Goal: Task Accomplishment & Management: Complete application form

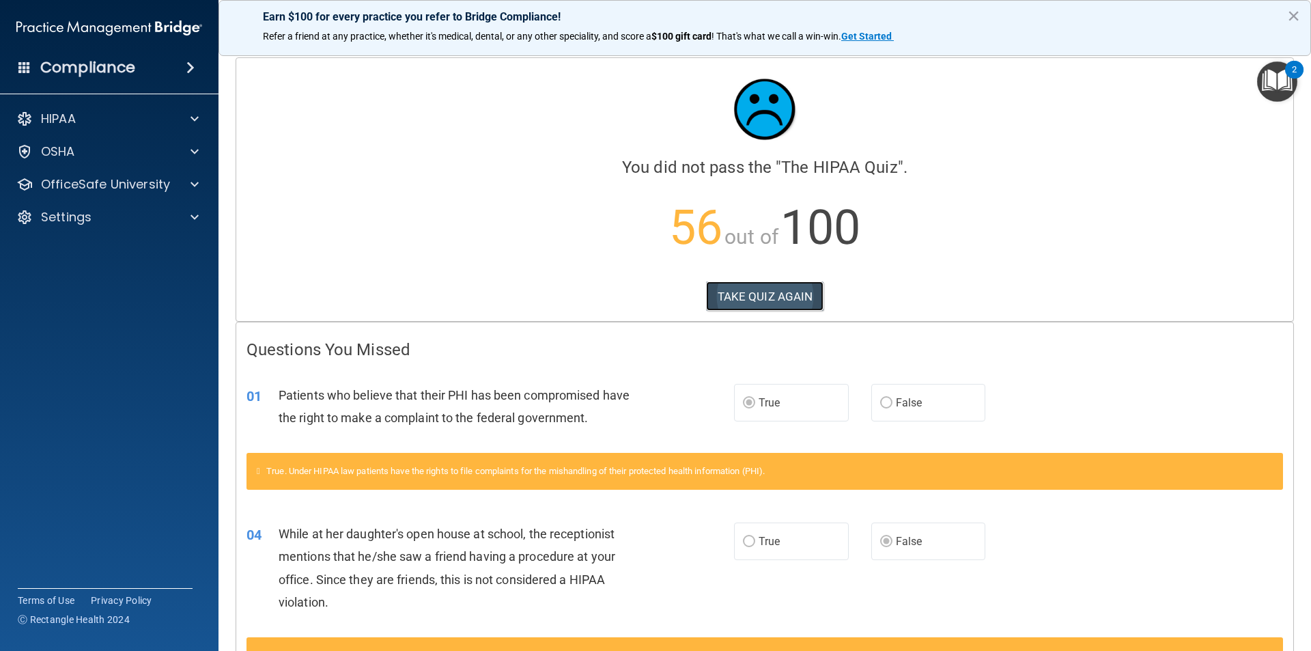
click at [737, 291] on button "TAKE QUIZ AGAIN" at bounding box center [765, 296] width 118 height 30
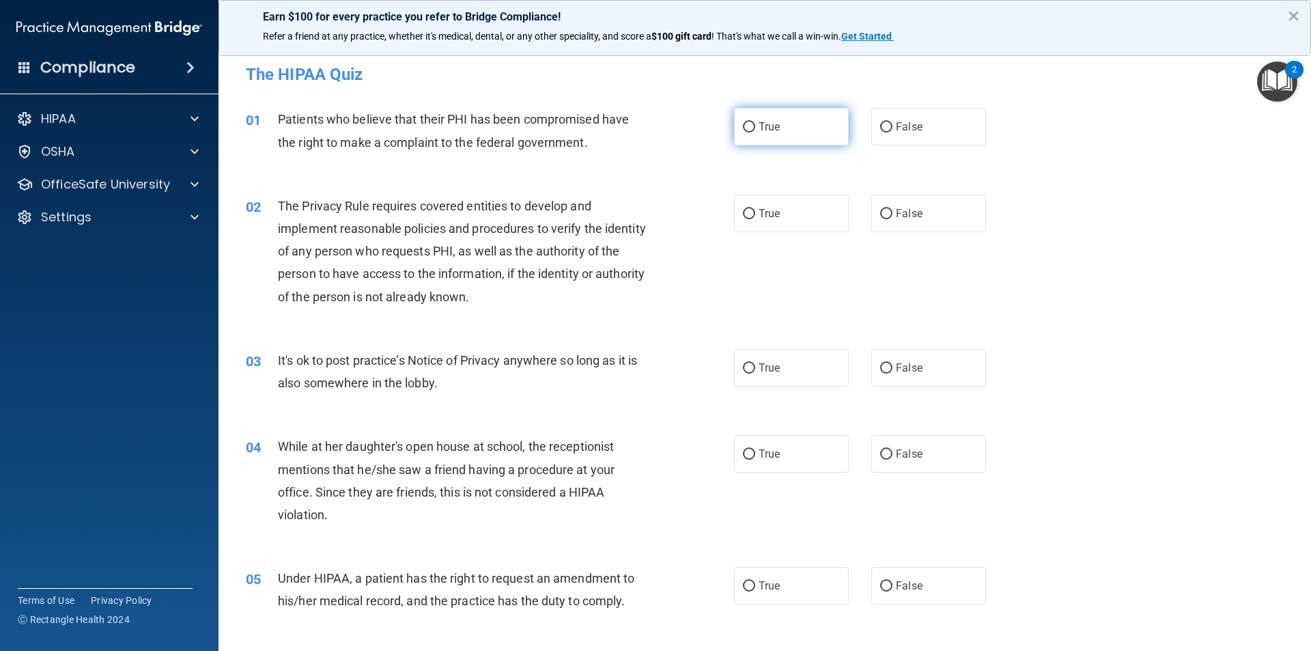
click at [752, 124] on label "True" at bounding box center [791, 127] width 115 height 38
click at [752, 124] on input "True" at bounding box center [749, 127] width 12 height 10
radio input "true"
drag, startPoint x: 743, startPoint y: 213, endPoint x: 786, endPoint y: 324, distance: 118.7
click at [745, 214] on input "True" at bounding box center [749, 214] width 12 height 10
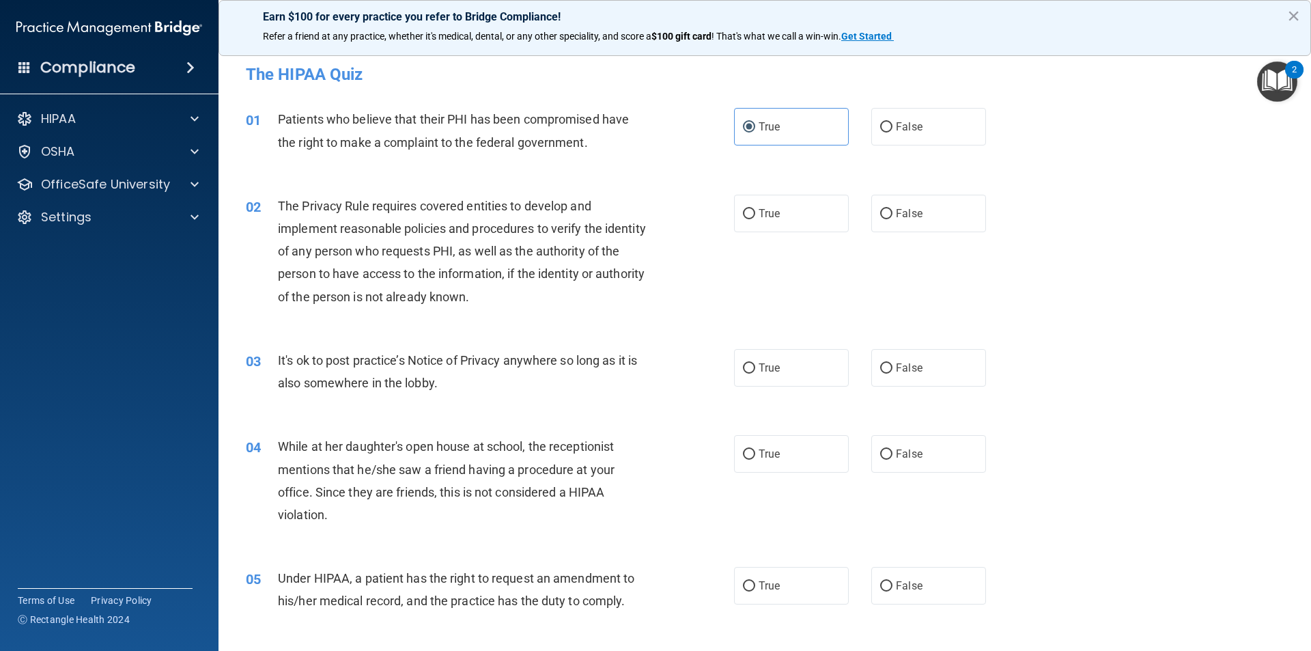
radio input "true"
click at [885, 370] on input "False" at bounding box center [886, 368] width 12 height 10
radio input "true"
click at [880, 450] on input "False" at bounding box center [886, 454] width 12 height 10
radio input "true"
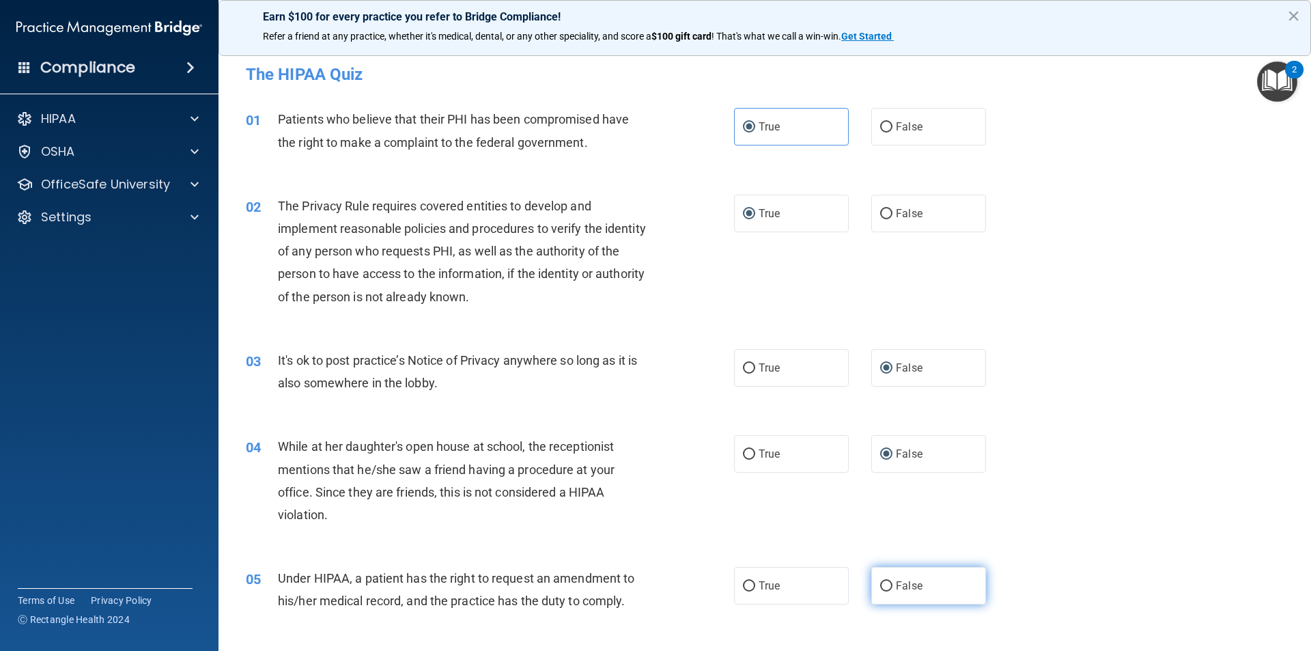
click at [883, 588] on input "False" at bounding box center [886, 586] width 12 height 10
radio input "true"
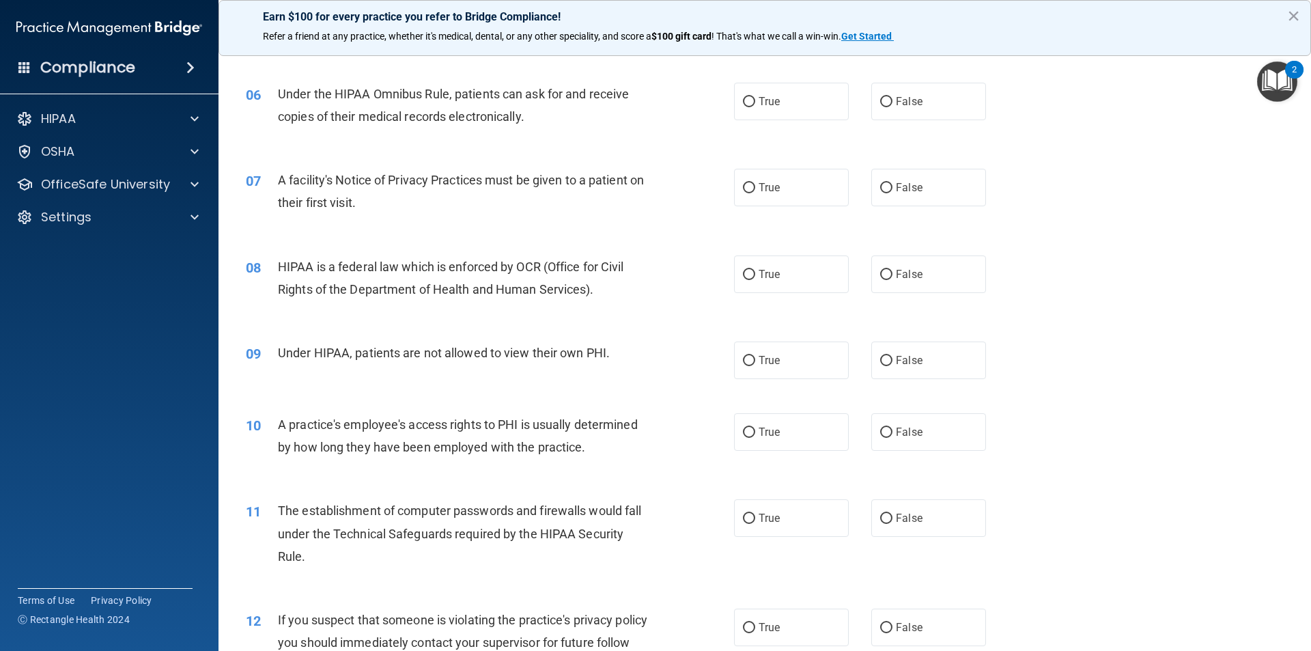
scroll to position [546, 0]
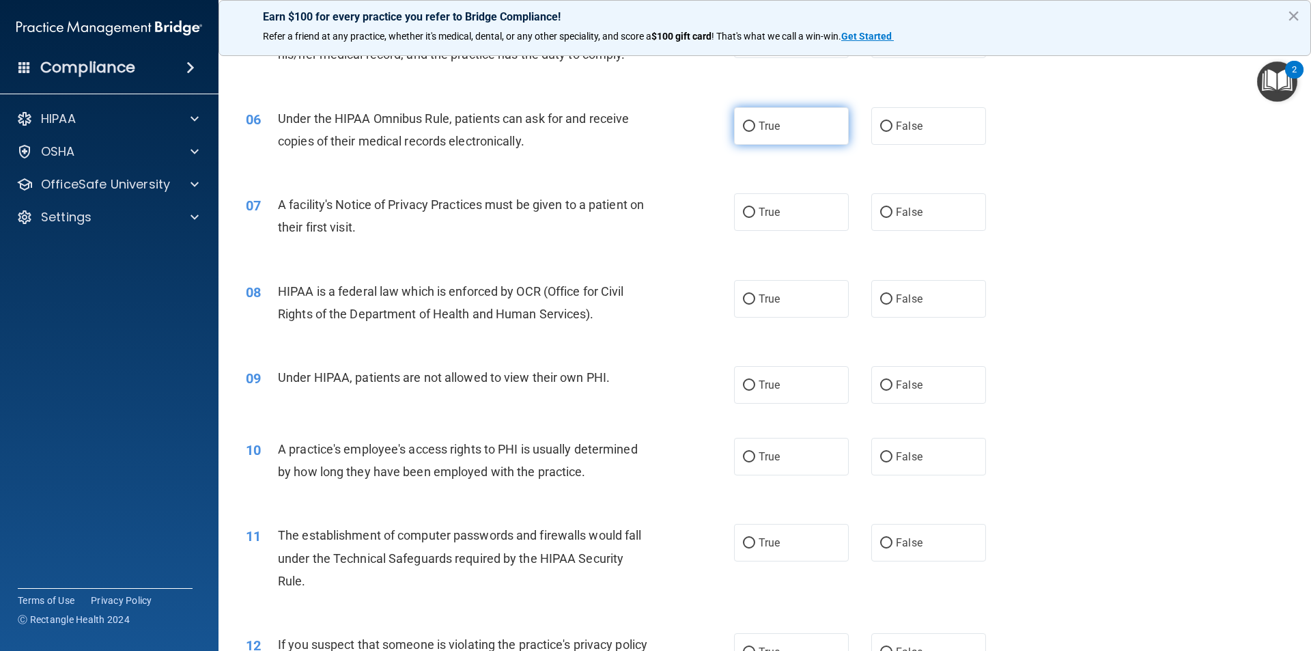
click at [747, 122] on input "True" at bounding box center [749, 127] width 12 height 10
radio input "true"
click at [743, 210] on input "True" at bounding box center [749, 213] width 12 height 10
radio input "true"
click at [745, 297] on input "True" at bounding box center [749, 299] width 12 height 10
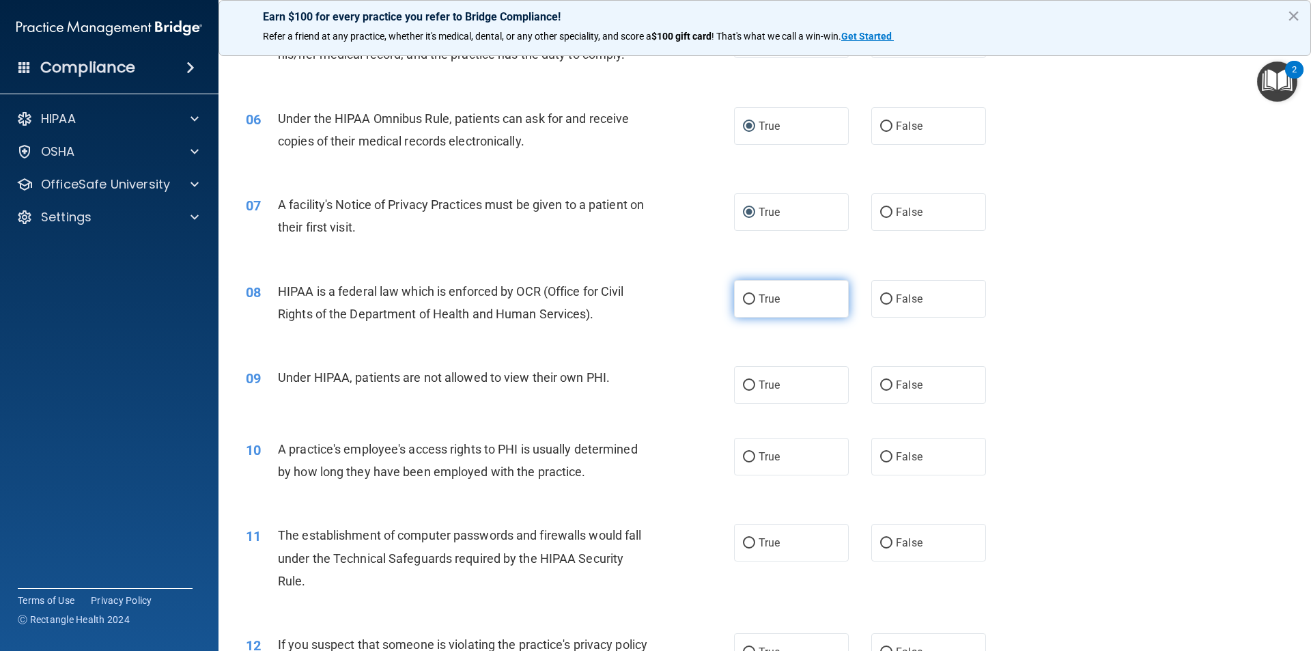
radio input "true"
click at [880, 382] on input "False" at bounding box center [886, 385] width 12 height 10
radio input "true"
click at [880, 452] on input "False" at bounding box center [886, 457] width 12 height 10
radio input "true"
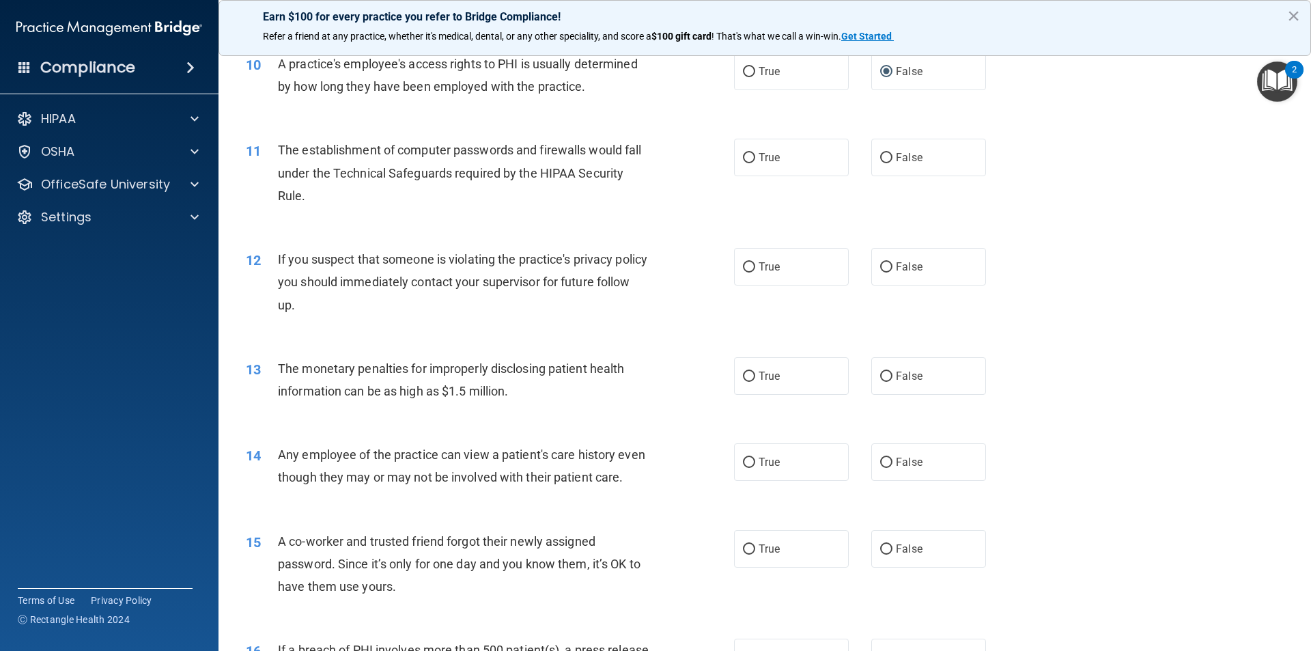
scroll to position [956, 0]
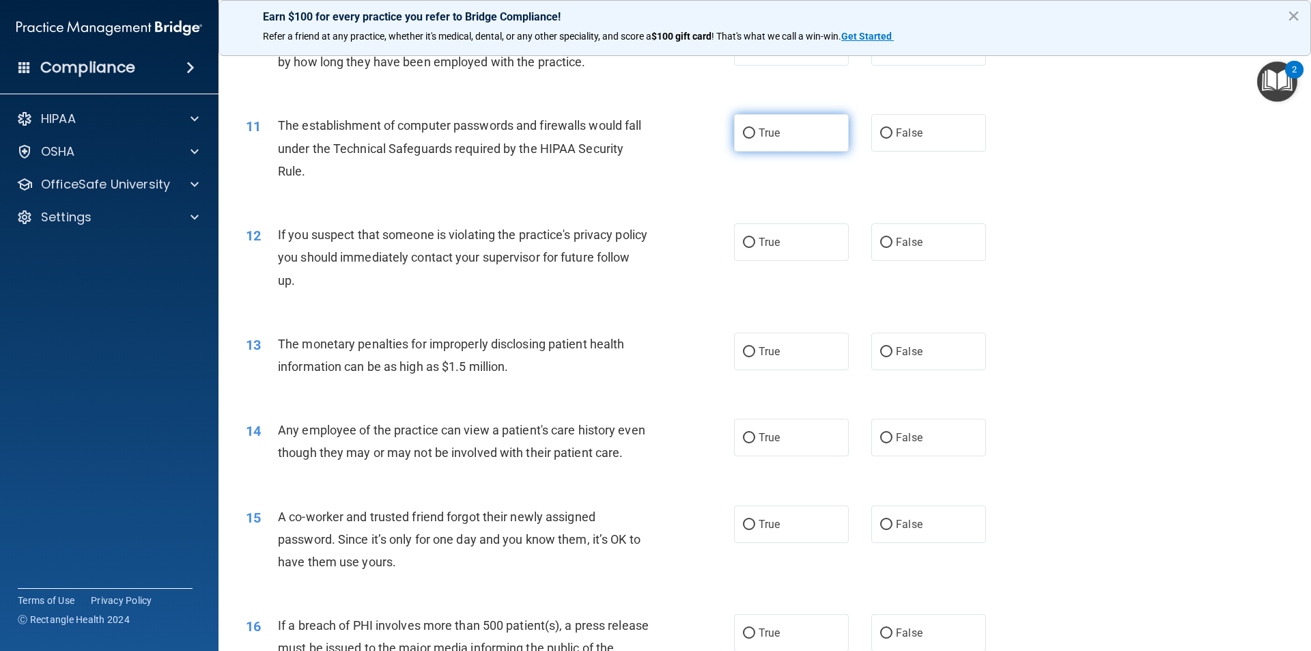
click at [743, 134] on input "True" at bounding box center [749, 133] width 12 height 10
radio input "true"
click at [747, 242] on input "True" at bounding box center [749, 243] width 12 height 10
radio input "true"
click at [749, 350] on input "True" at bounding box center [749, 352] width 12 height 10
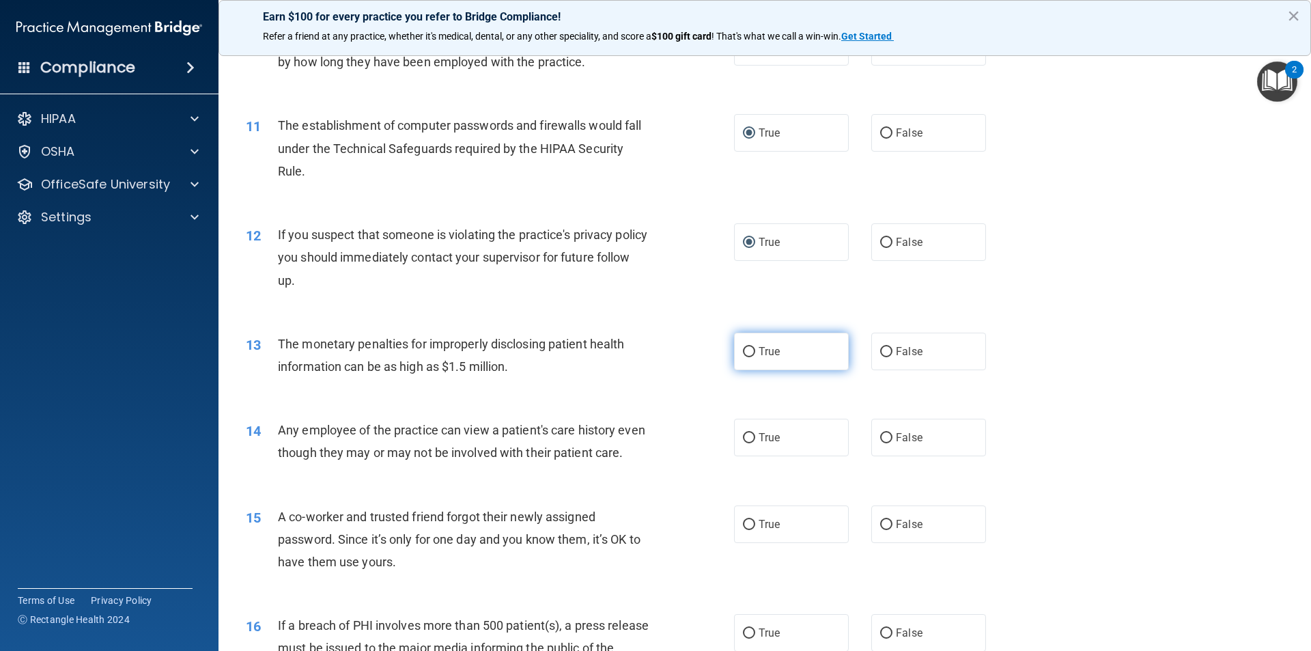
radio input "true"
click at [882, 434] on input "False" at bounding box center [886, 438] width 12 height 10
radio input "true"
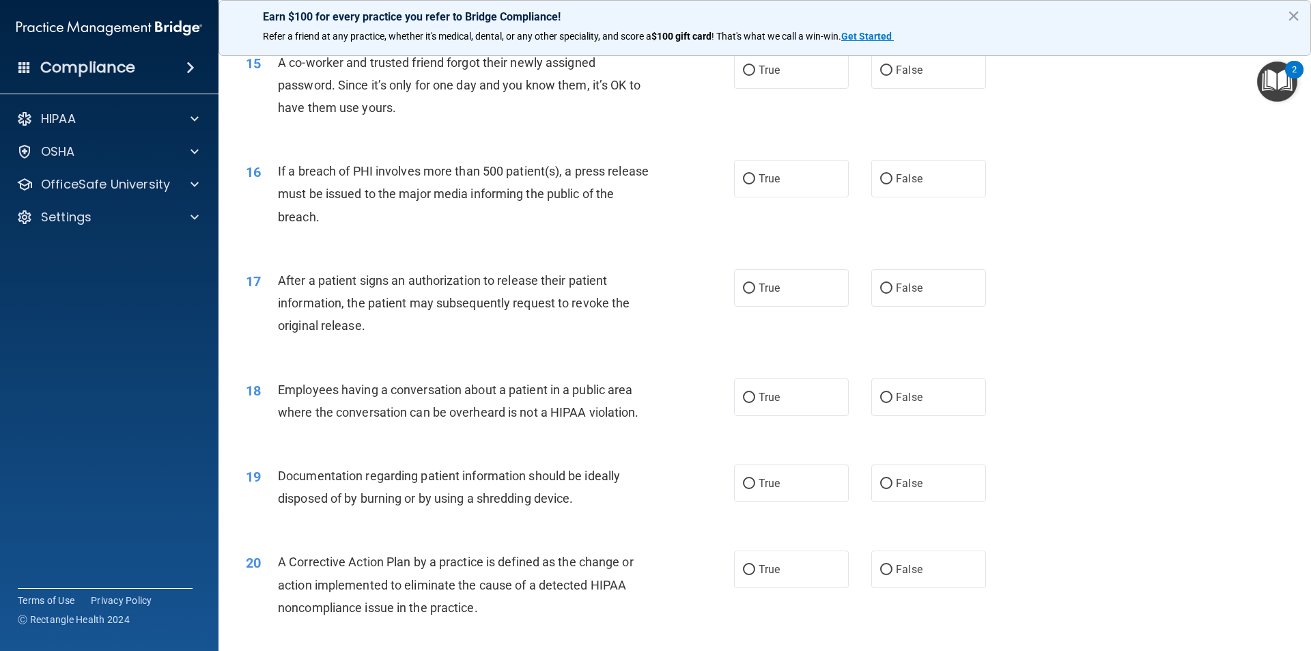
scroll to position [1434, 0]
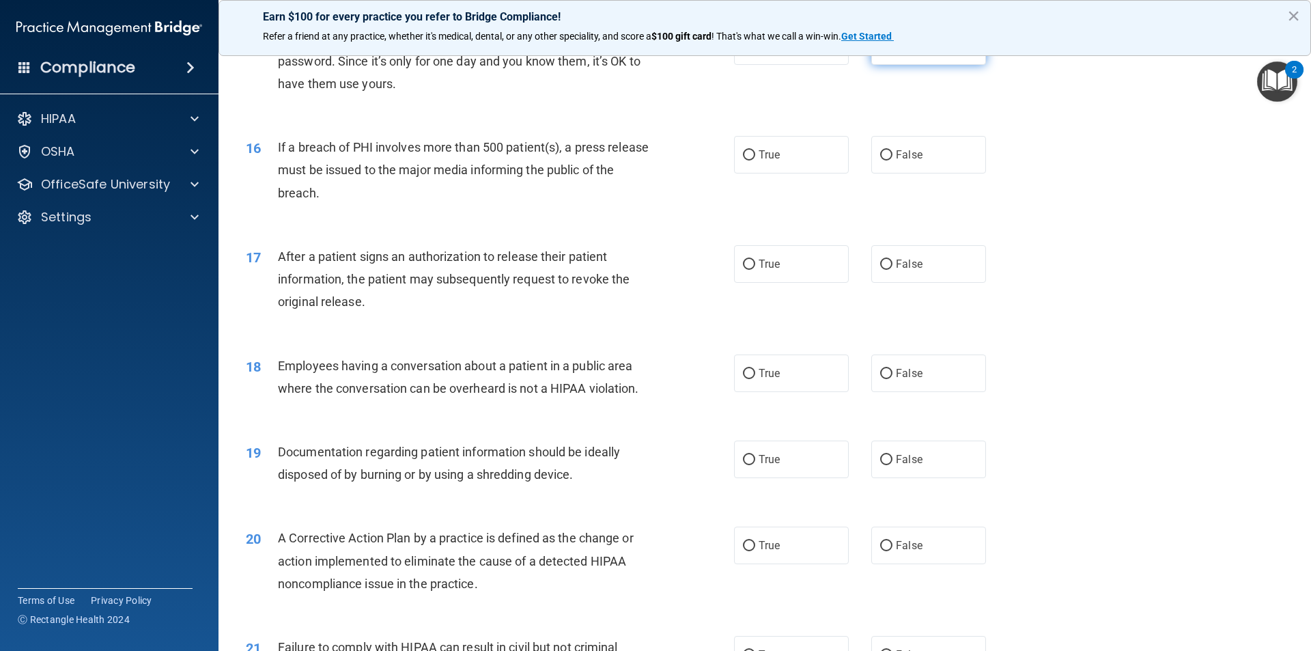
click at [883, 52] on input "False" at bounding box center [886, 47] width 12 height 10
radio input "true"
click at [743, 160] on input "True" at bounding box center [749, 155] width 12 height 10
radio input "true"
click at [739, 278] on label "True" at bounding box center [791, 264] width 115 height 38
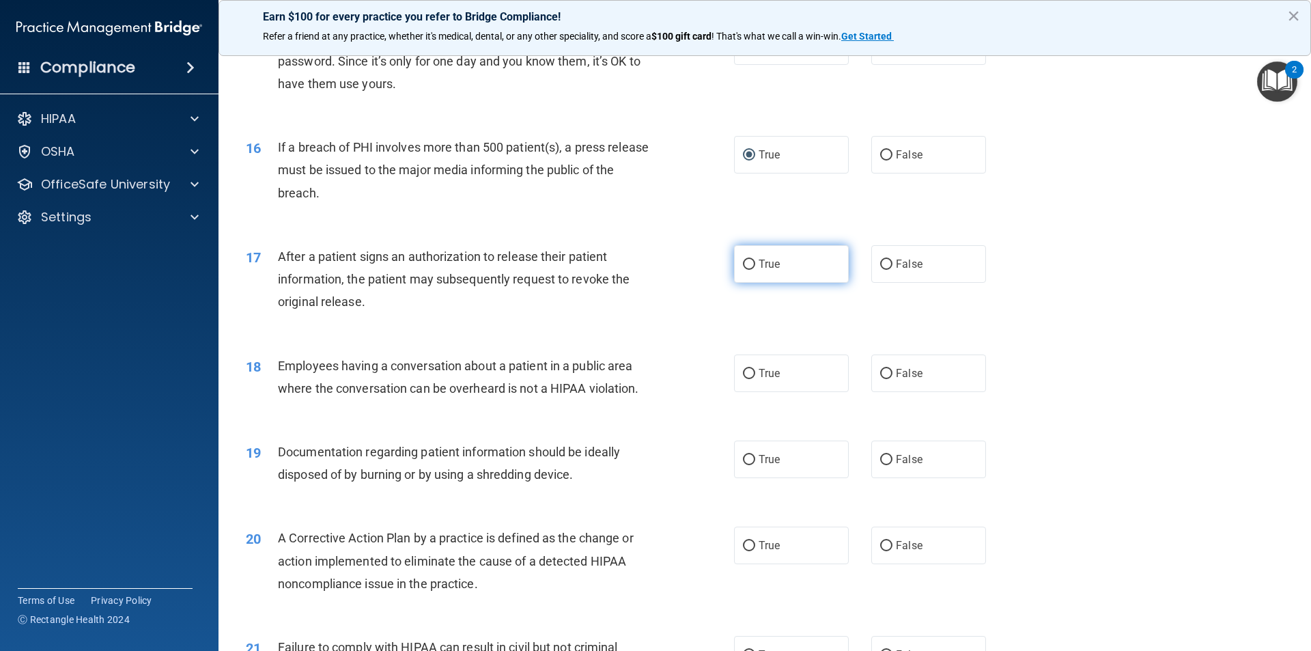
click at [743, 270] on input "True" at bounding box center [749, 264] width 12 height 10
radio input "true"
click at [882, 388] on label "False" at bounding box center [928, 373] width 115 height 38
click at [882, 379] on input "False" at bounding box center [886, 374] width 12 height 10
radio input "true"
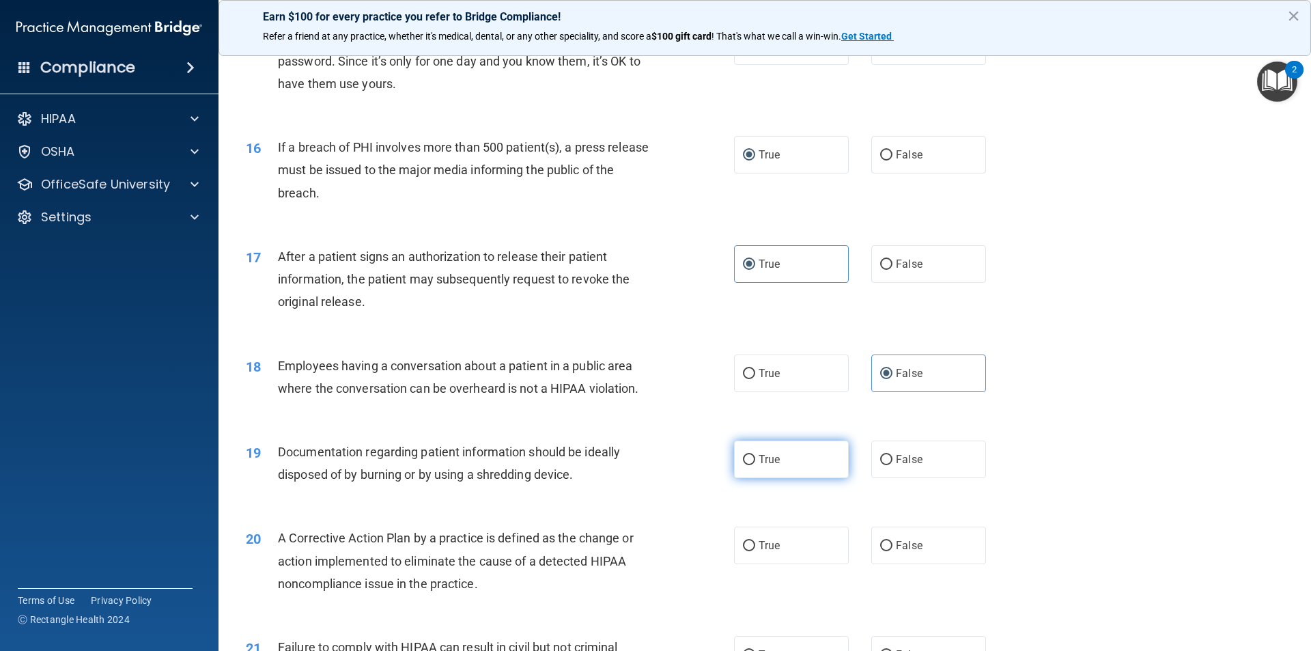
click at [750, 478] on label "True" at bounding box center [791, 459] width 115 height 38
click at [750, 465] on input "True" at bounding box center [749, 460] width 12 height 10
radio input "true"
click at [744, 551] on input "True" at bounding box center [749, 546] width 12 height 10
radio input "true"
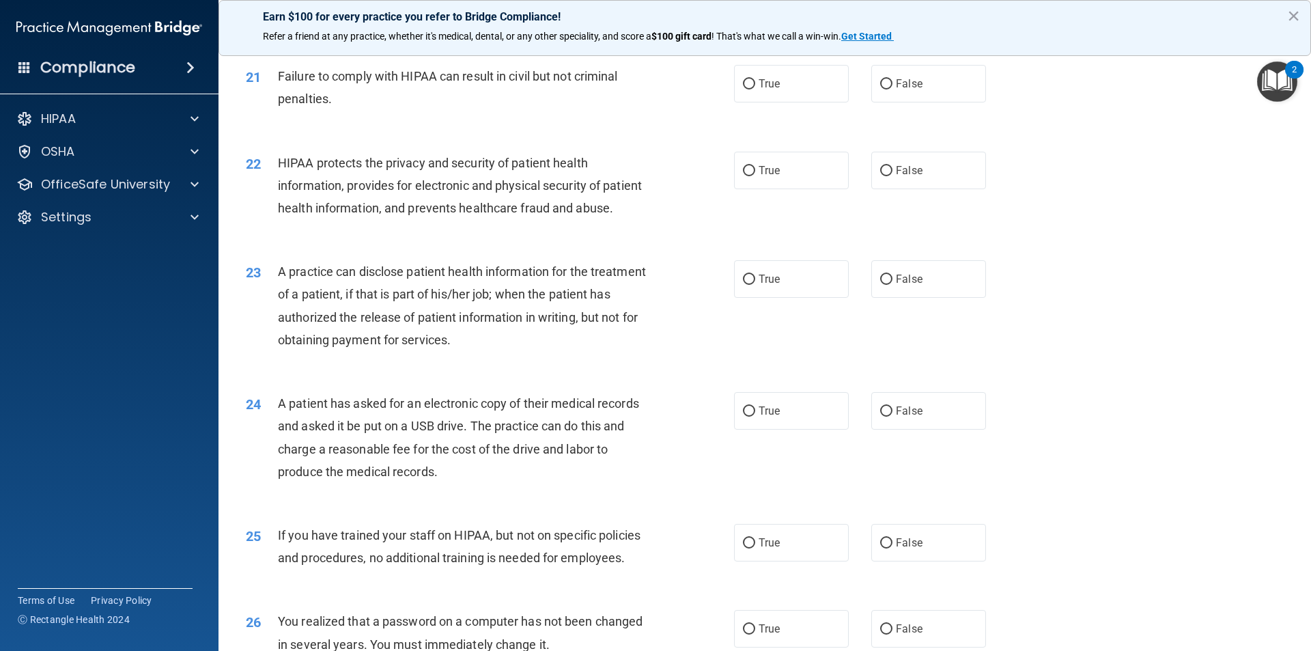
scroll to position [1980, 0]
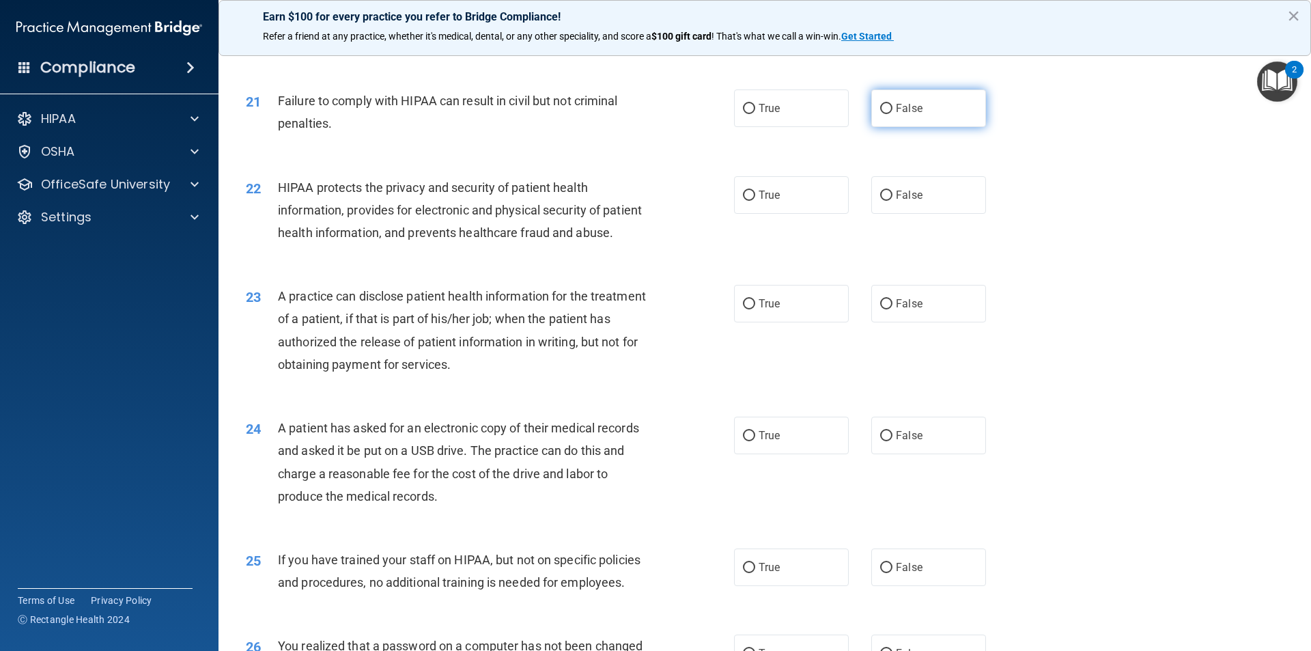
click at [883, 114] on input "False" at bounding box center [886, 109] width 12 height 10
radio input "true"
click at [747, 201] on input "True" at bounding box center [749, 195] width 12 height 10
radio input "true"
click at [880, 309] on input "False" at bounding box center [886, 304] width 12 height 10
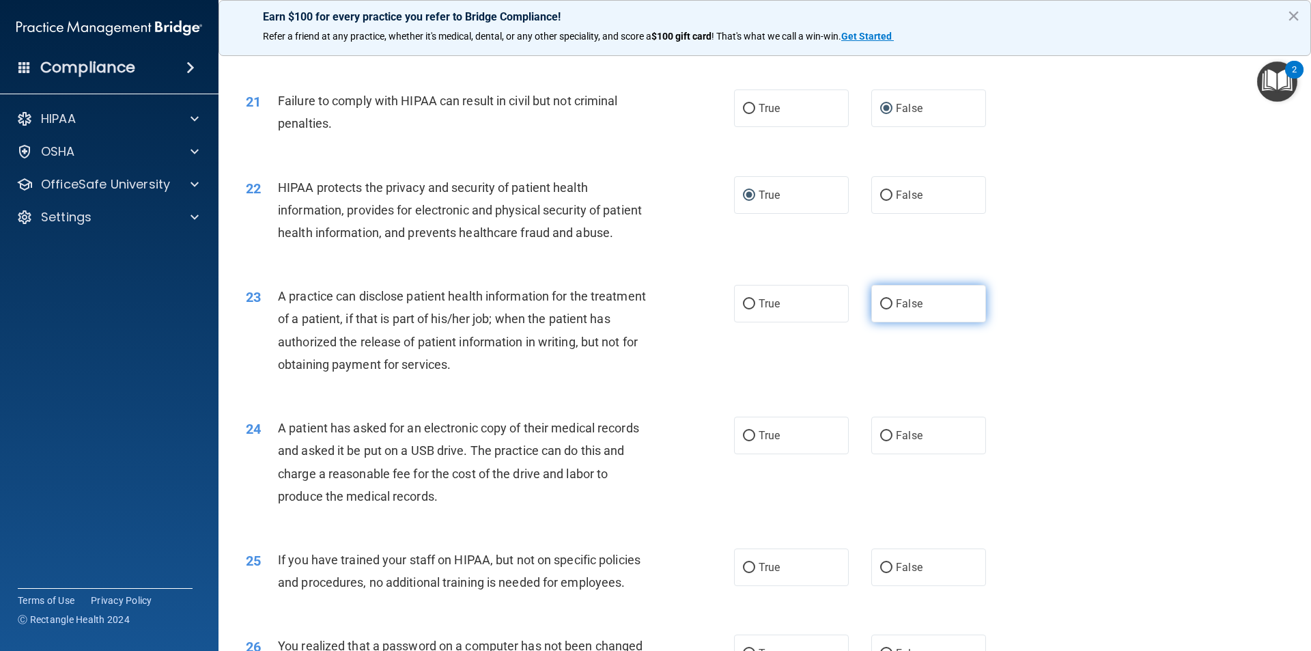
radio input "true"
click at [744, 441] on input "True" at bounding box center [749, 436] width 12 height 10
radio input "true"
click at [884, 586] on label "False" at bounding box center [928, 567] width 115 height 38
click at [884, 573] on input "False" at bounding box center [886, 567] width 12 height 10
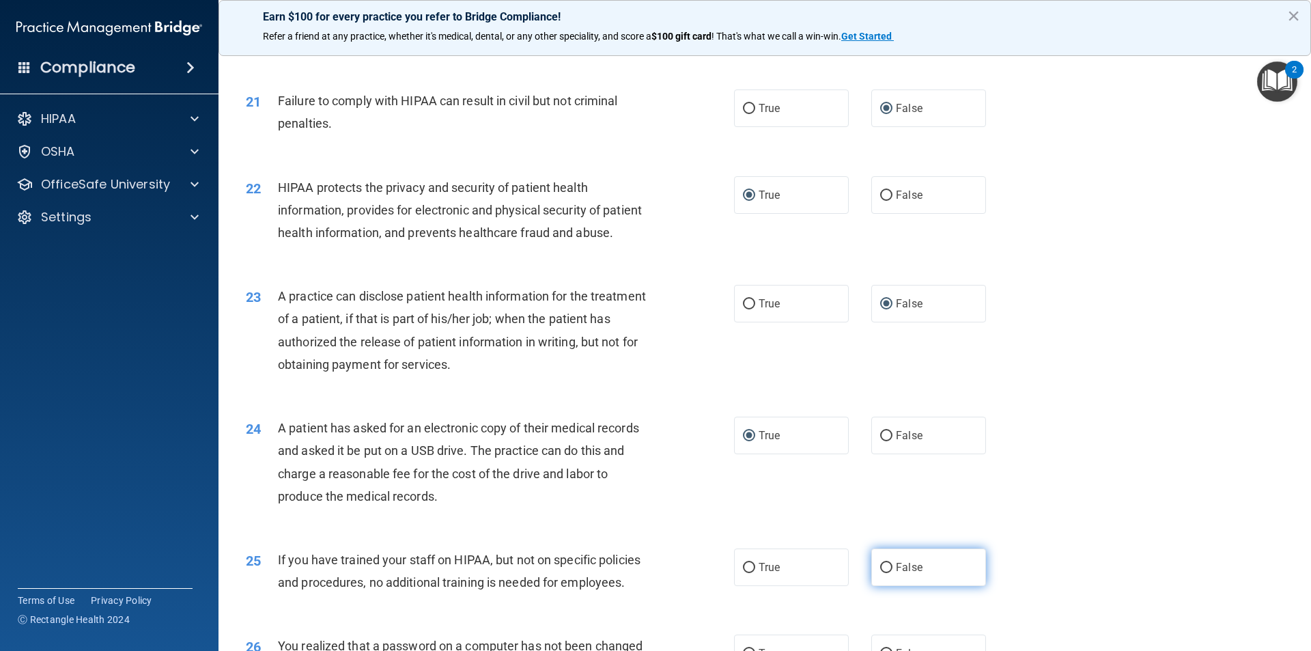
radio input "true"
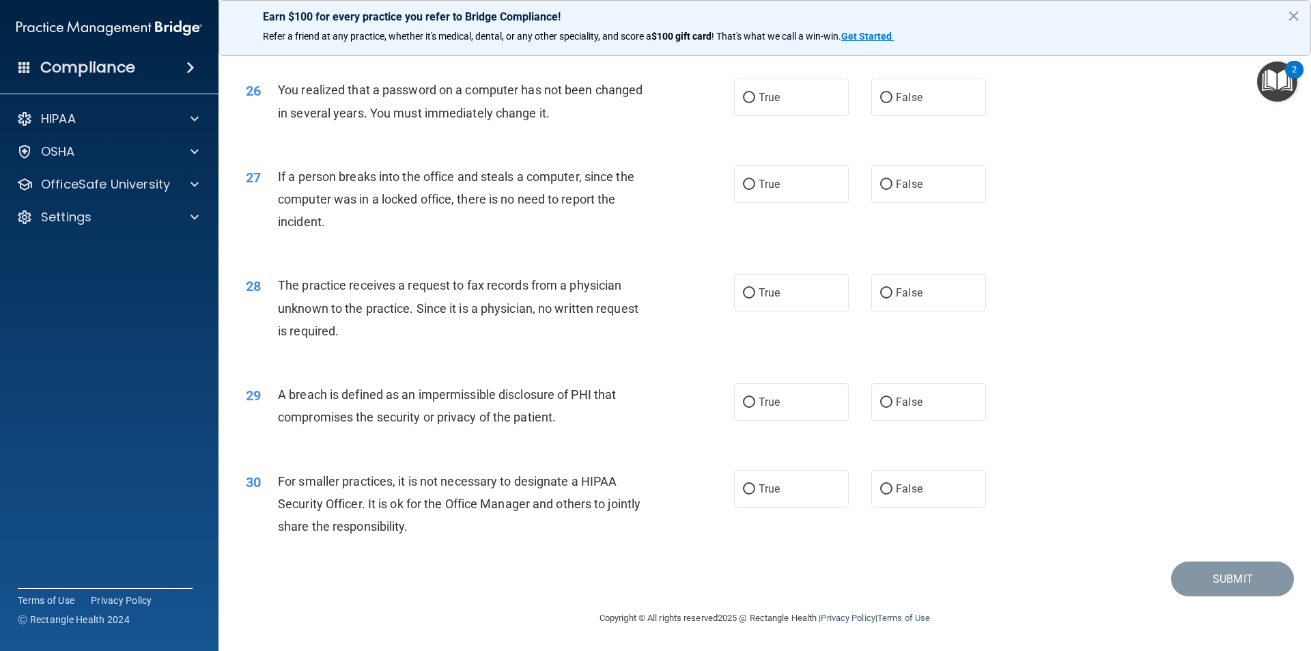
scroll to position [2580, 0]
click at [749, 95] on input "True" at bounding box center [749, 98] width 12 height 10
radio input "true"
click at [882, 183] on input "False" at bounding box center [886, 185] width 12 height 10
radio input "true"
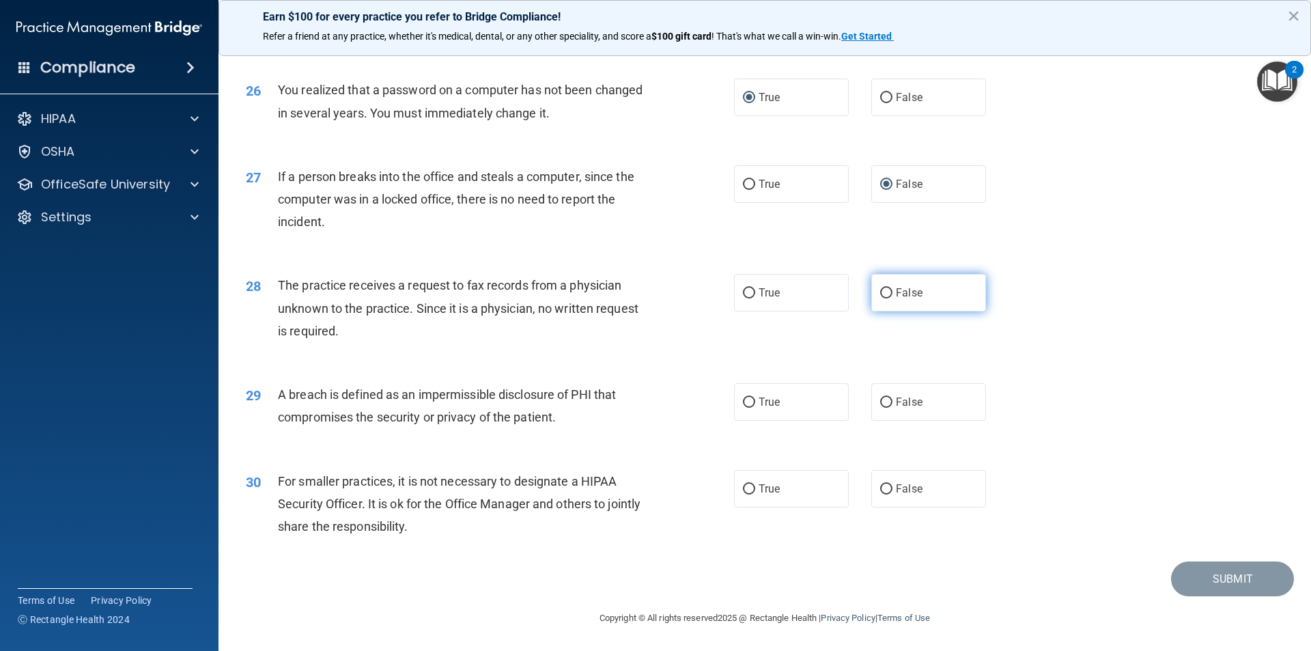
click at [884, 289] on input "False" at bounding box center [886, 293] width 12 height 10
radio input "true"
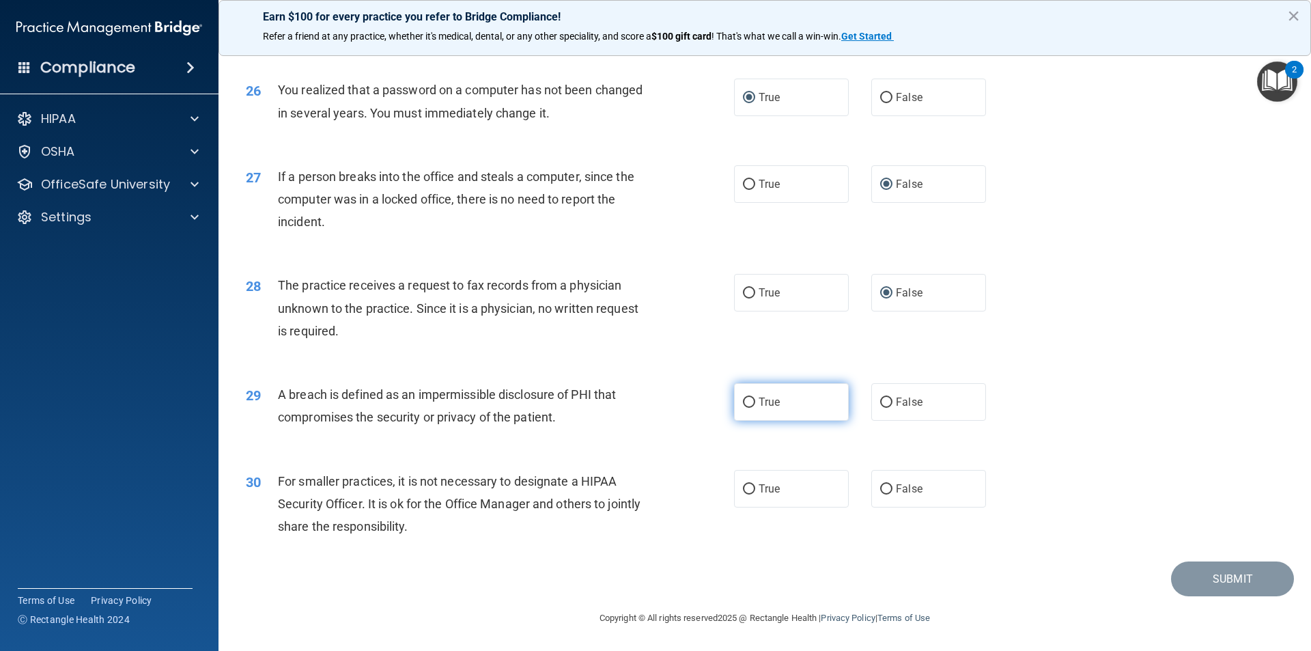
click at [743, 400] on input "True" at bounding box center [749, 402] width 12 height 10
radio input "true"
click at [880, 487] on input "False" at bounding box center [886, 489] width 12 height 10
radio input "true"
click at [1208, 582] on button "Submit" at bounding box center [1232, 578] width 123 height 35
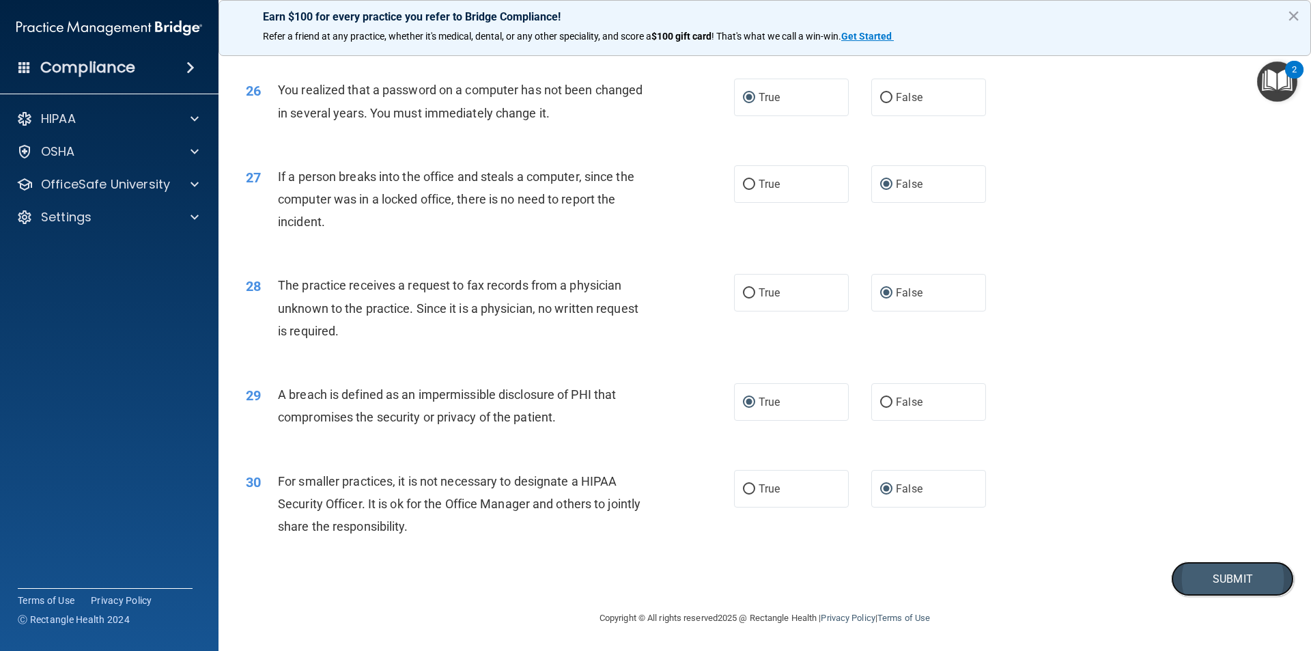
click at [1208, 582] on button "Submit" at bounding box center [1232, 578] width 123 height 35
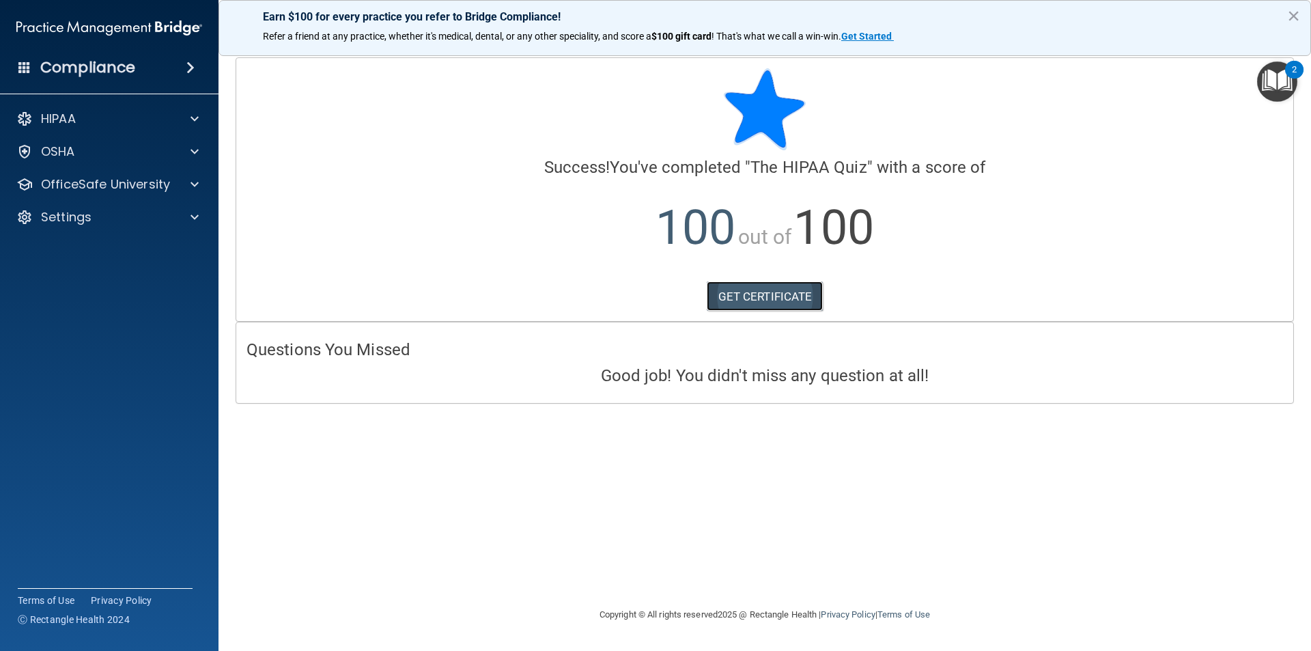
click at [742, 298] on link "GET CERTIFICATE" at bounding box center [765, 296] width 117 height 30
click at [76, 125] on p "HIPAA" at bounding box center [58, 119] width 35 height 16
click at [110, 148] on p "Documents and Policies" at bounding box center [102, 152] width 186 height 14
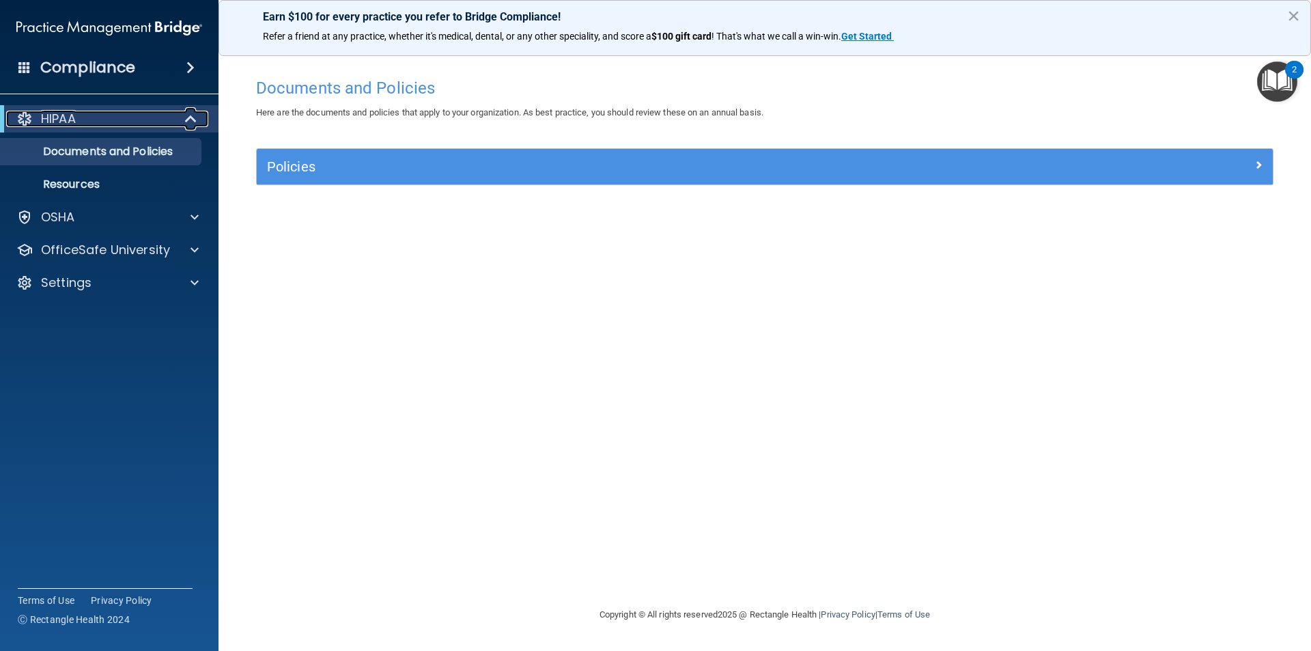
click at [68, 116] on p "HIPAA" at bounding box center [58, 119] width 35 height 16
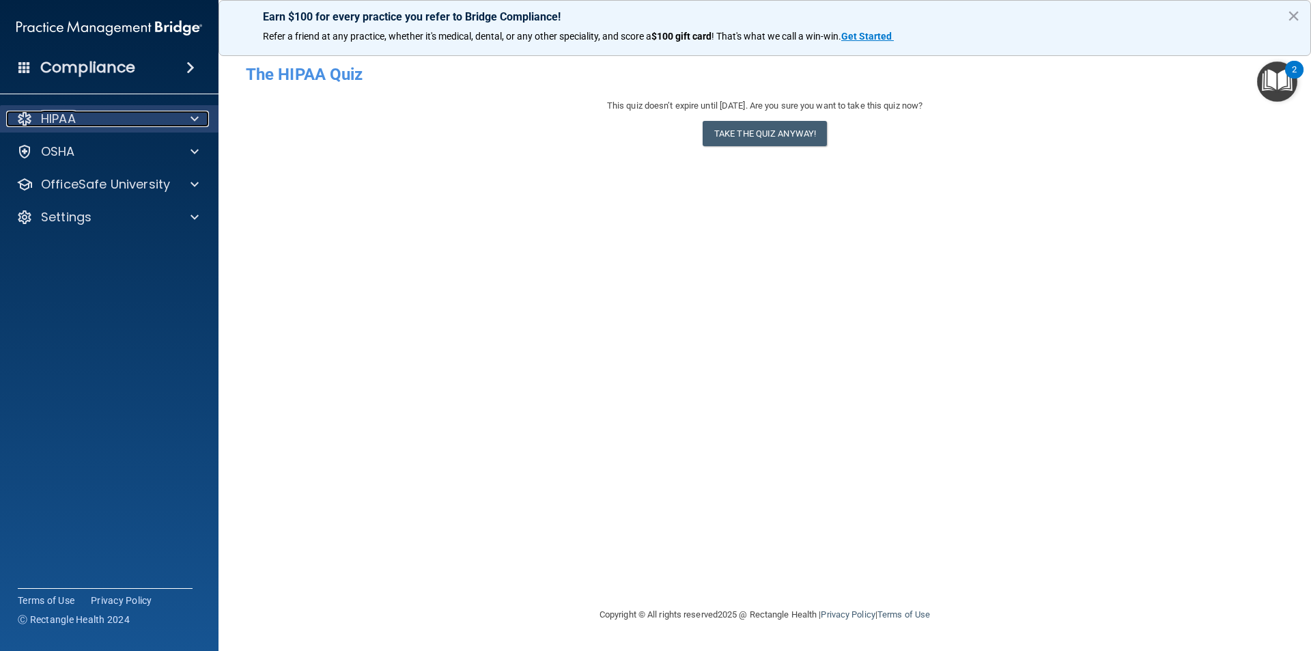
click at [48, 115] on p "HIPAA" at bounding box center [58, 119] width 35 height 16
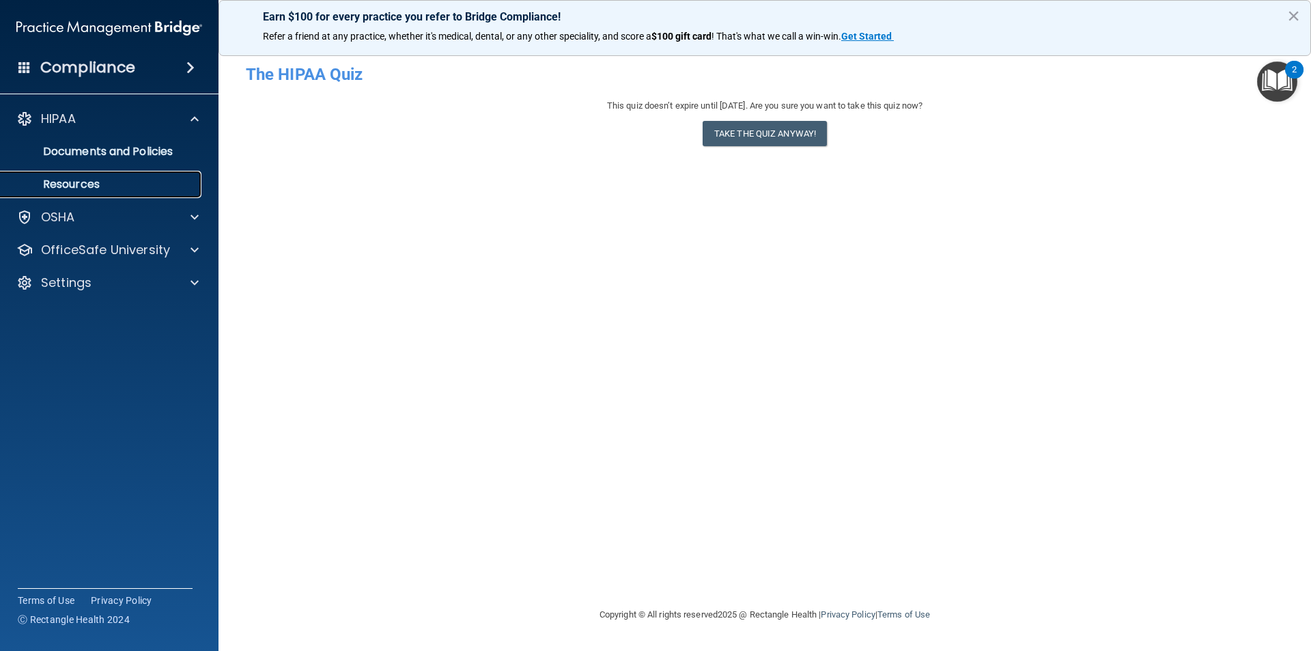
click at [61, 186] on p "Resources" at bounding box center [102, 184] width 186 height 14
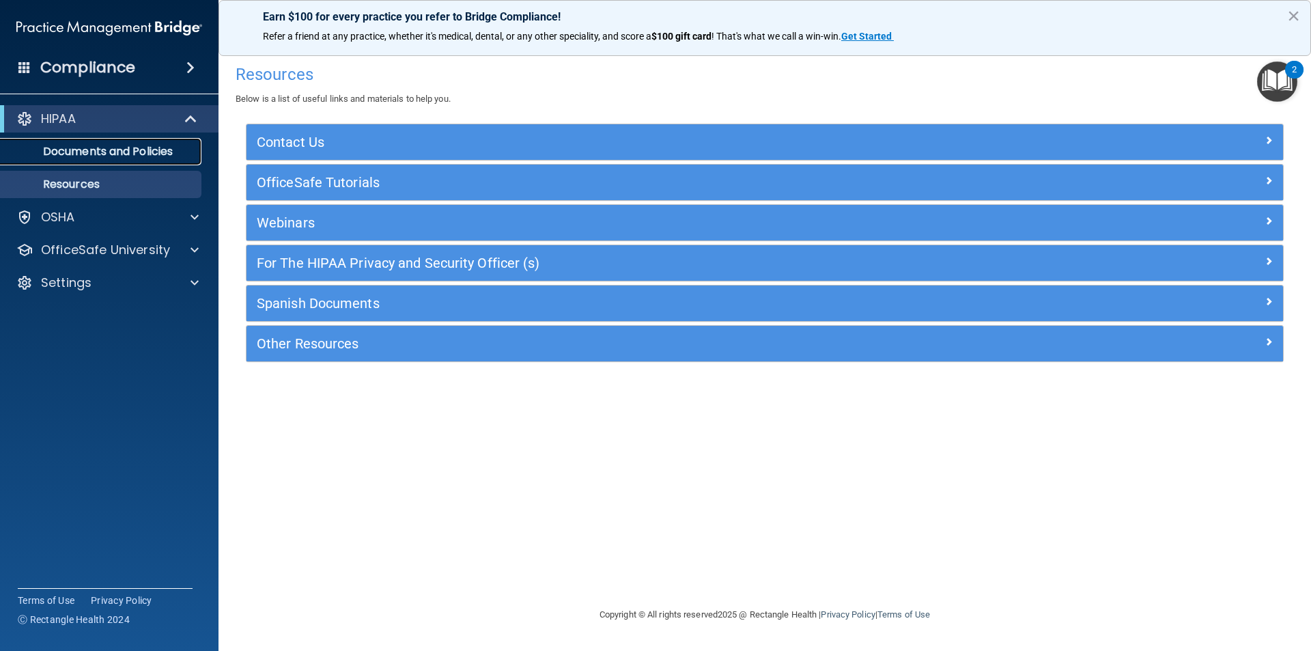
click at [49, 155] on p "Documents and Policies" at bounding box center [102, 152] width 186 height 14
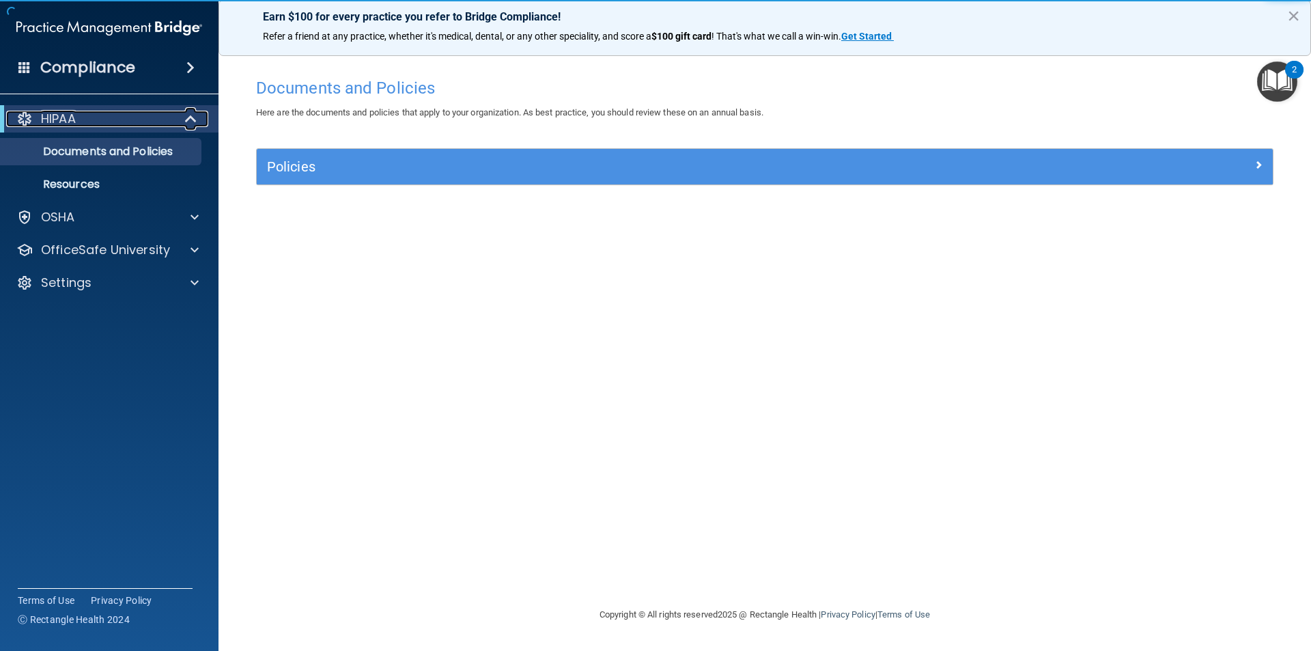
click at [42, 123] on p "HIPAA" at bounding box center [58, 119] width 35 height 16
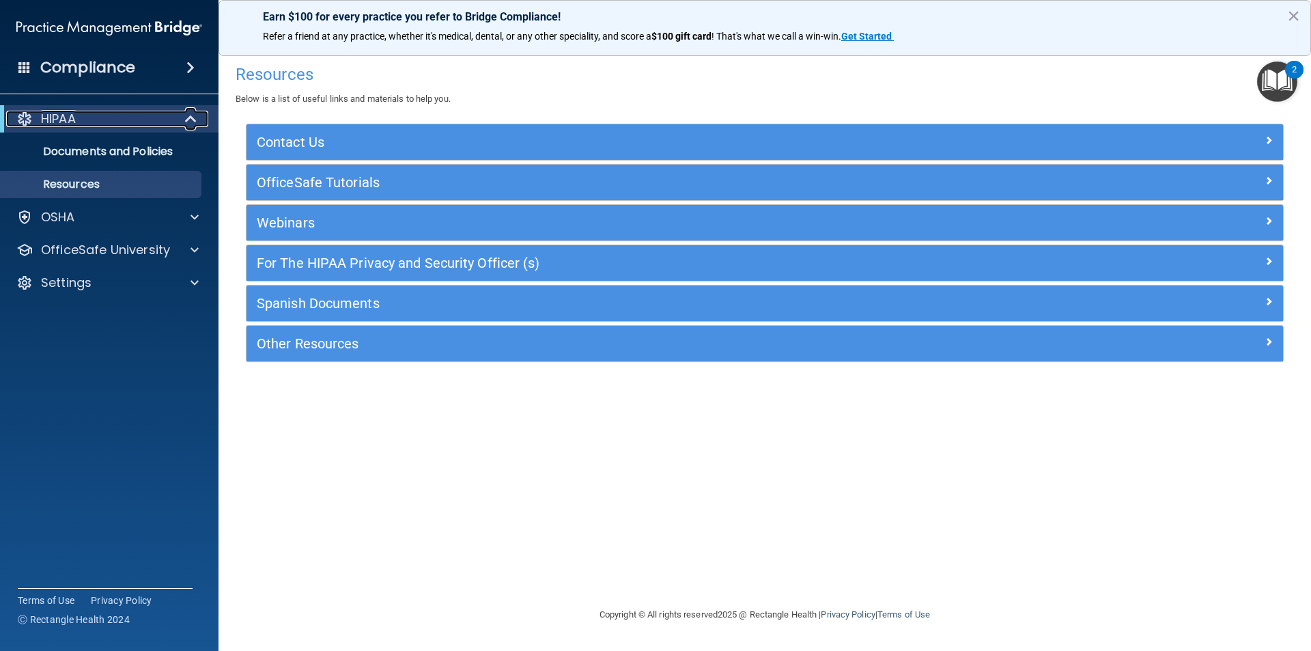
click at [67, 115] on p "HIPAA" at bounding box center [58, 119] width 35 height 16
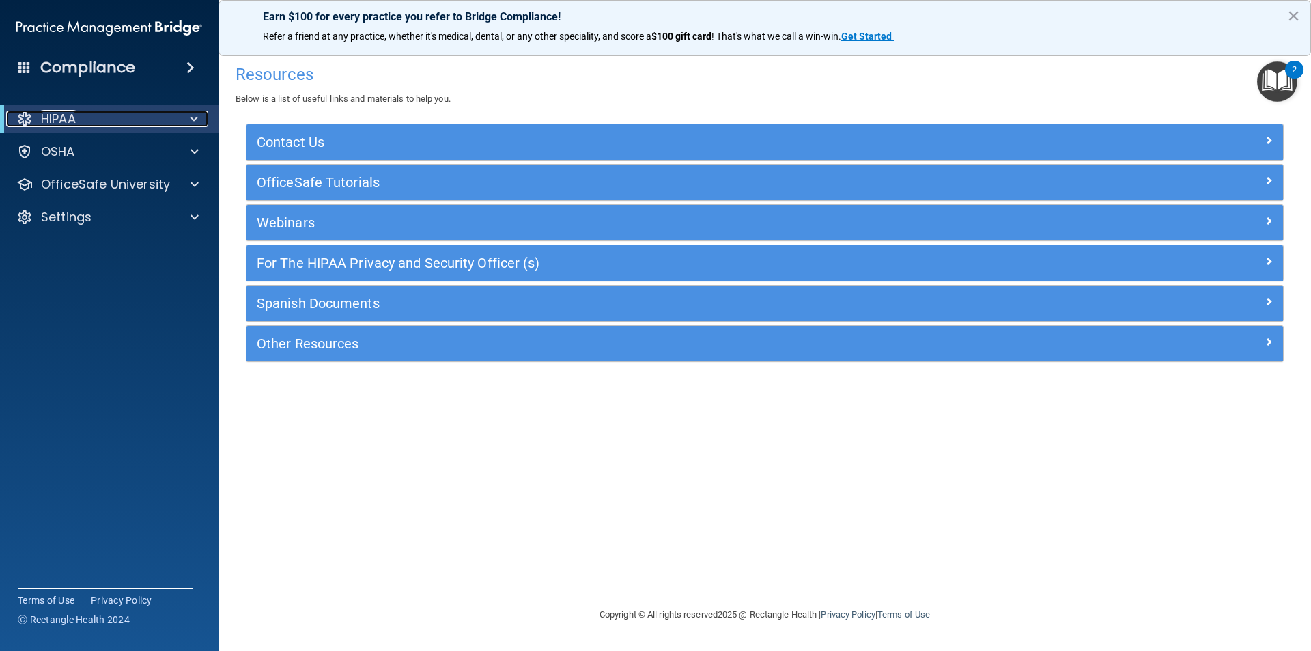
click at [192, 119] on span at bounding box center [194, 119] width 8 height 16
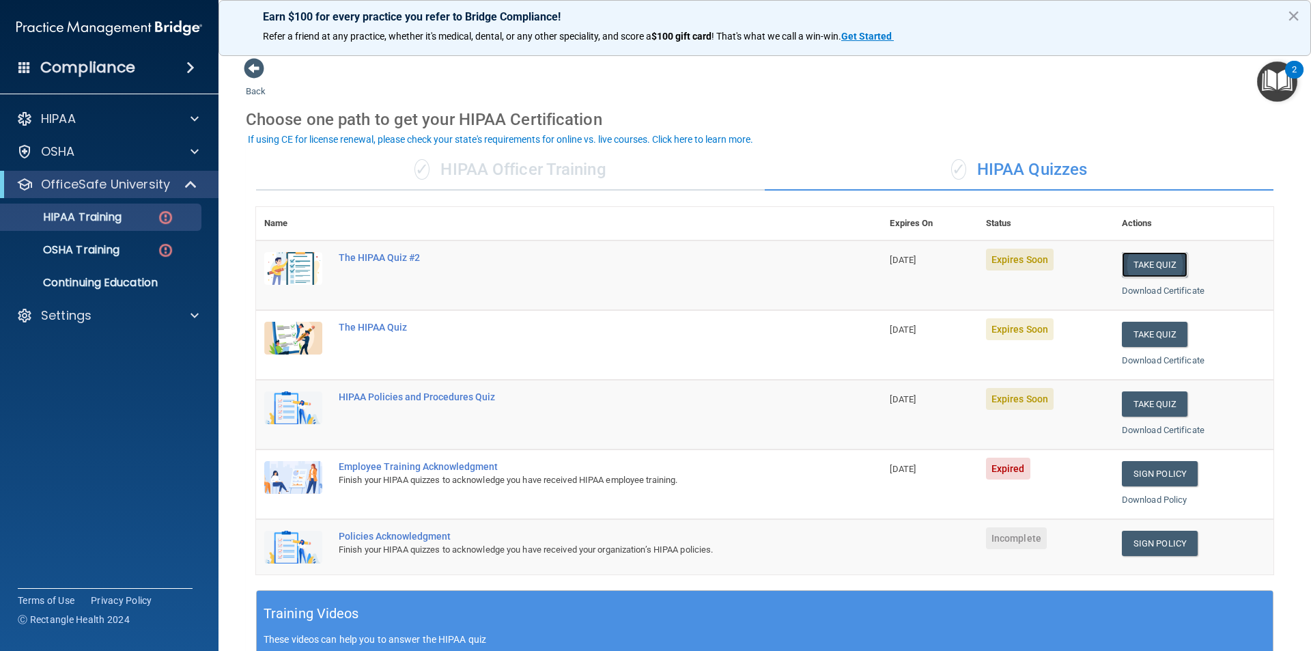
click at [1144, 262] on button "Take Quiz" at bounding box center [1155, 264] width 66 height 25
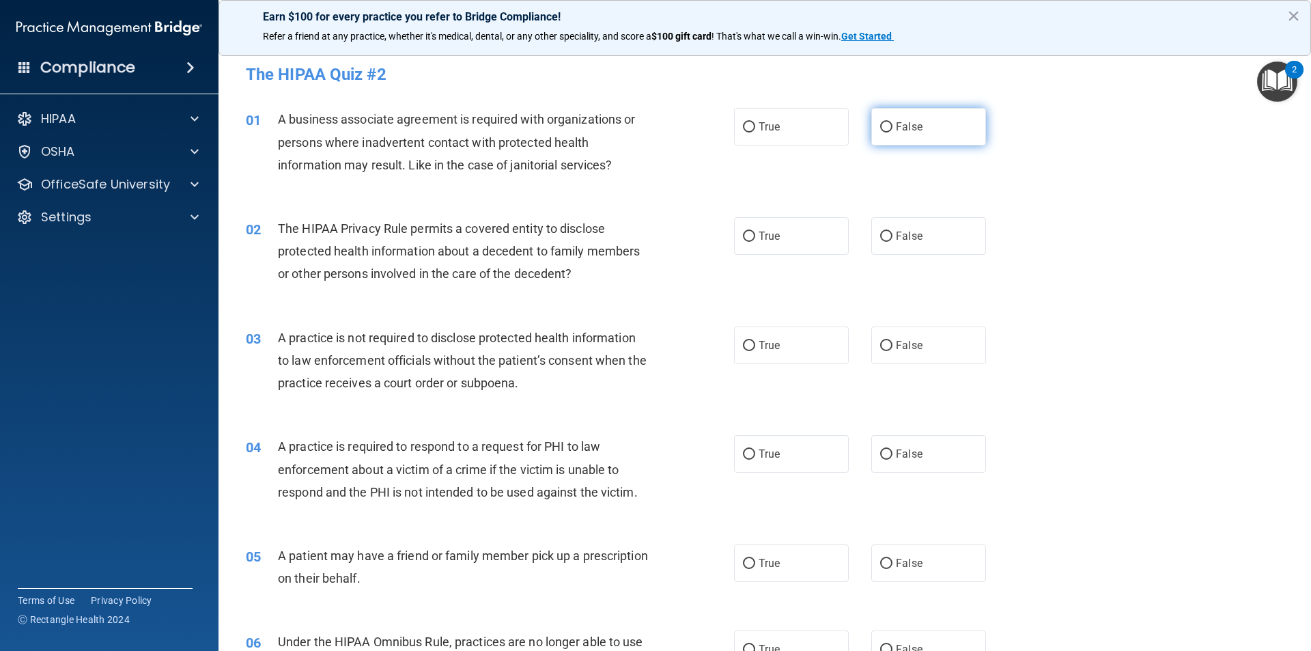
click at [880, 127] on input "False" at bounding box center [886, 127] width 12 height 10
radio input "true"
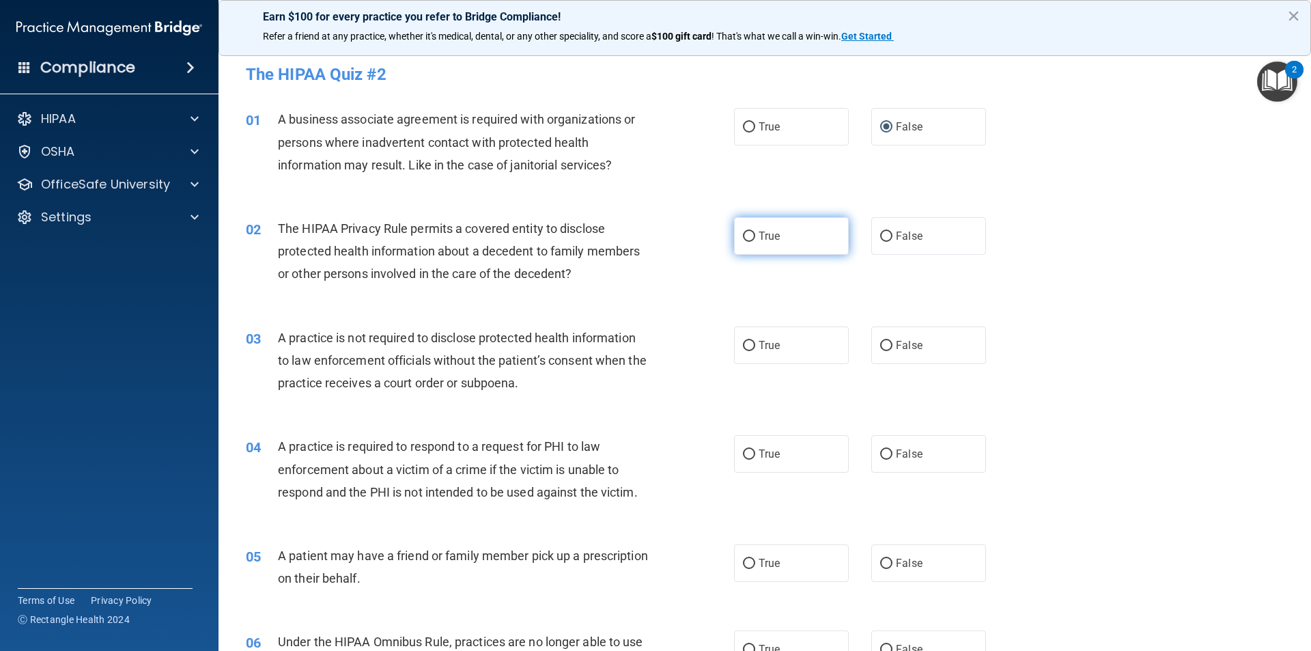
click at [745, 242] on input "True" at bounding box center [749, 236] width 12 height 10
radio input "true"
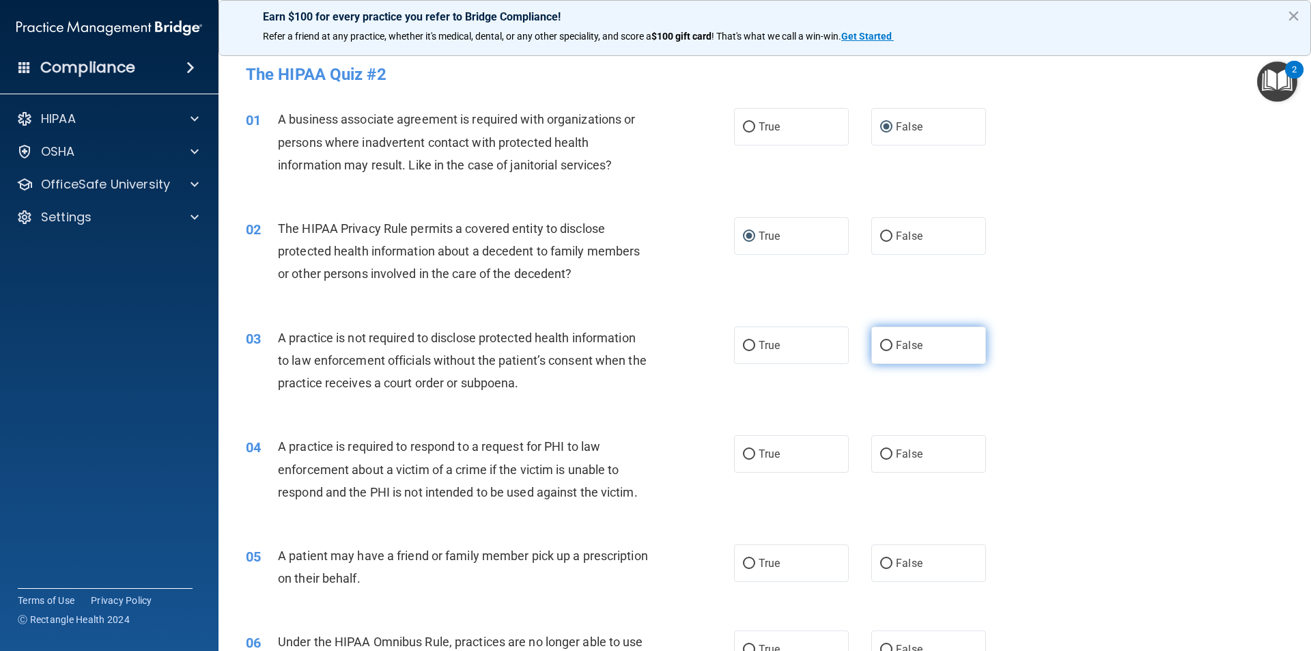
click at [883, 344] on input "False" at bounding box center [886, 346] width 12 height 10
radio input "true"
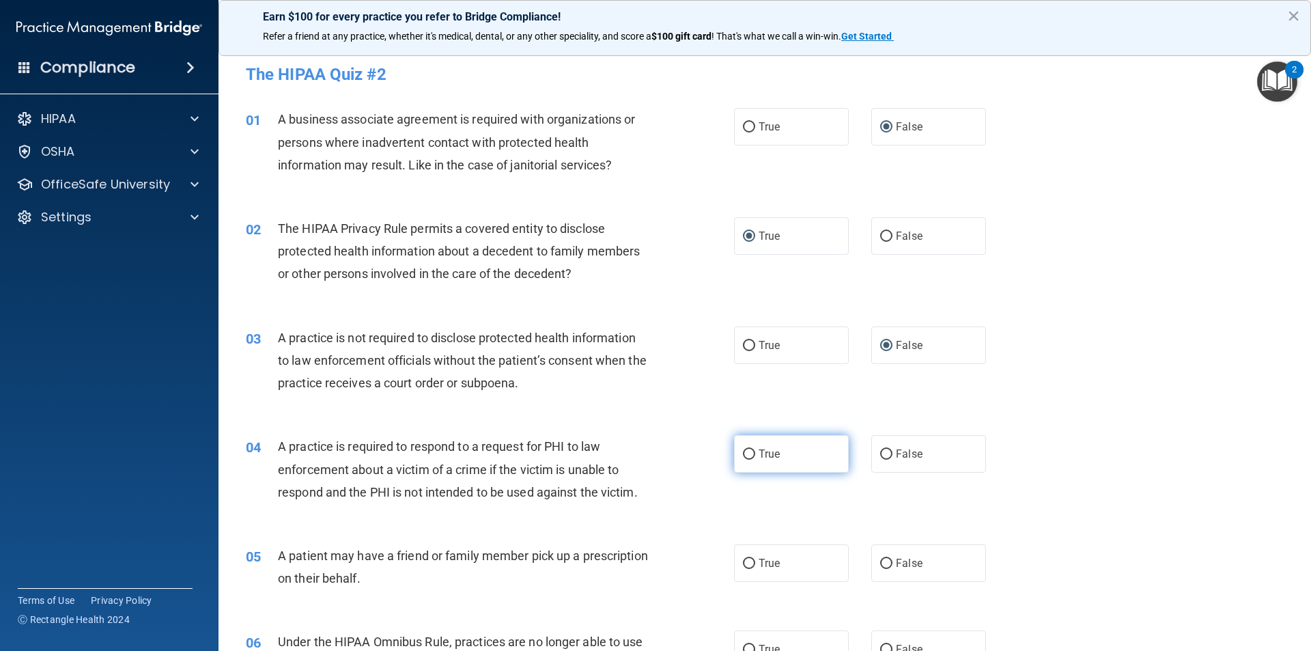
click at [747, 452] on input "True" at bounding box center [749, 454] width 12 height 10
radio input "true"
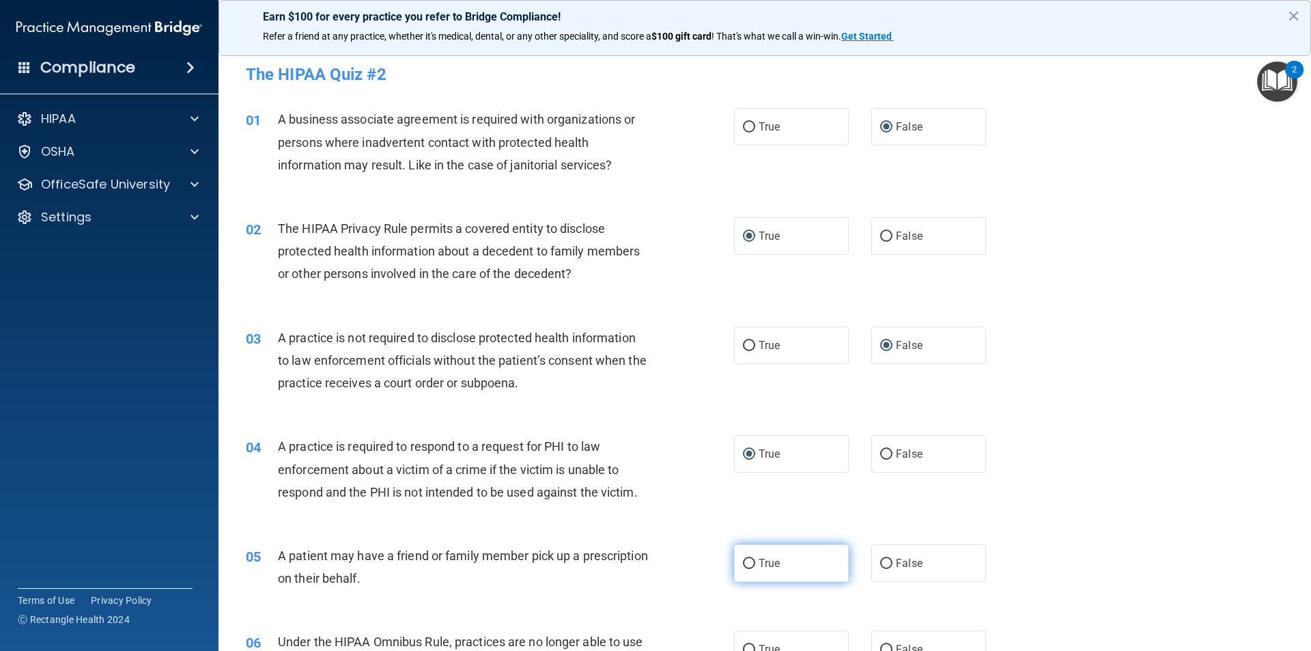
click at [745, 561] on input "True" at bounding box center [749, 563] width 12 height 10
radio input "true"
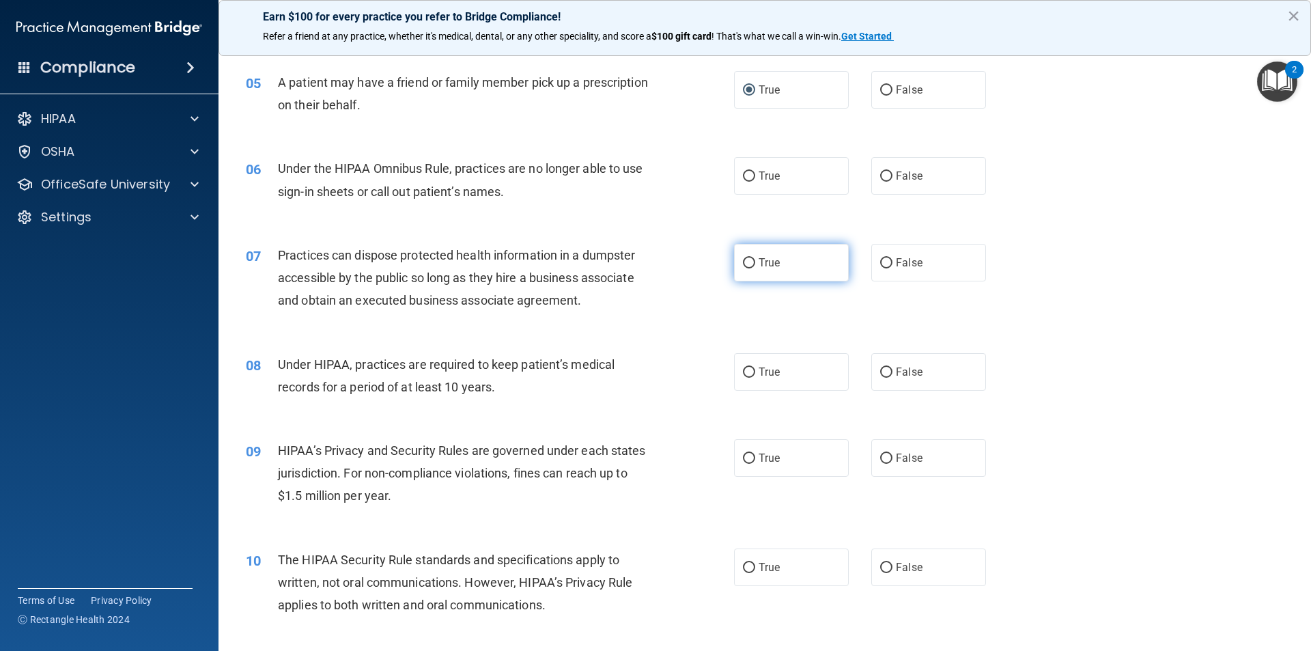
scroll to position [546, 0]
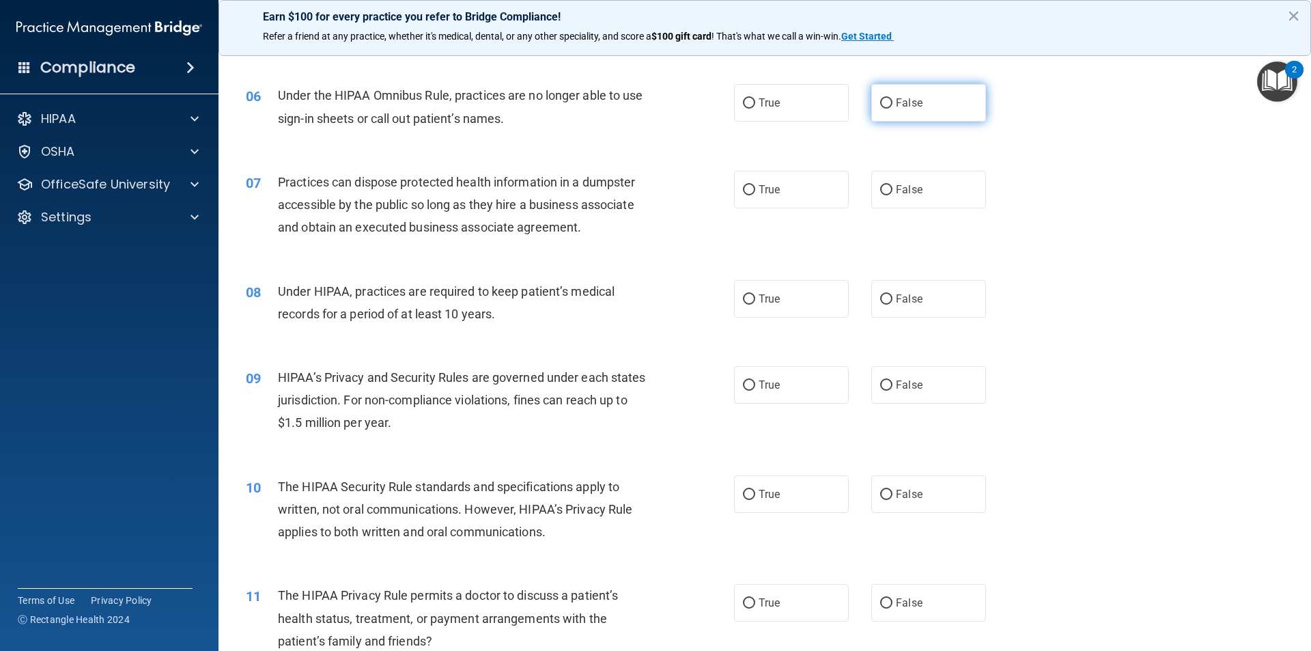
click at [884, 102] on input "False" at bounding box center [886, 103] width 12 height 10
radio input "true"
drag, startPoint x: 883, startPoint y: 192, endPoint x: 879, endPoint y: 232, distance: 40.5
click at [883, 199] on label "False" at bounding box center [928, 190] width 115 height 38
click at [883, 195] on input "False" at bounding box center [886, 190] width 12 height 10
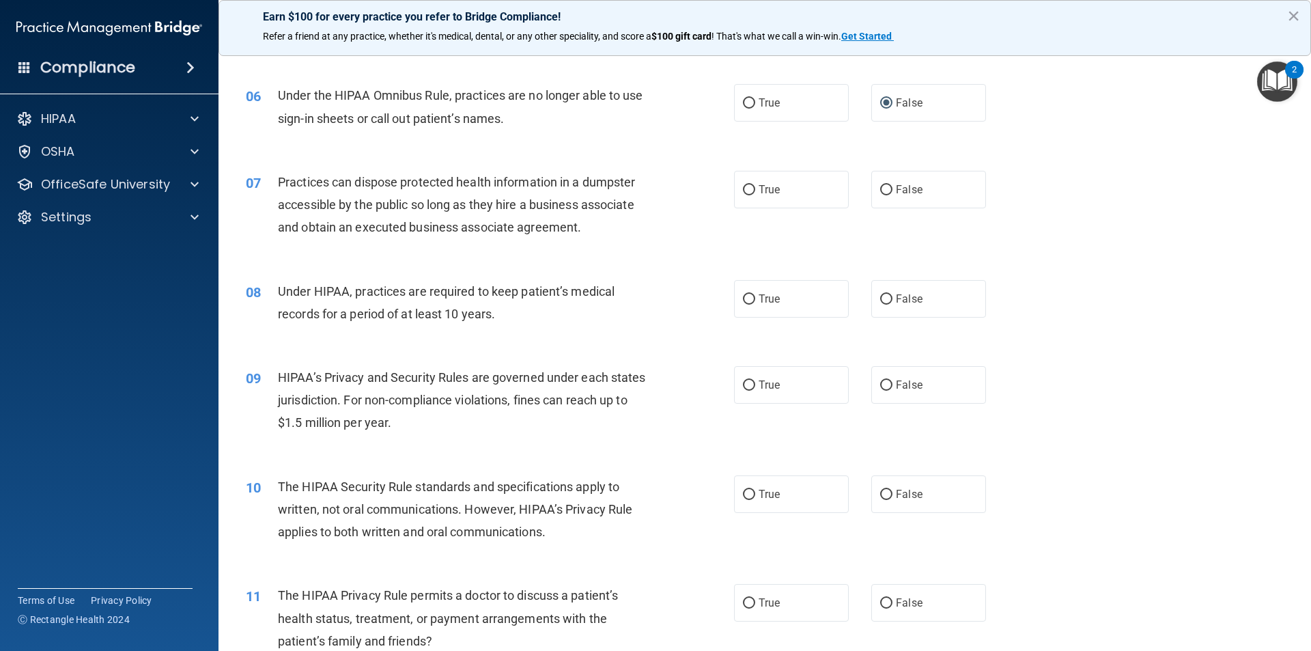
radio input "true"
click at [886, 294] on label "False" at bounding box center [928, 299] width 115 height 38
click at [886, 294] on input "False" at bounding box center [886, 299] width 12 height 10
radio input "true"
click at [884, 391] on label "False" at bounding box center [928, 385] width 115 height 38
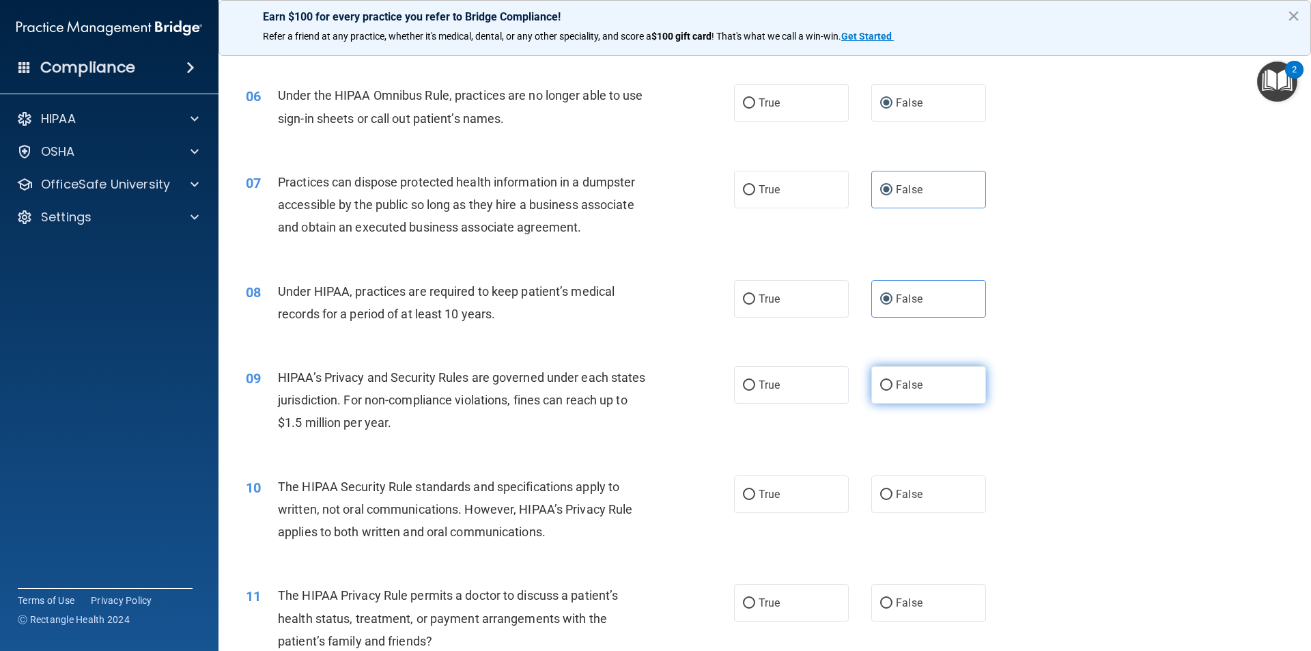
click at [884, 390] on input "False" at bounding box center [886, 385] width 12 height 10
radio input "true"
click at [747, 493] on input "True" at bounding box center [749, 494] width 12 height 10
radio input "true"
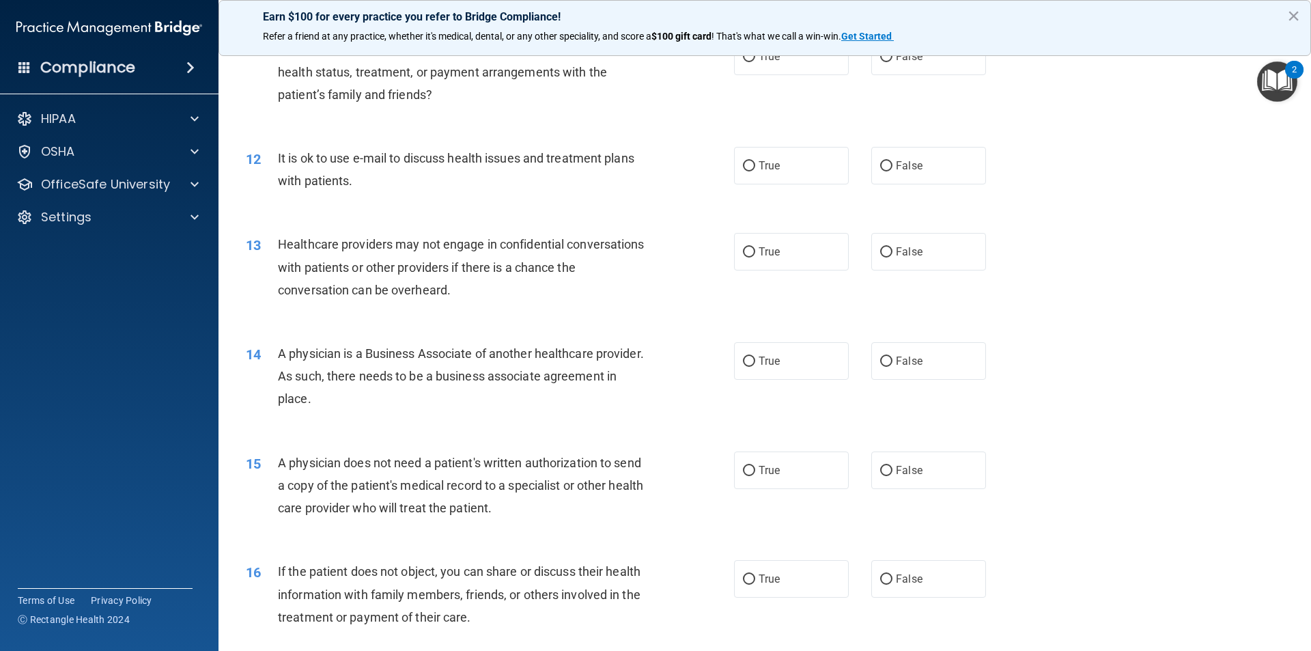
scroll to position [1024, 0]
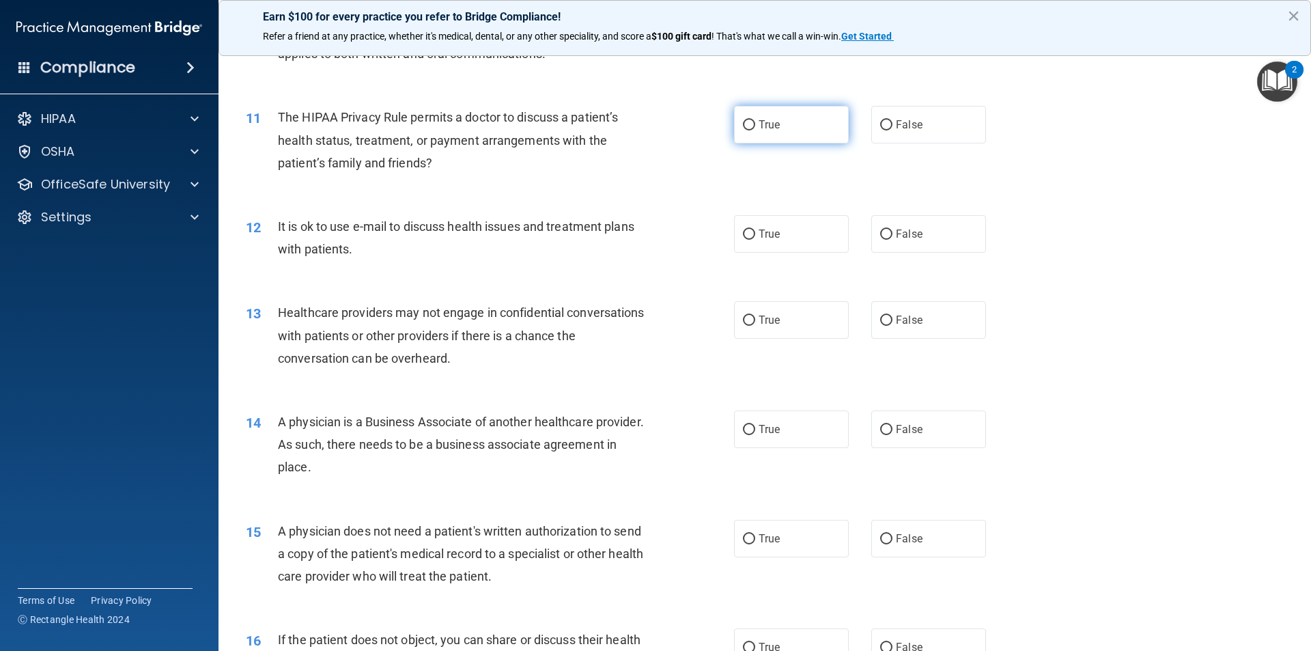
click at [745, 123] on input "True" at bounding box center [749, 125] width 12 height 10
radio input "true"
click at [743, 236] on input "True" at bounding box center [749, 234] width 12 height 10
radio input "true"
drag, startPoint x: 881, startPoint y: 320, endPoint x: 889, endPoint y: 339, distance: 20.5
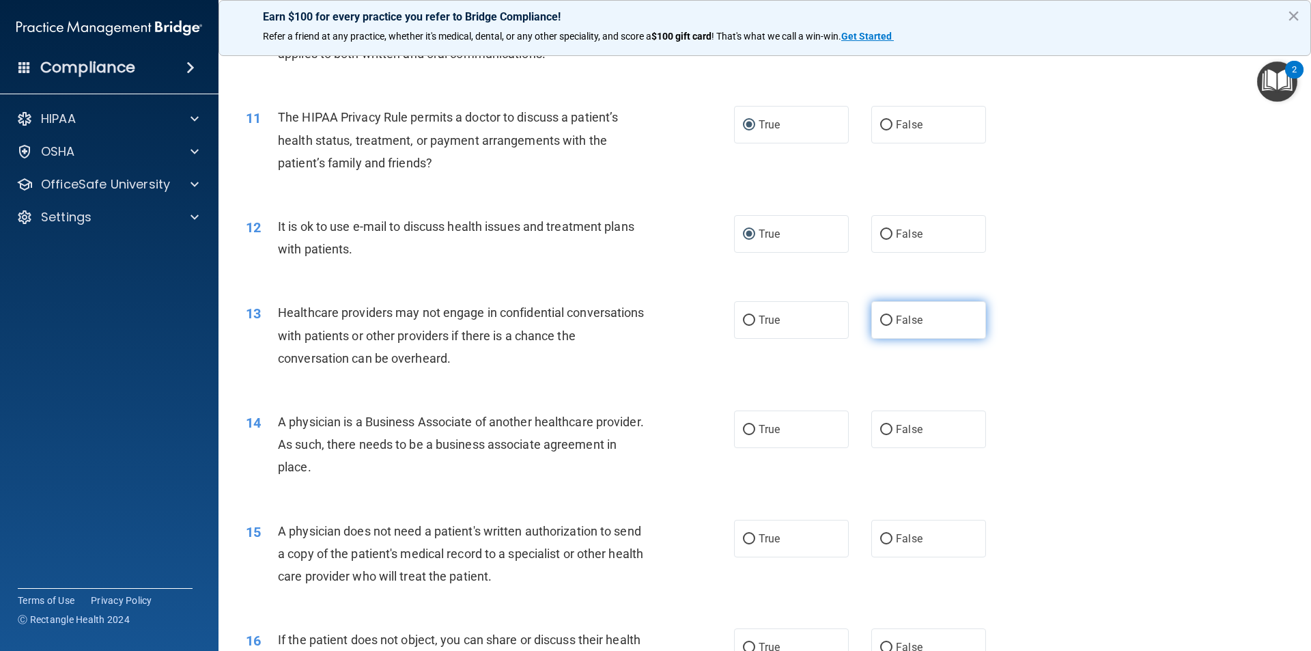
click at [886, 326] on label "False" at bounding box center [928, 320] width 115 height 38
click at [886, 326] on input "False" at bounding box center [886, 320] width 12 height 10
radio input "true"
click at [888, 431] on label "False" at bounding box center [928, 429] width 115 height 38
click at [888, 431] on input "False" at bounding box center [886, 430] width 12 height 10
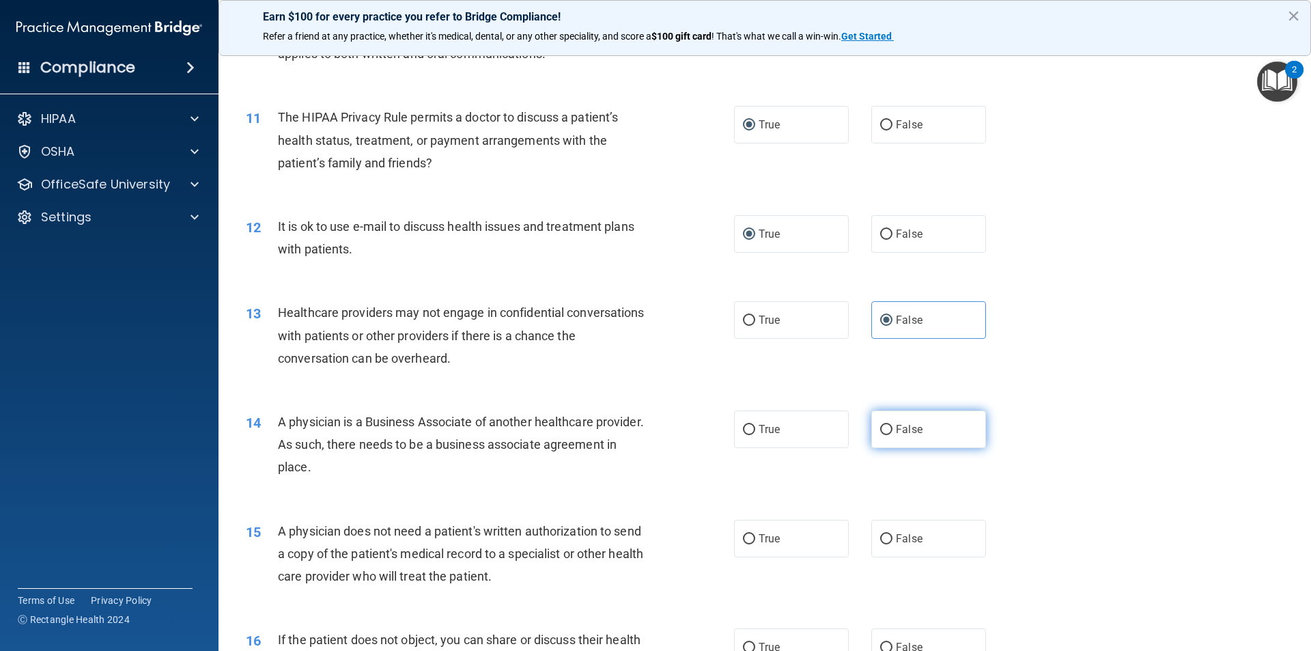
radio input "true"
click at [743, 535] on input "True" at bounding box center [749, 539] width 12 height 10
radio input "true"
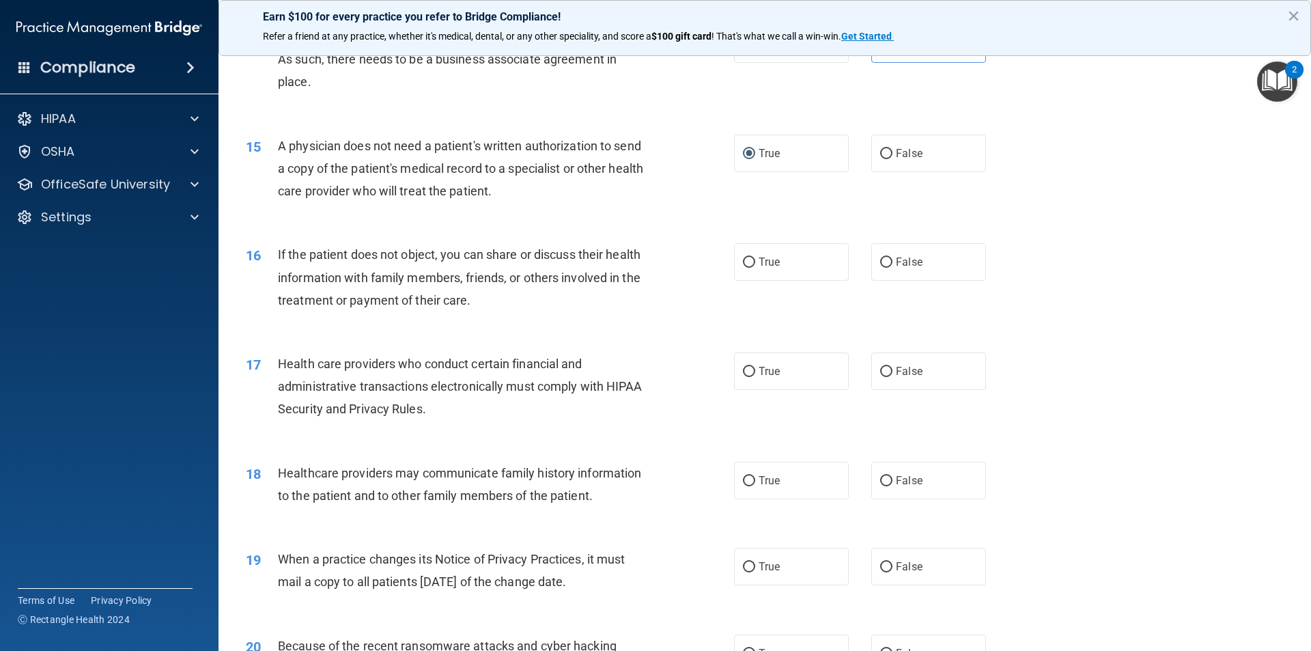
scroll to position [1434, 0]
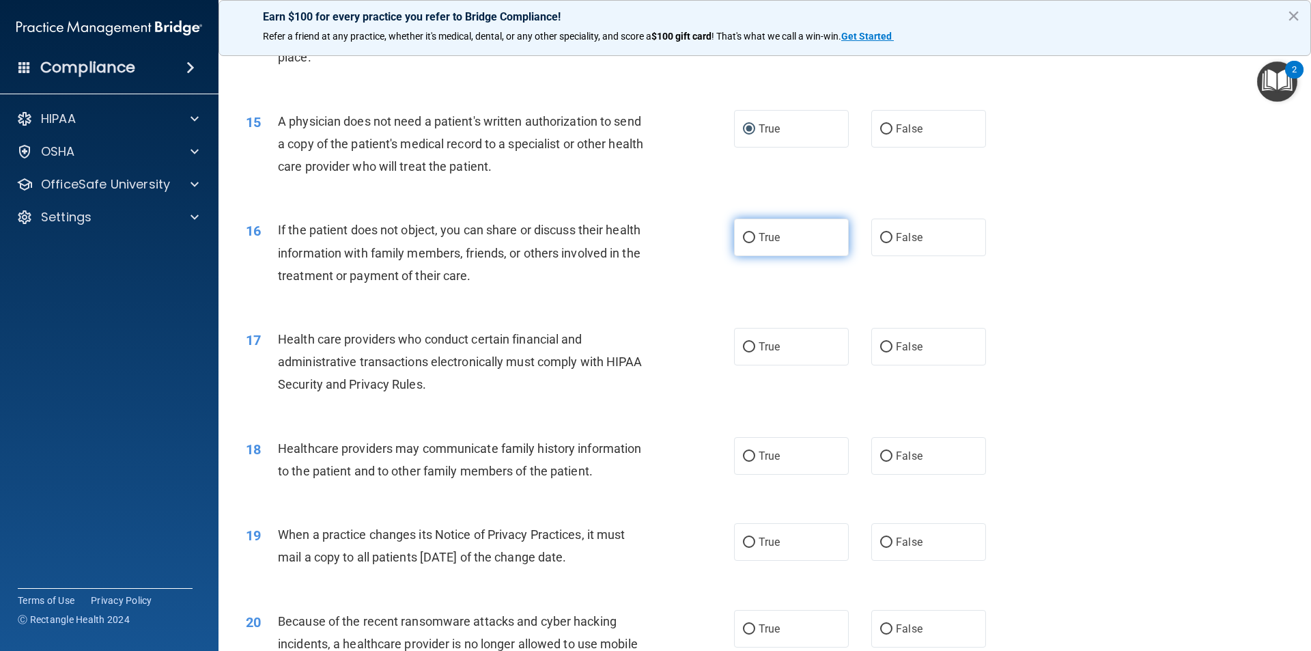
drag, startPoint x: 743, startPoint y: 235, endPoint x: 745, endPoint y: 242, distance: 7.0
click at [744, 235] on input "True" at bounding box center [749, 238] width 12 height 10
radio input "true"
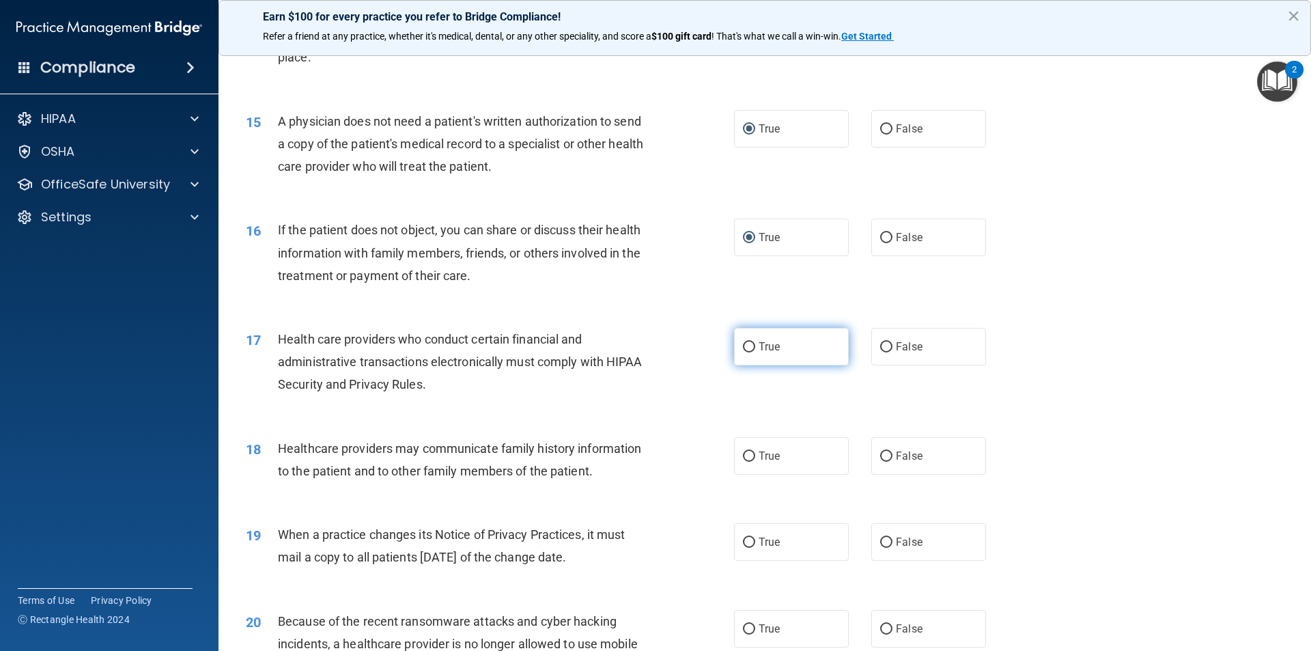
click at [745, 345] on input "True" at bounding box center [749, 347] width 12 height 10
radio input "true"
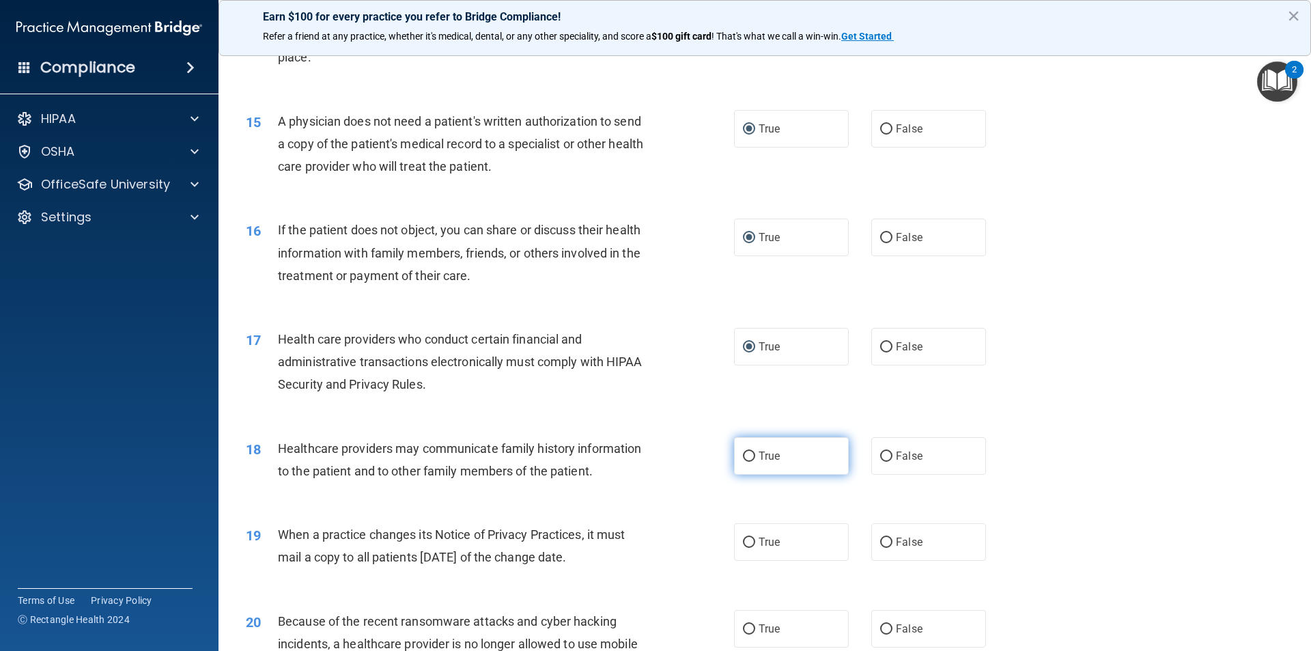
click at [744, 452] on input "True" at bounding box center [749, 456] width 12 height 10
radio input "true"
click at [745, 455] on input "True" at bounding box center [749, 456] width 12 height 10
click at [880, 453] on input "False" at bounding box center [886, 456] width 12 height 10
radio input "true"
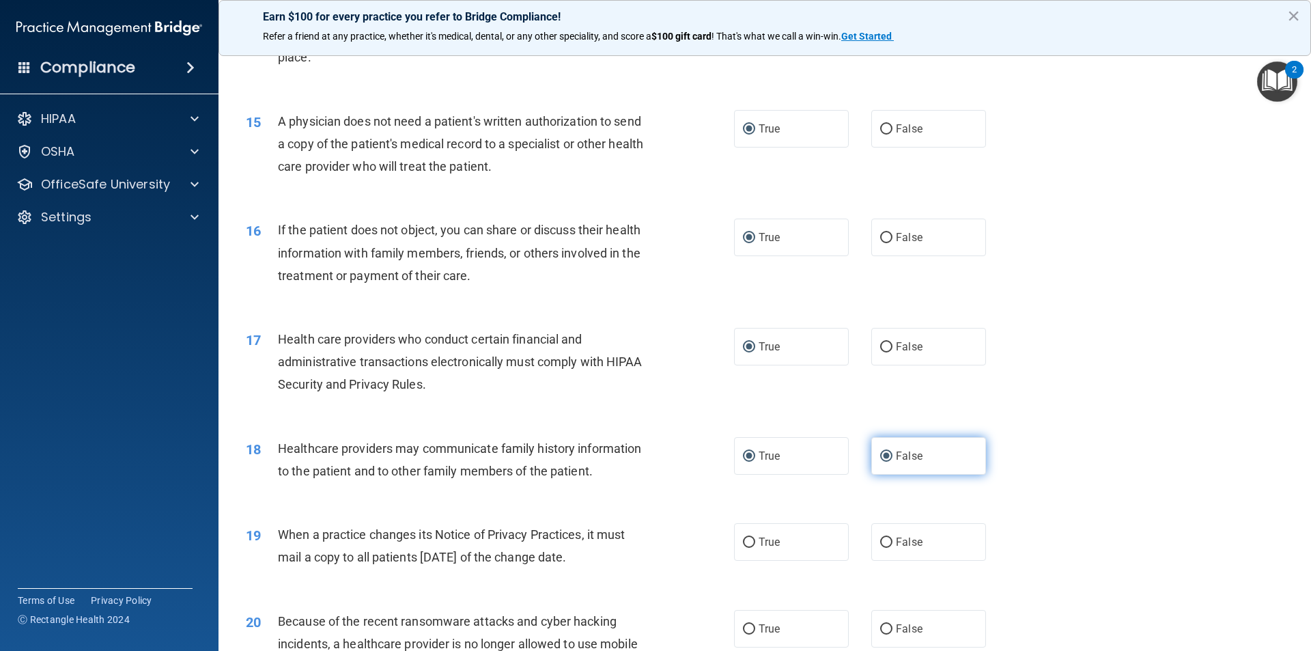
radio input "false"
click at [881, 539] on input "False" at bounding box center [886, 542] width 12 height 10
radio input "true"
click at [883, 627] on input "False" at bounding box center [886, 629] width 12 height 10
radio input "true"
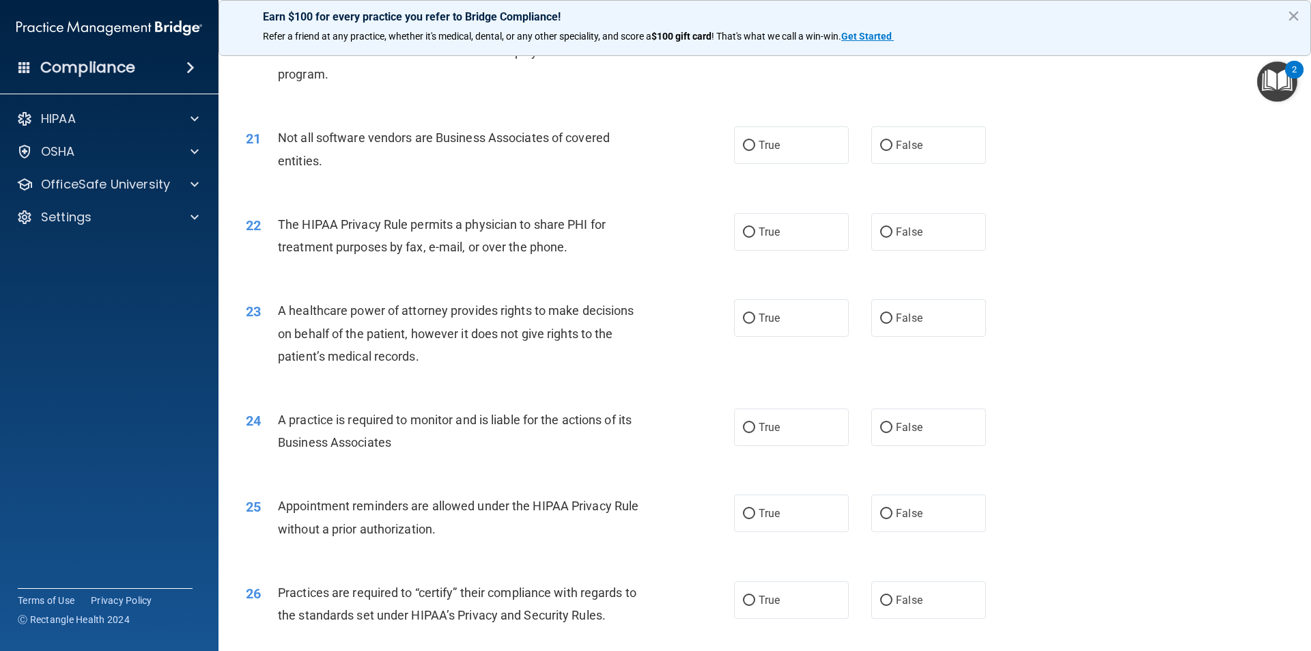
scroll to position [2116, 0]
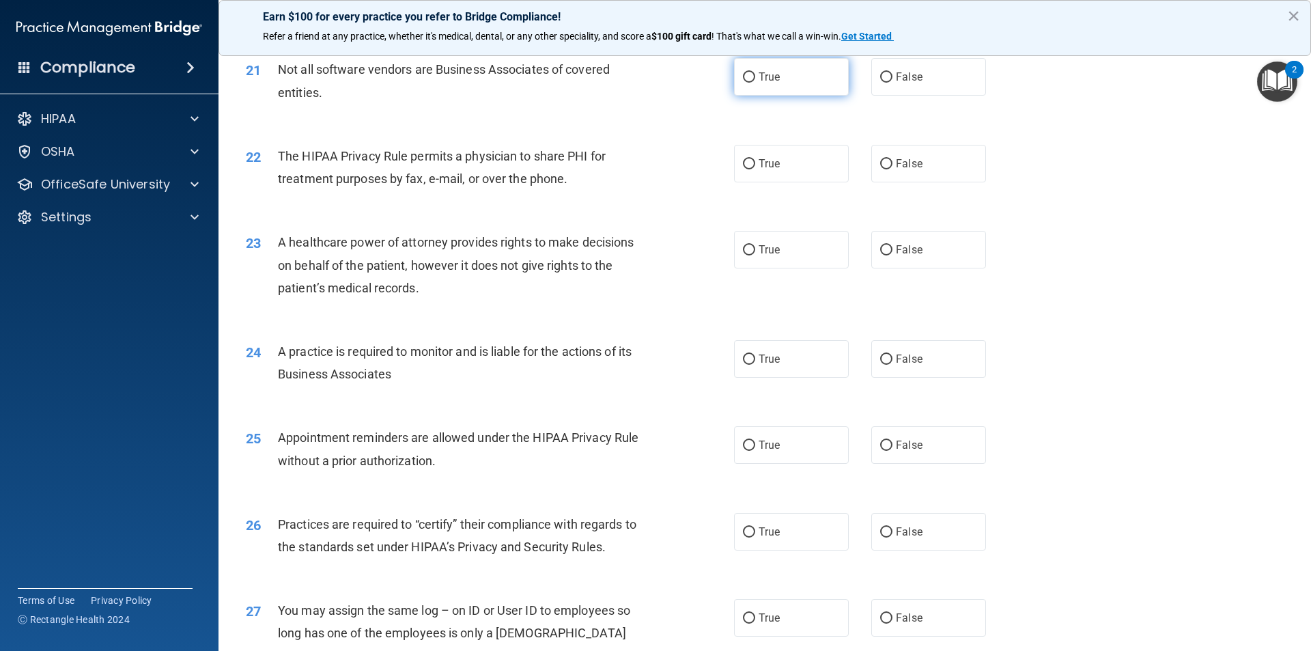
click at [747, 78] on input "True" at bounding box center [749, 77] width 12 height 10
radio input "true"
click at [743, 162] on input "True" at bounding box center [749, 164] width 12 height 10
radio input "true"
click at [880, 248] on input "False" at bounding box center [886, 250] width 12 height 10
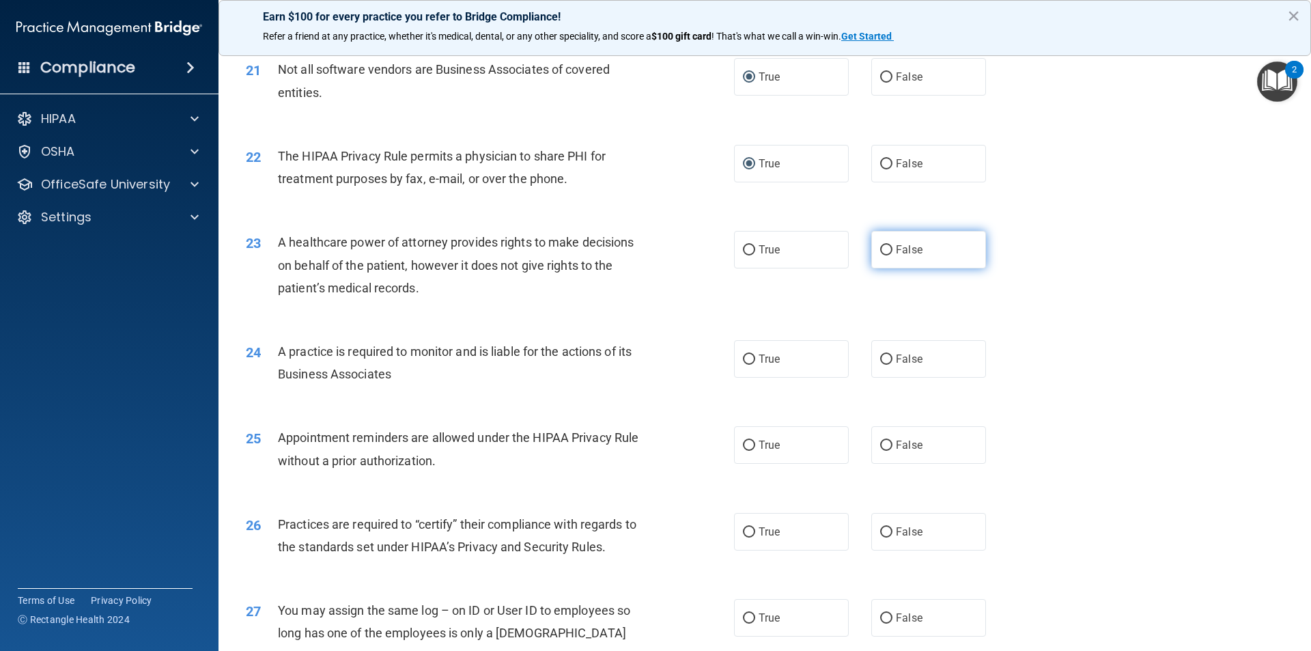
radio input "true"
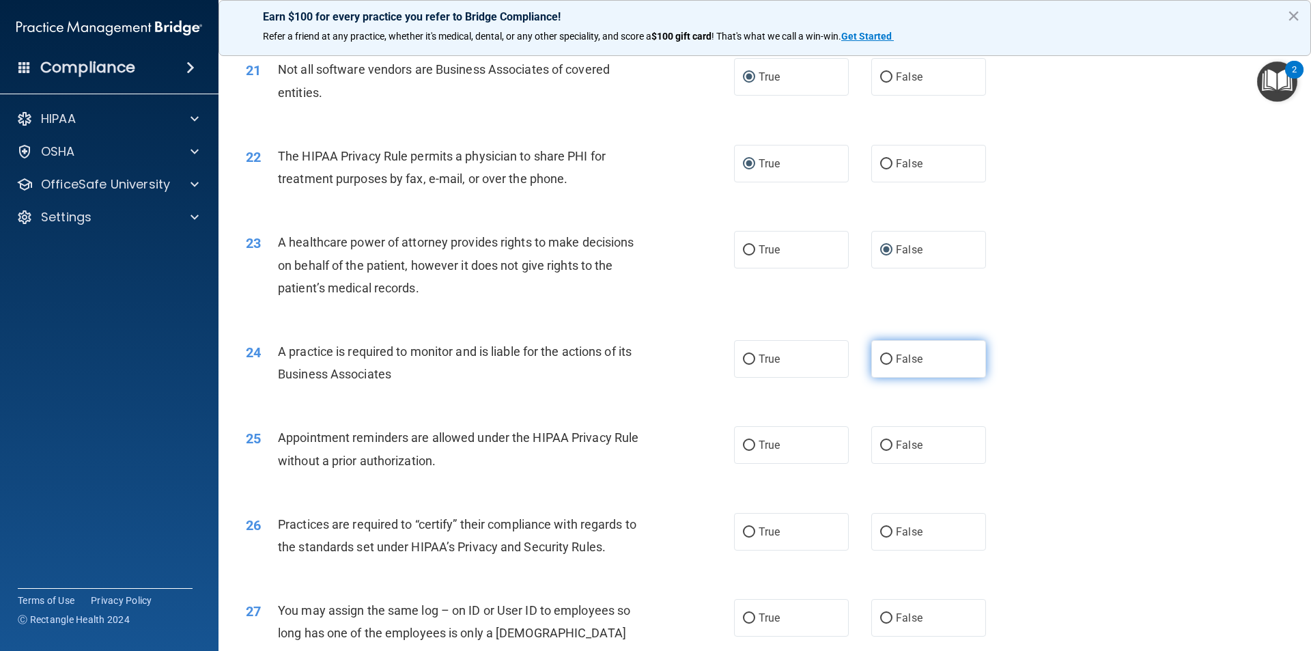
click at [882, 354] on input "False" at bounding box center [886, 359] width 12 height 10
radio input "true"
click at [883, 354] on input "False" at bounding box center [886, 359] width 12 height 10
click at [743, 443] on input "True" at bounding box center [749, 445] width 12 height 10
radio input "true"
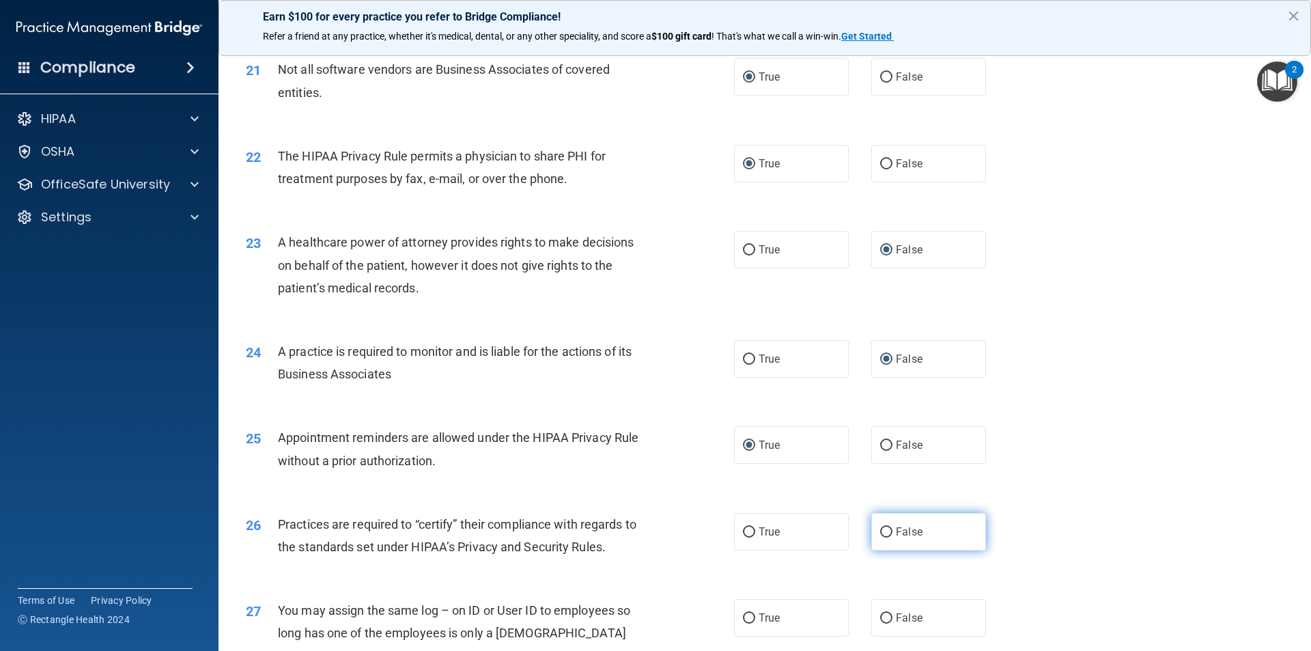
click at [883, 525] on label "False" at bounding box center [928, 532] width 115 height 38
click at [883, 527] on input "False" at bounding box center [886, 532] width 12 height 10
radio input "true"
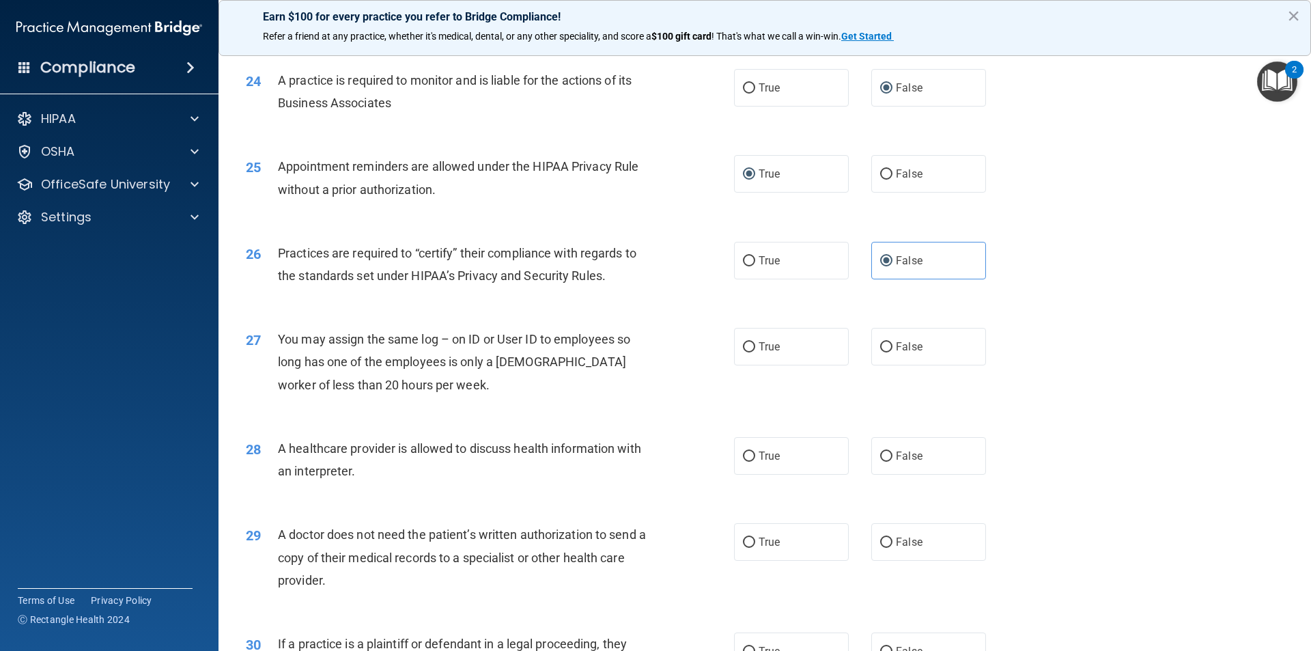
scroll to position [2389, 0]
click at [745, 337] on label "True" at bounding box center [791, 345] width 115 height 38
click at [745, 340] on input "True" at bounding box center [749, 345] width 12 height 10
radio input "true"
drag, startPoint x: 743, startPoint y: 453, endPoint x: 730, endPoint y: 496, distance: 45.4
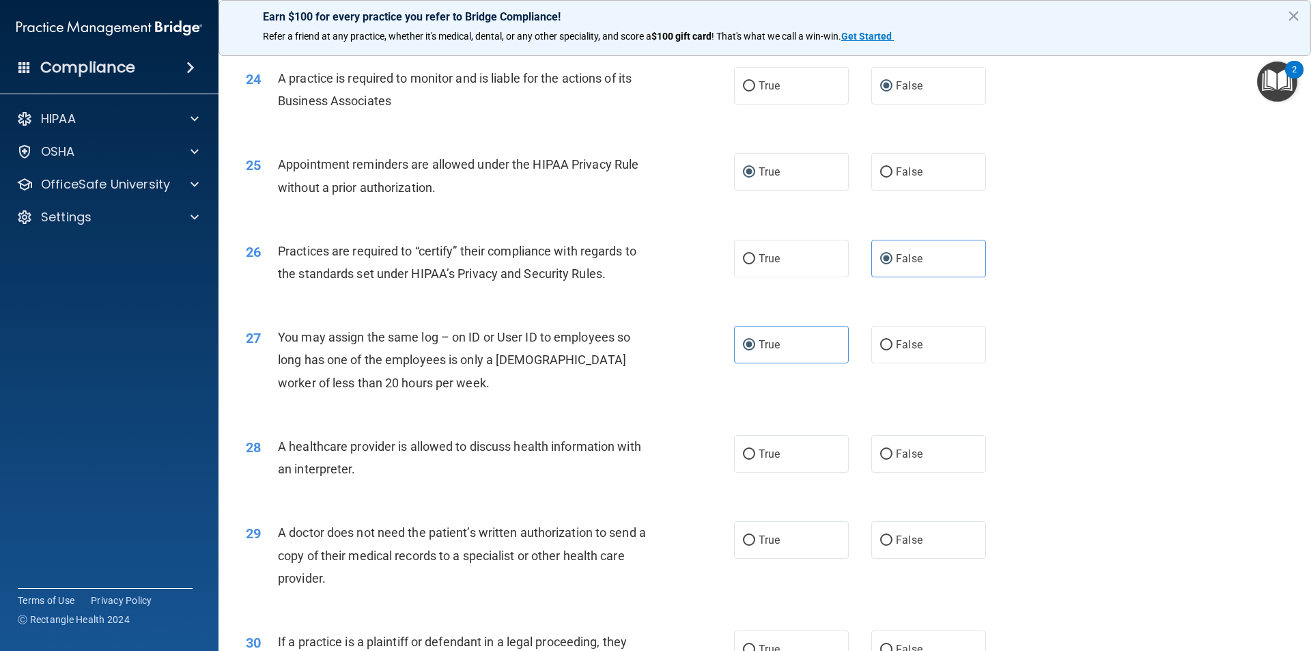
click at [744, 454] on input "True" at bounding box center [749, 454] width 12 height 10
radio input "true"
click at [747, 532] on label "True" at bounding box center [791, 540] width 115 height 38
click at [747, 535] on input "True" at bounding box center [749, 540] width 12 height 10
radio input "true"
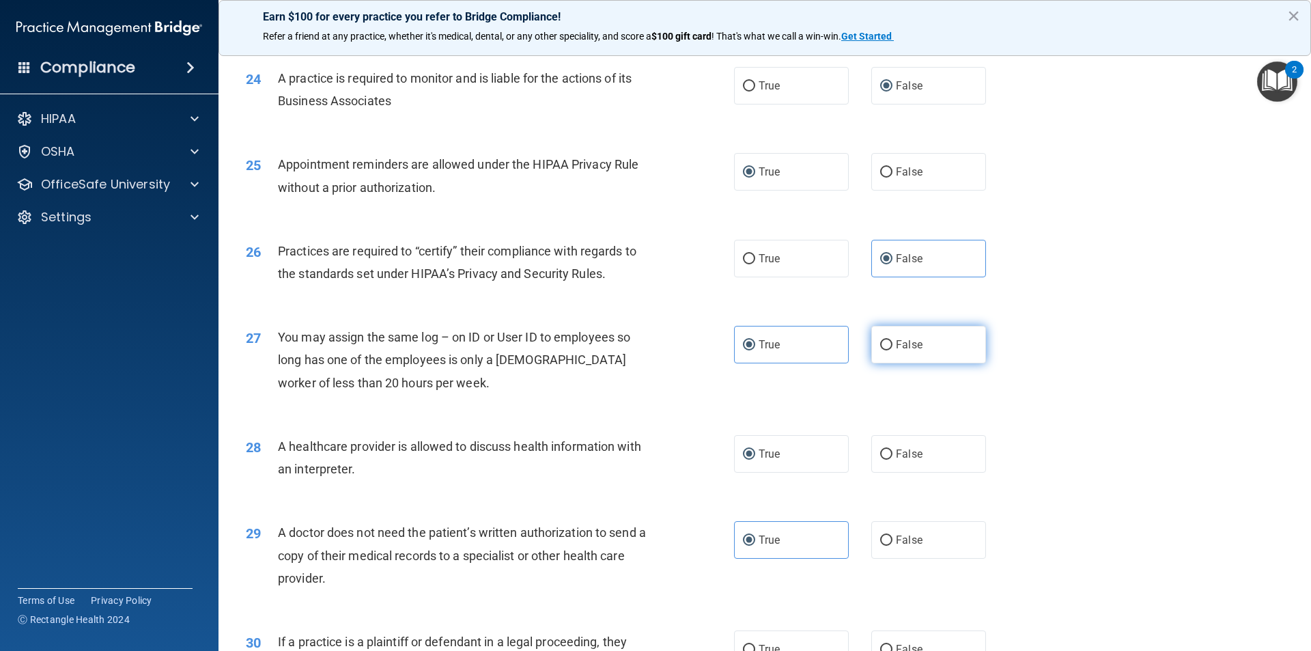
drag, startPoint x: 879, startPoint y: 346, endPoint x: 851, endPoint y: 341, distance: 28.5
click at [880, 345] on input "False" at bounding box center [886, 345] width 12 height 10
radio input "true"
radio input "false"
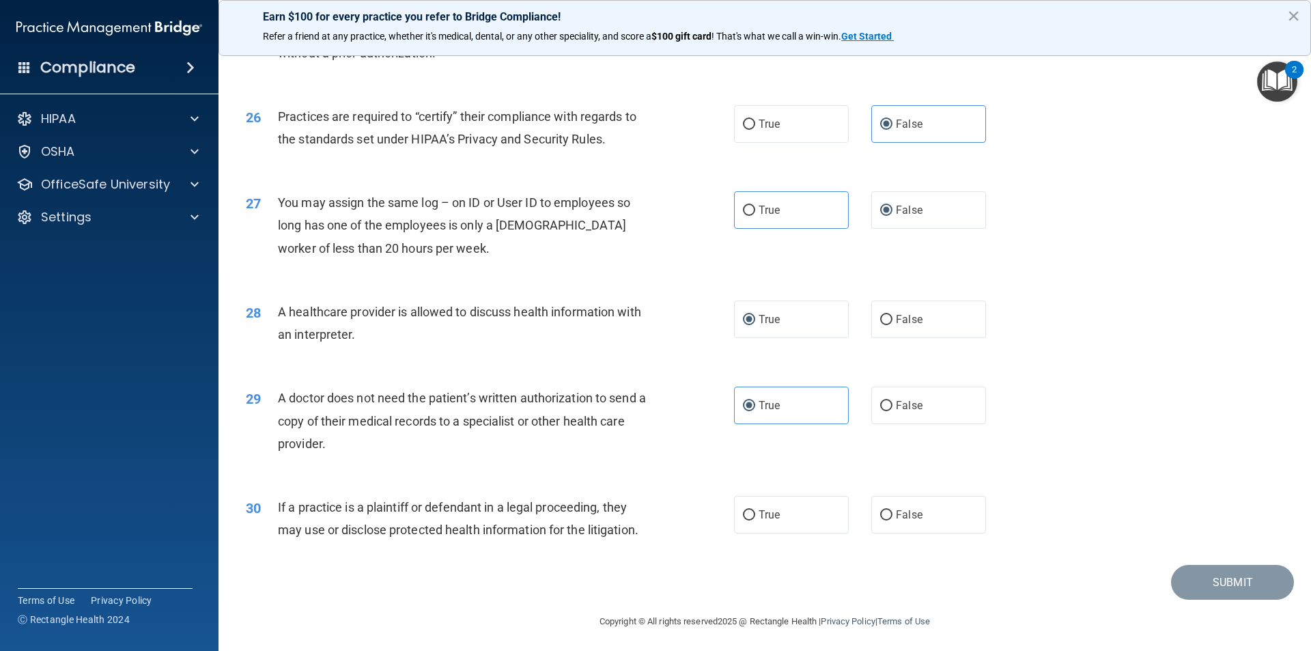
scroll to position [2527, 0]
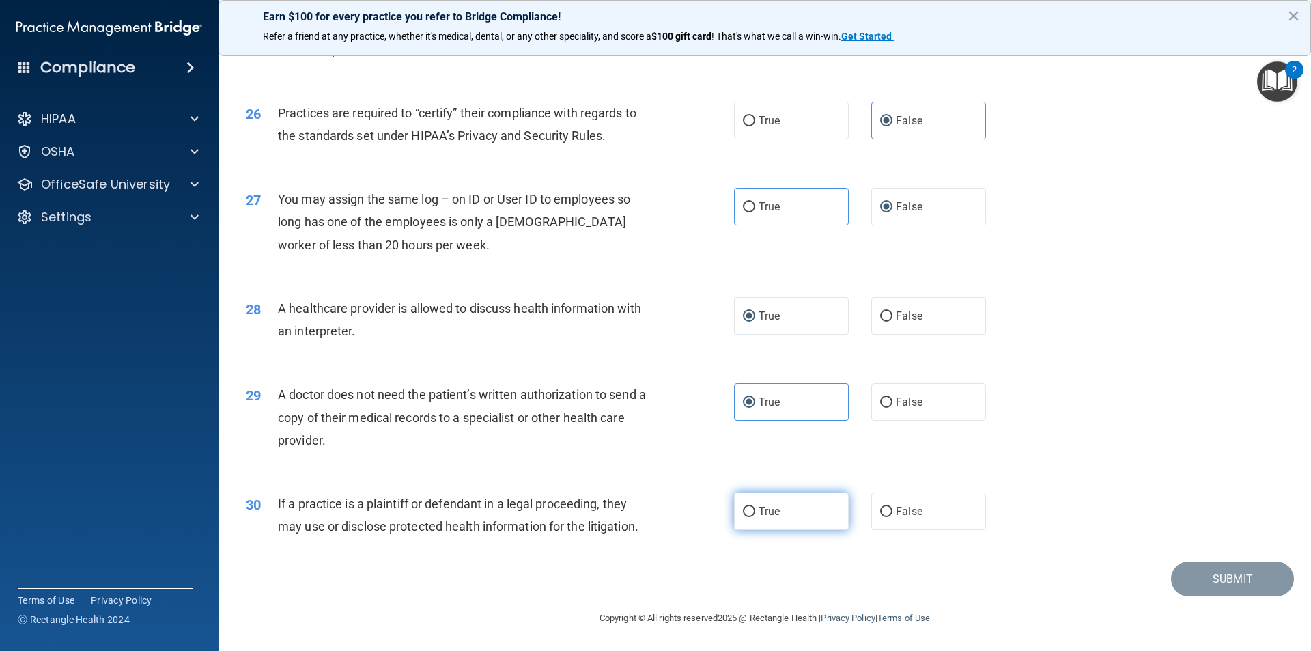
click at [747, 507] on input "True" at bounding box center [749, 512] width 12 height 10
radio input "true"
click at [1195, 582] on button "Submit" at bounding box center [1232, 578] width 123 height 35
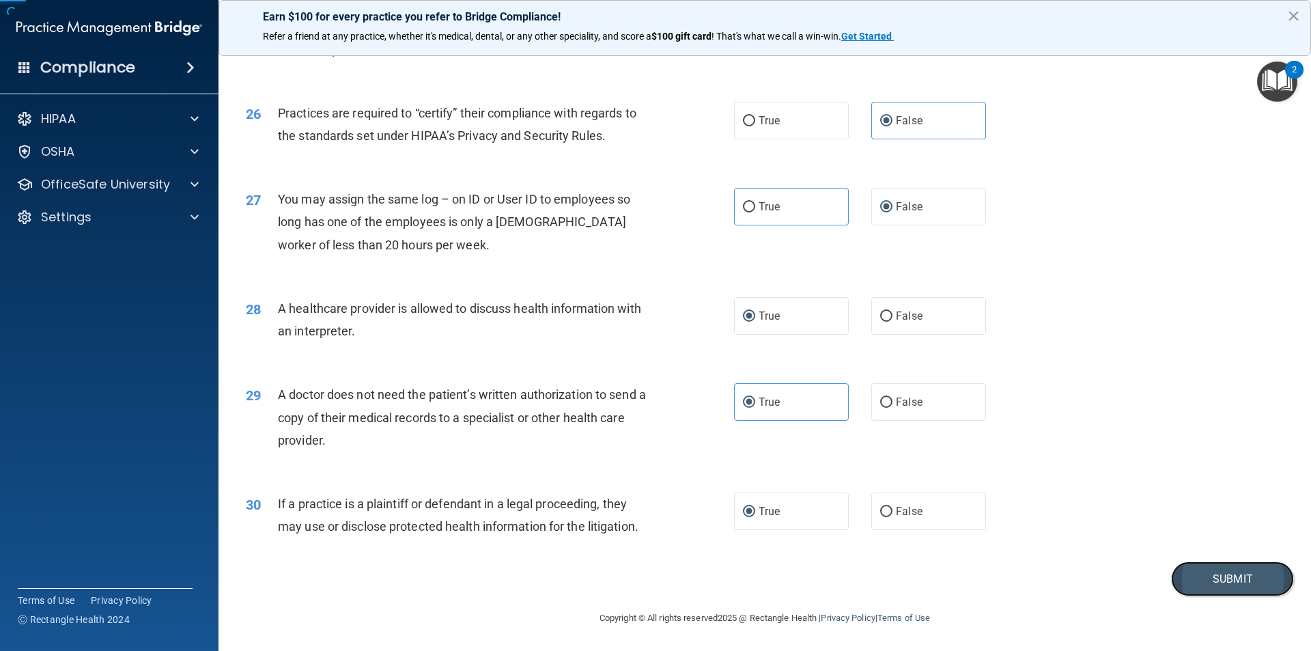
click at [1195, 582] on button "Submit" at bounding box center [1232, 578] width 123 height 35
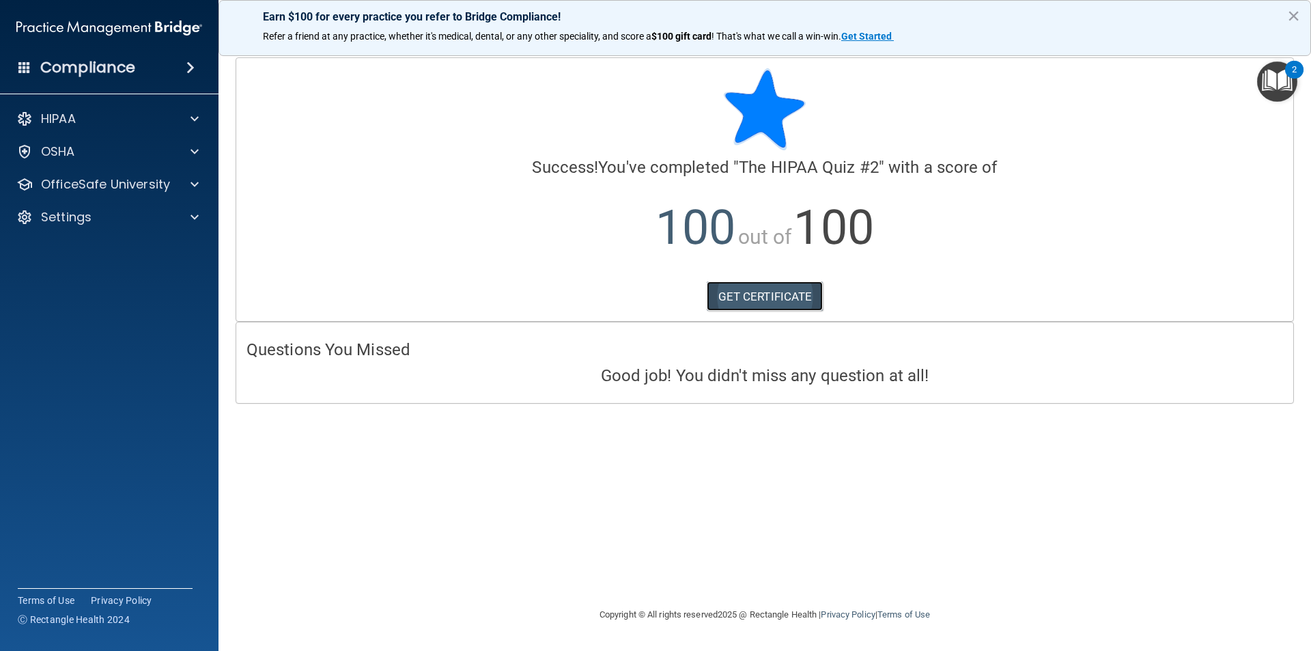
click at [807, 300] on link "GET CERTIFICATE" at bounding box center [765, 296] width 117 height 30
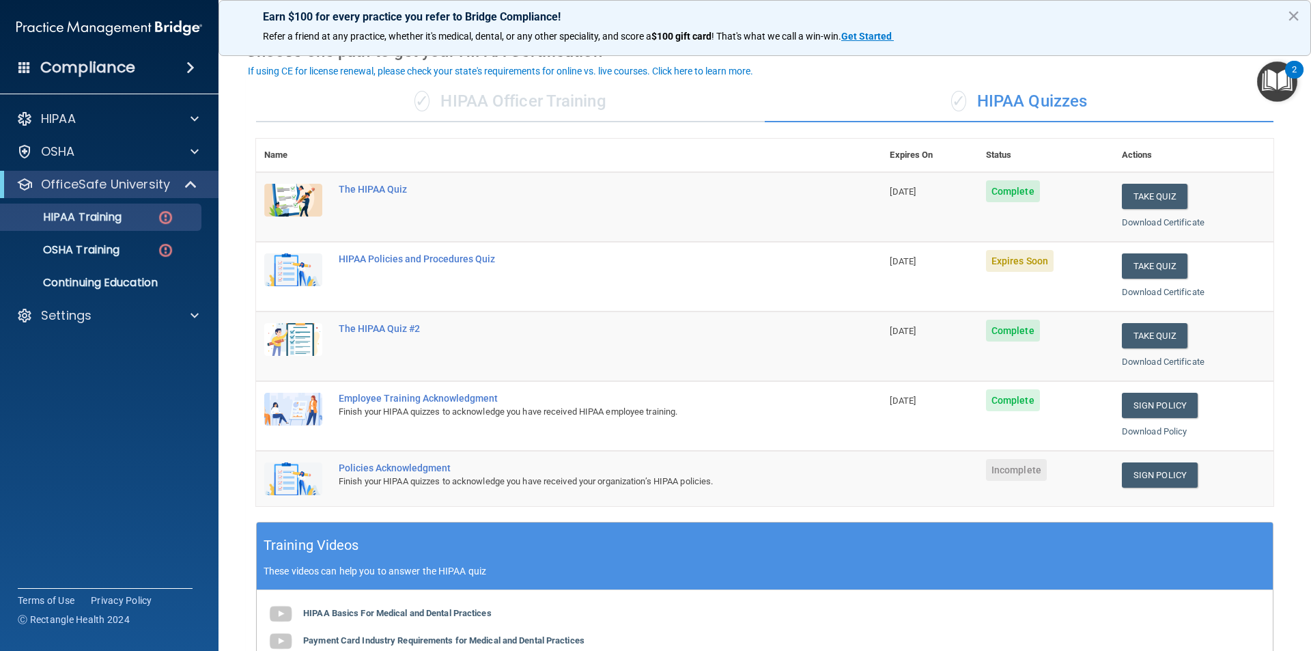
scroll to position [137, 0]
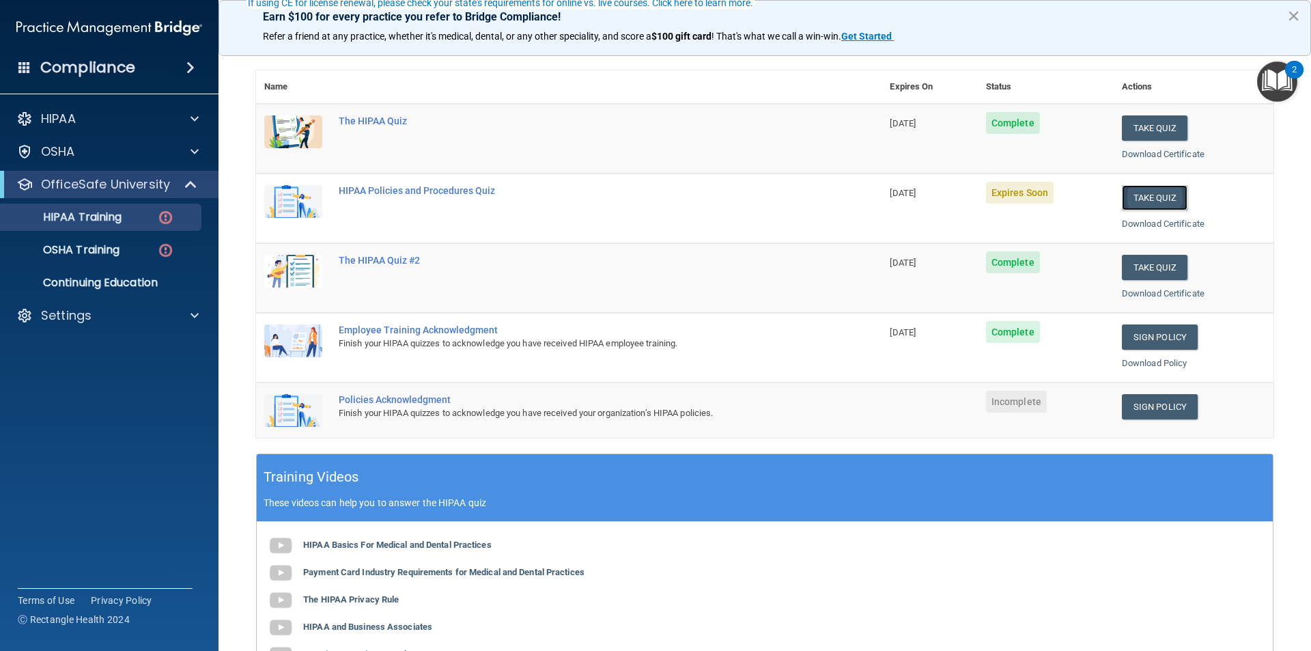
click at [1149, 197] on button "Take Quiz" at bounding box center [1155, 197] width 66 height 25
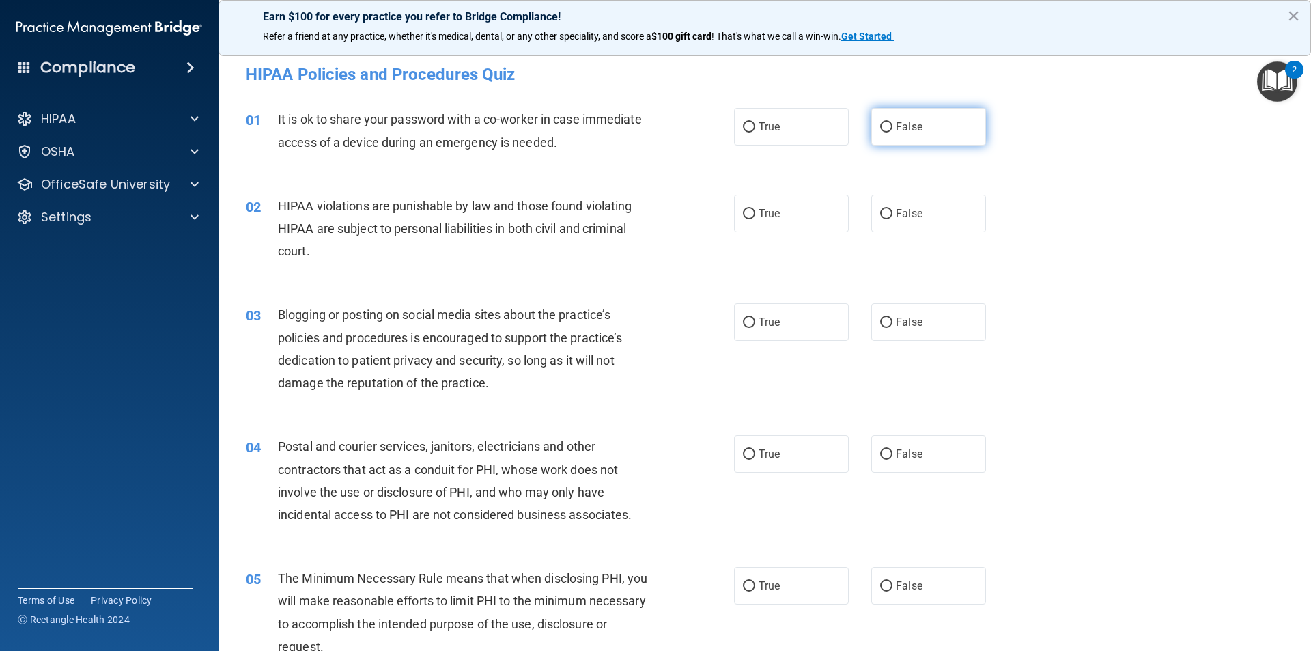
click at [887, 122] on label "False" at bounding box center [928, 127] width 115 height 38
click at [887, 122] on input "False" at bounding box center [886, 127] width 12 height 10
radio input "true"
click at [745, 216] on input "True" at bounding box center [749, 214] width 12 height 10
radio input "true"
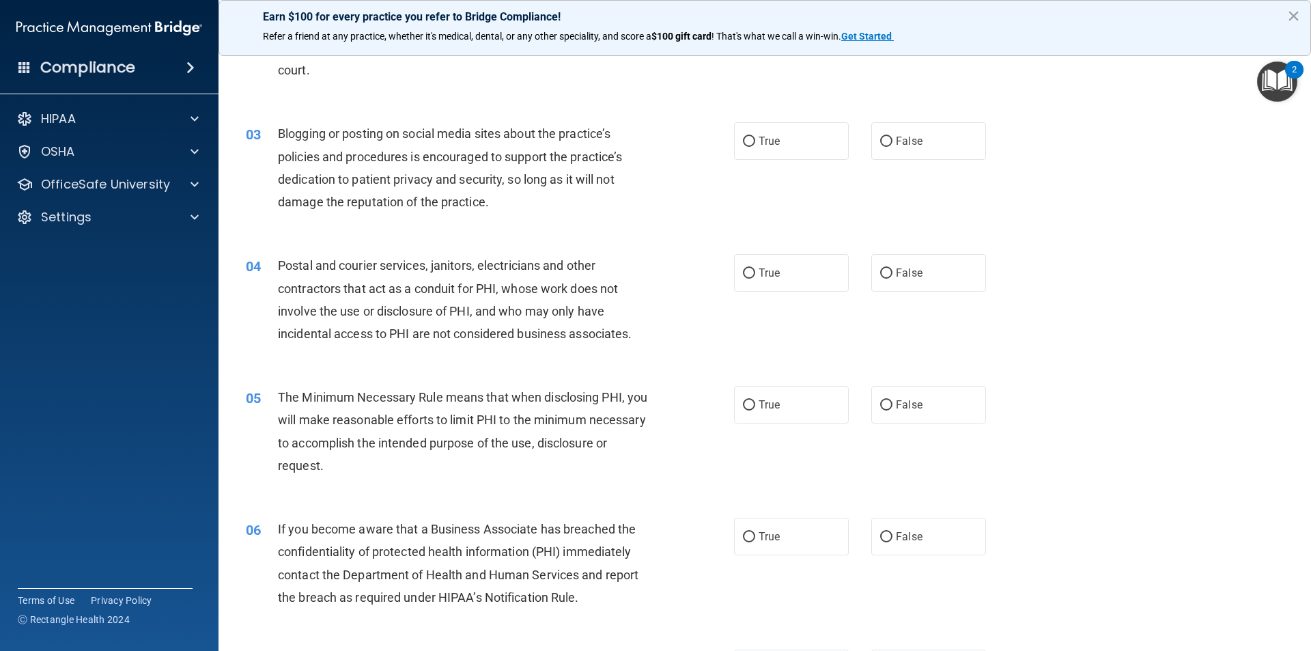
scroll to position [205, 0]
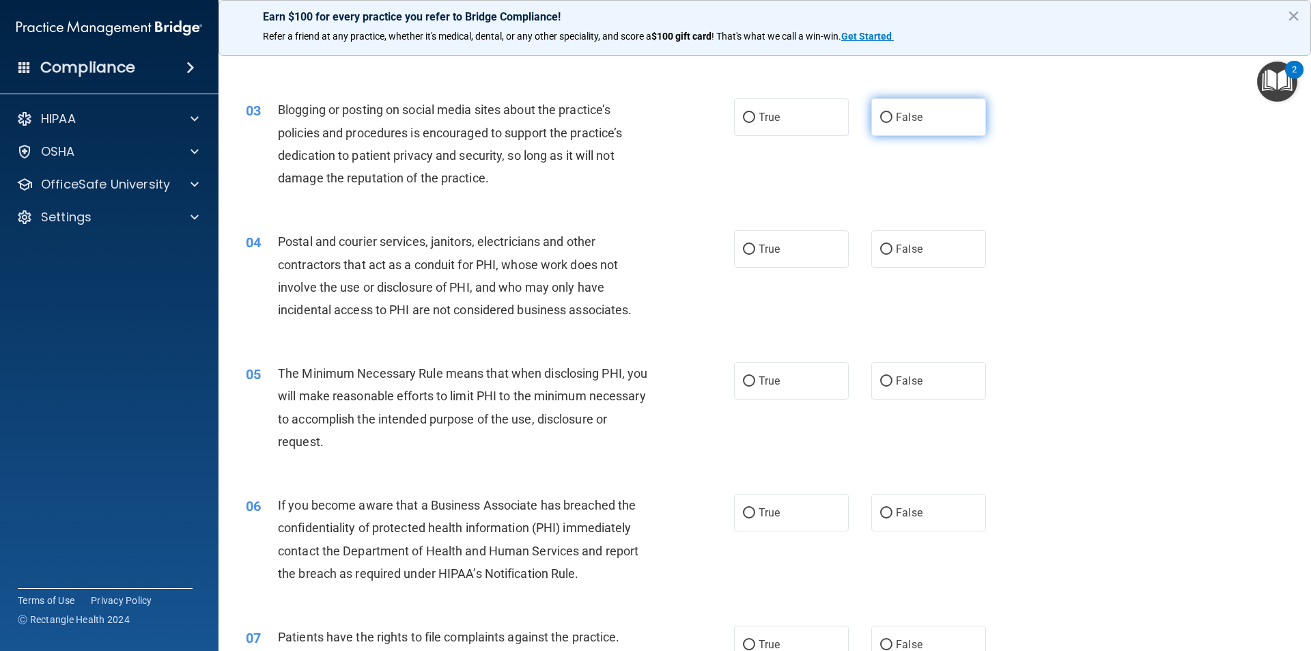
click at [881, 115] on input "False" at bounding box center [886, 118] width 12 height 10
radio input "true"
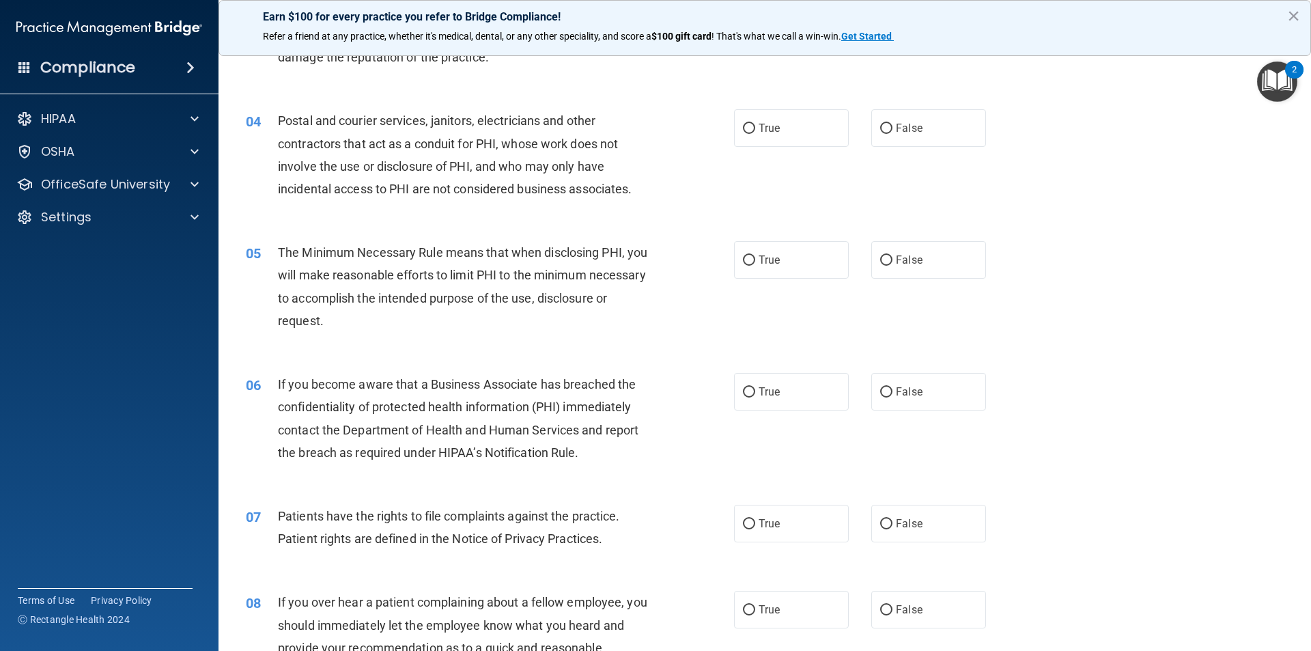
scroll to position [341, 0]
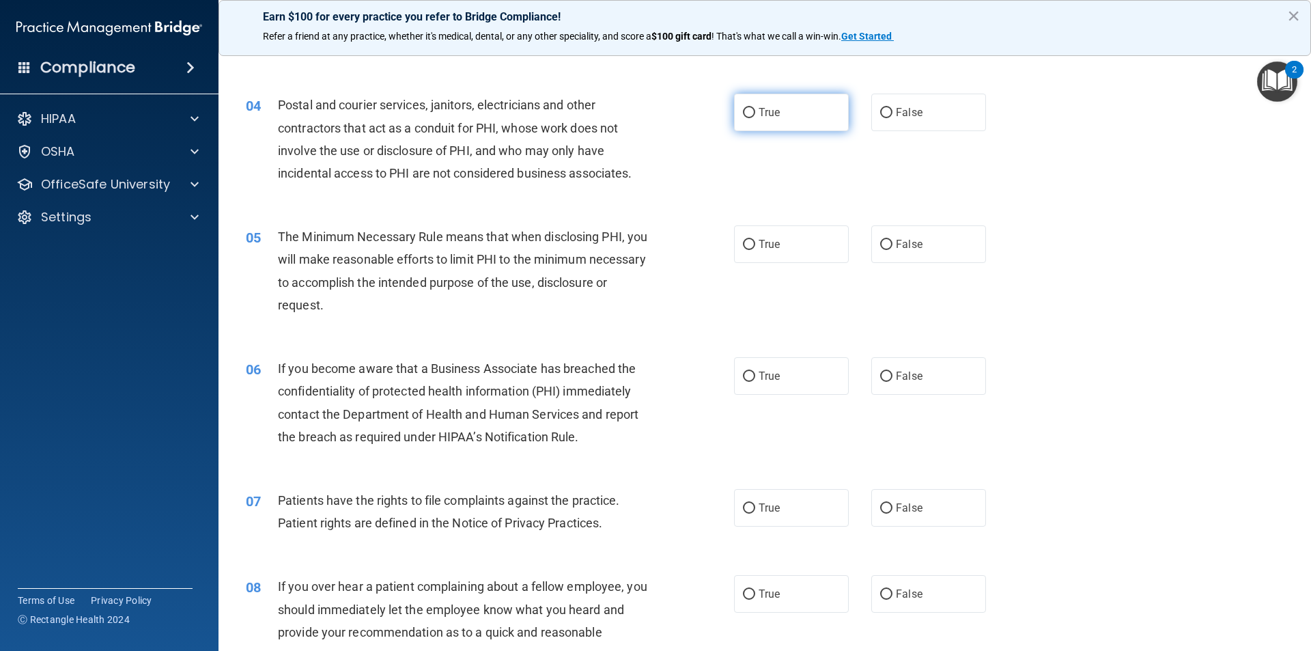
click at [743, 110] on input "True" at bounding box center [749, 113] width 12 height 10
radio input "true"
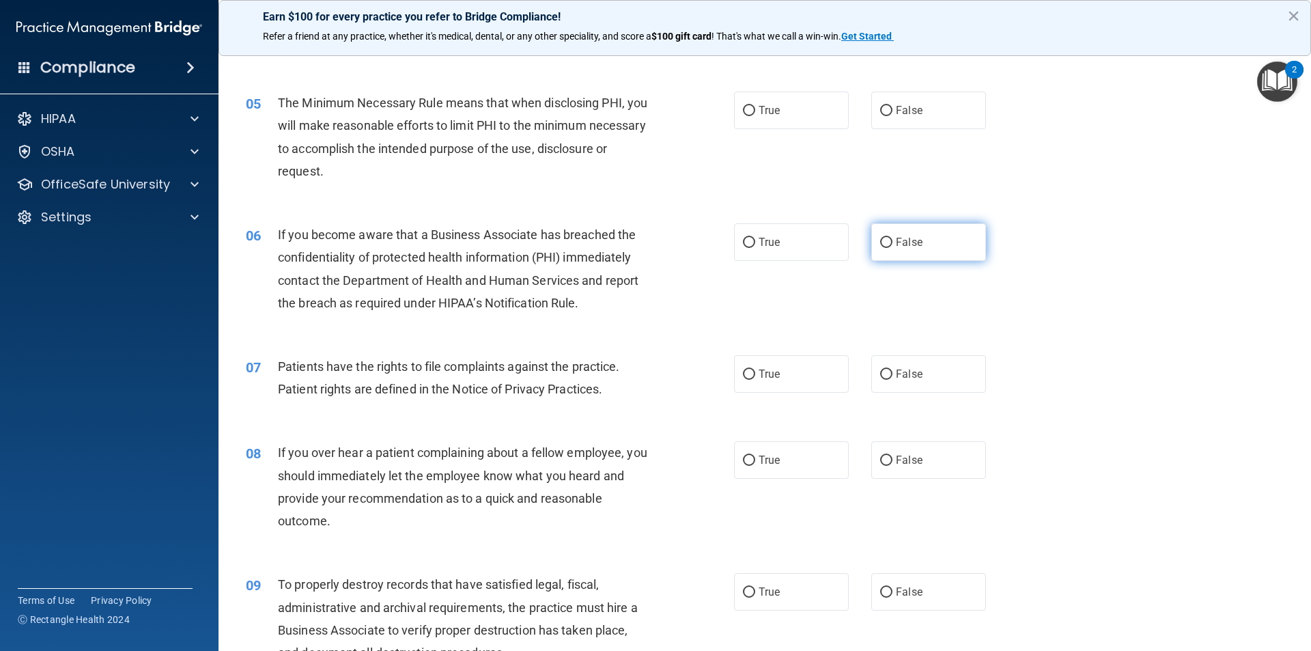
scroll to position [478, 0]
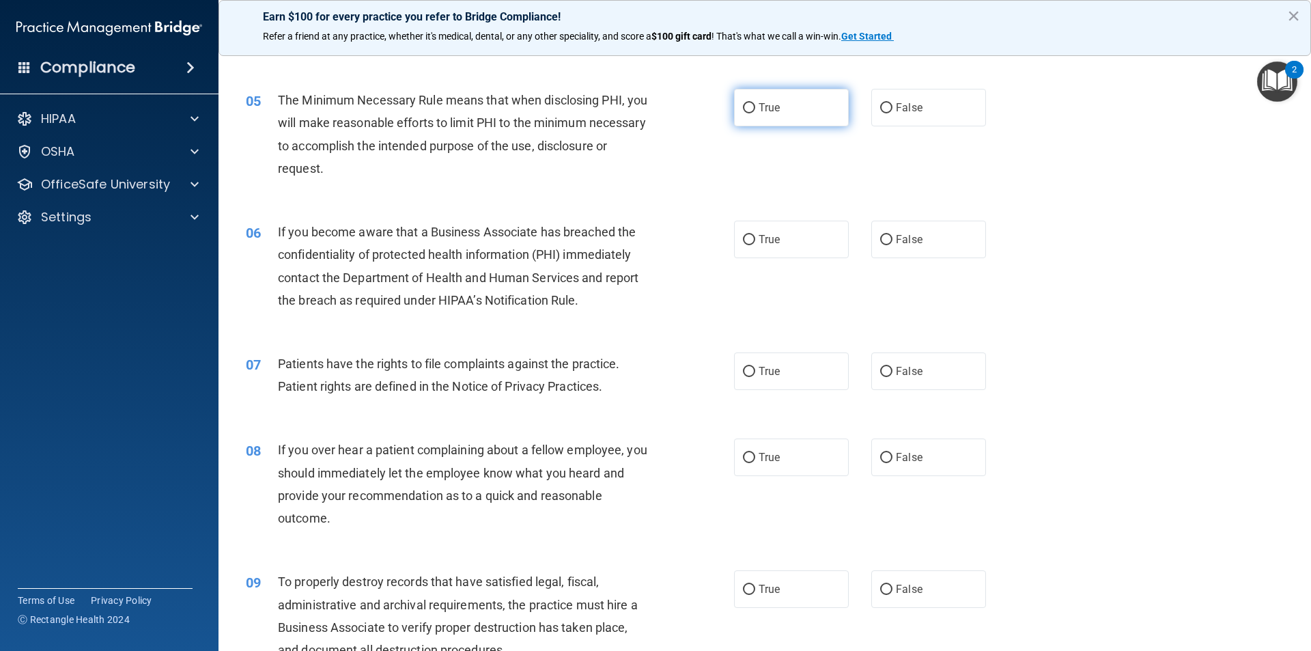
click at [745, 108] on input "True" at bounding box center [749, 108] width 12 height 10
radio input "true"
click at [886, 238] on label "False" at bounding box center [928, 239] width 115 height 38
click at [886, 238] on input "False" at bounding box center [886, 240] width 12 height 10
radio input "true"
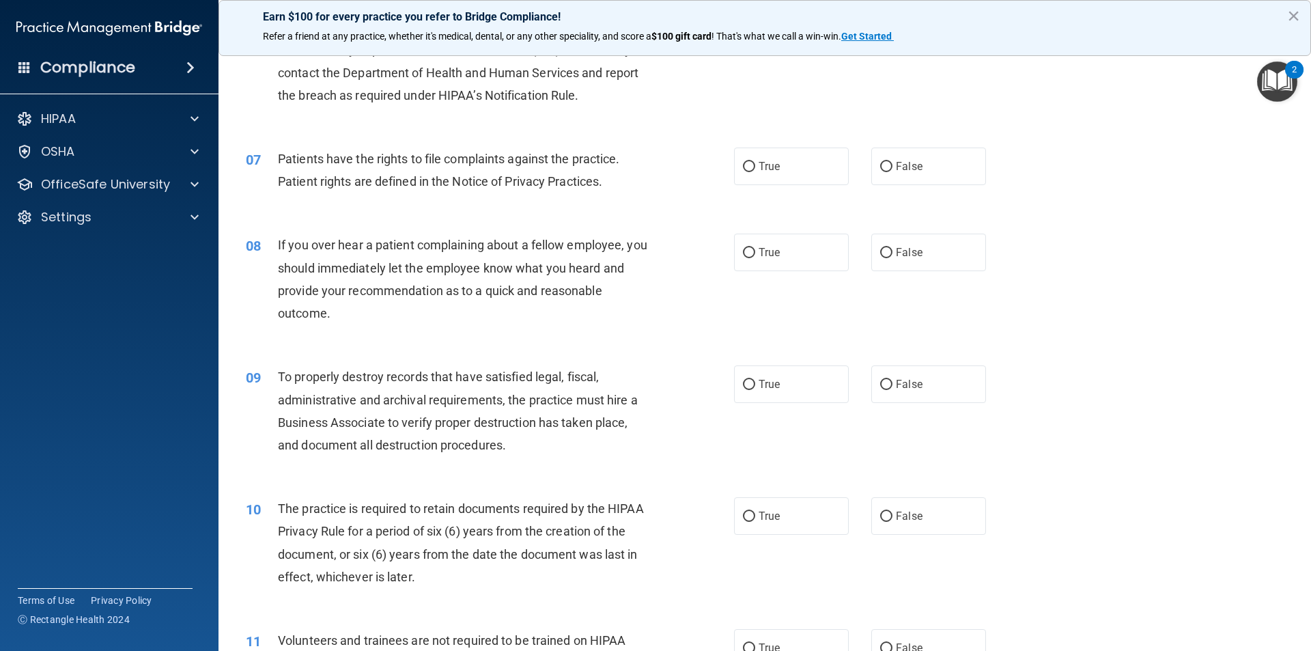
scroll to position [614, 0]
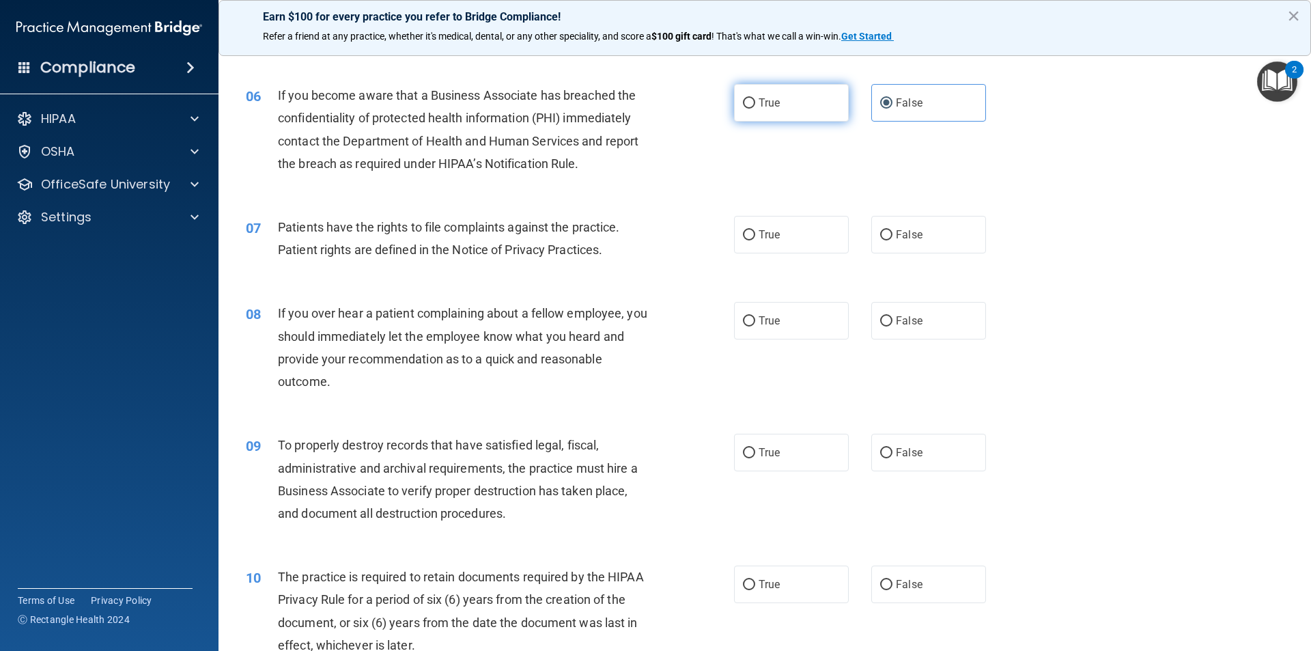
click at [743, 103] on input "True" at bounding box center [749, 103] width 12 height 10
radio input "true"
radio input "false"
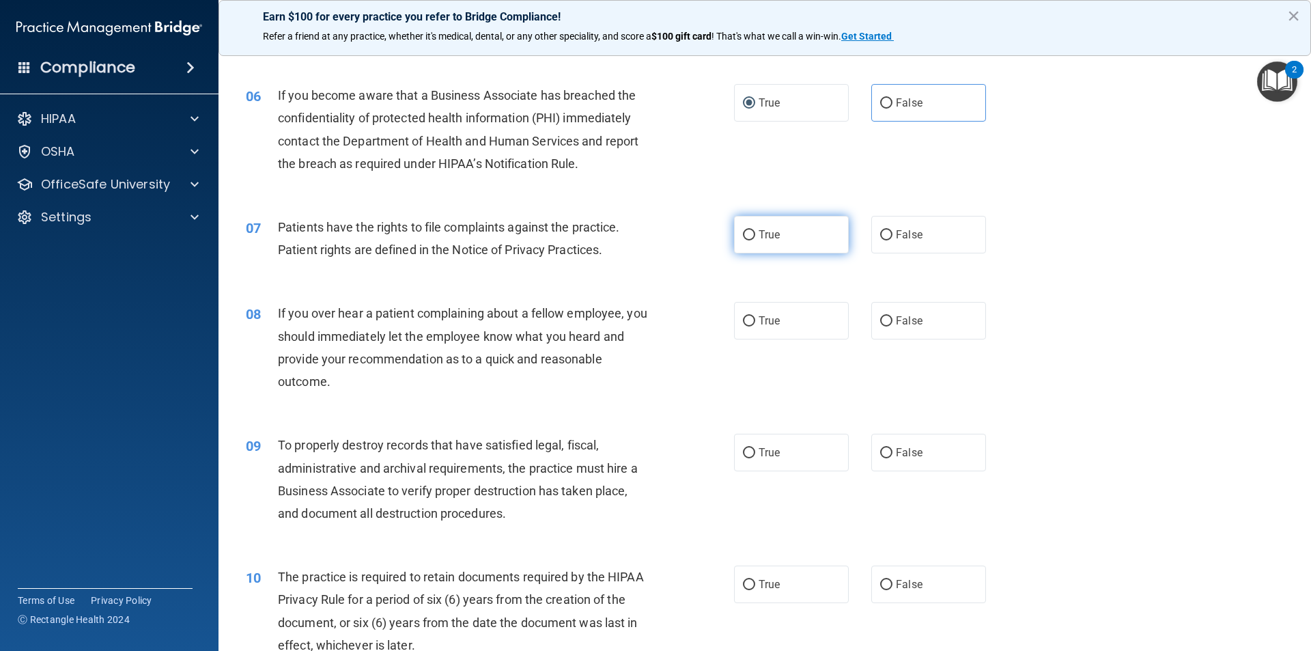
click at [743, 233] on input "True" at bounding box center [749, 235] width 12 height 10
radio input "true"
click at [880, 319] on input "False" at bounding box center [886, 321] width 12 height 10
radio input "true"
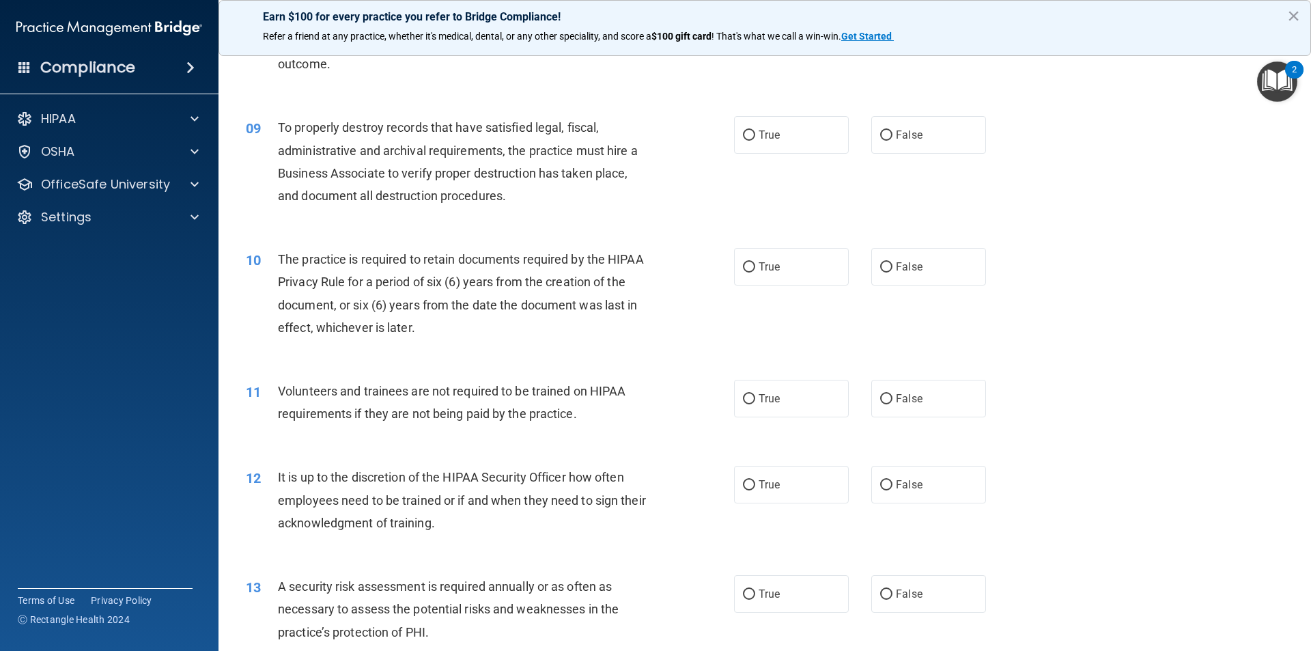
scroll to position [956, 0]
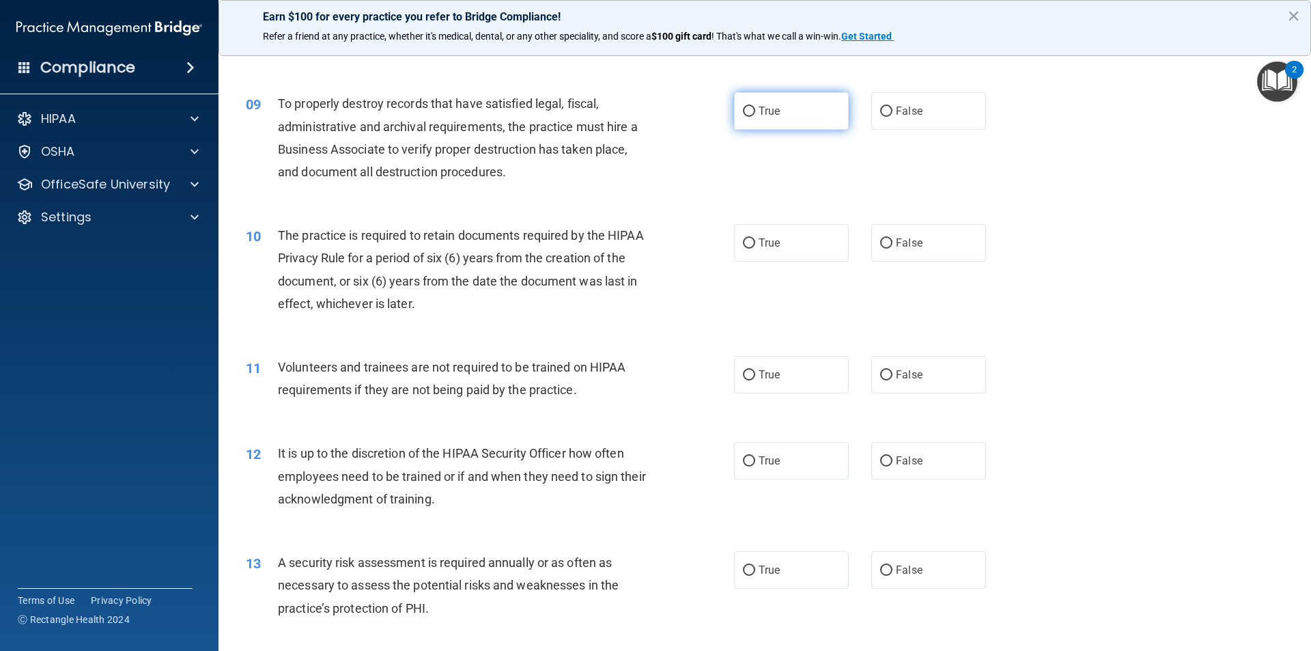
click at [745, 106] on input "True" at bounding box center [749, 111] width 12 height 10
radio input "true"
click at [748, 242] on input "True" at bounding box center [749, 243] width 12 height 10
radio input "true"
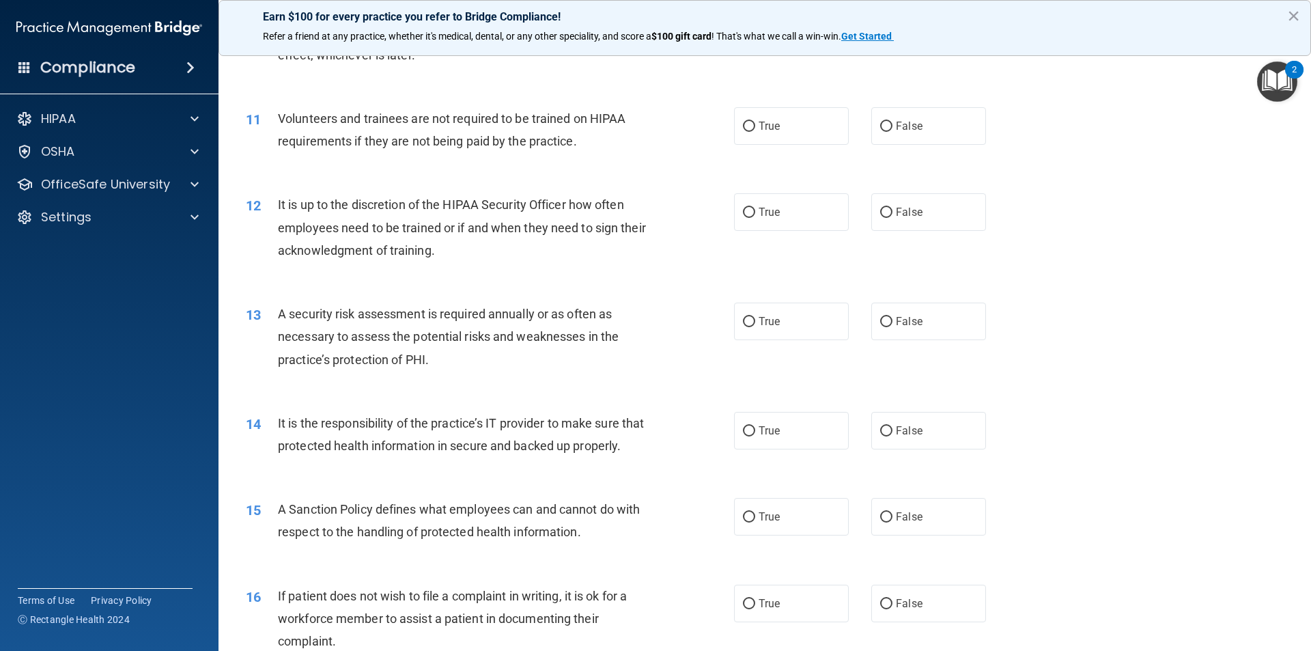
scroll to position [1229, 0]
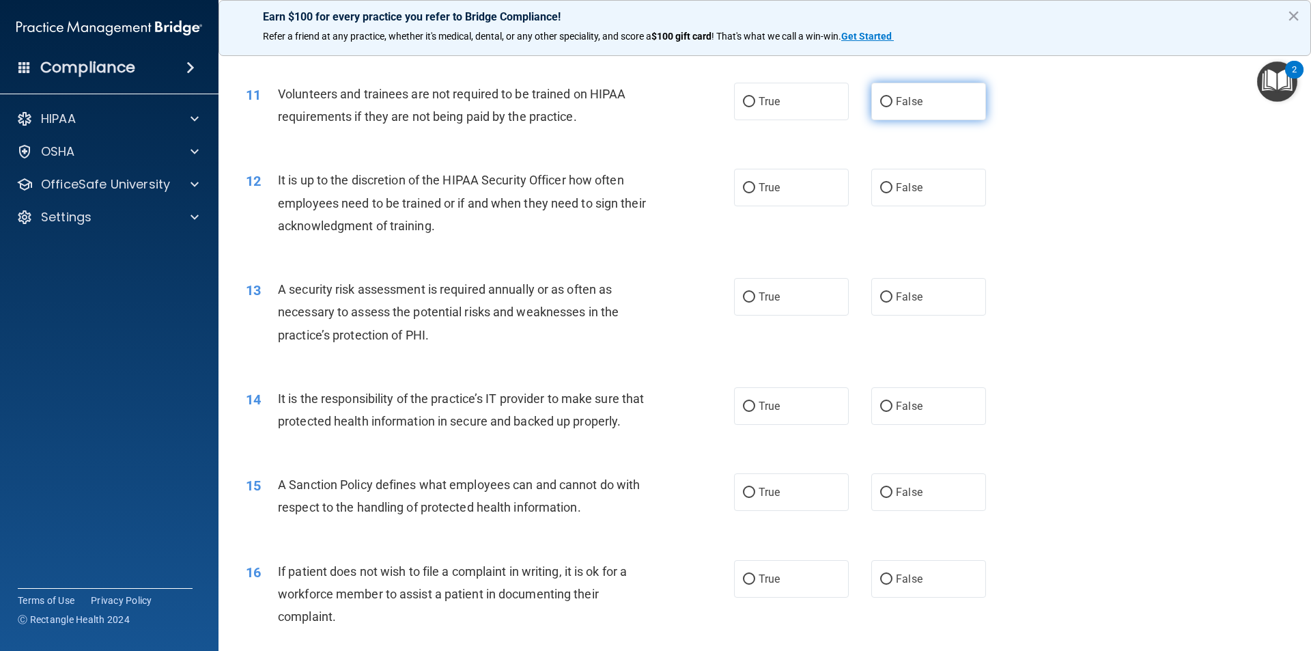
click at [880, 101] on input "False" at bounding box center [886, 102] width 12 height 10
radio input "true"
click at [880, 187] on input "False" at bounding box center [886, 188] width 12 height 10
radio input "true"
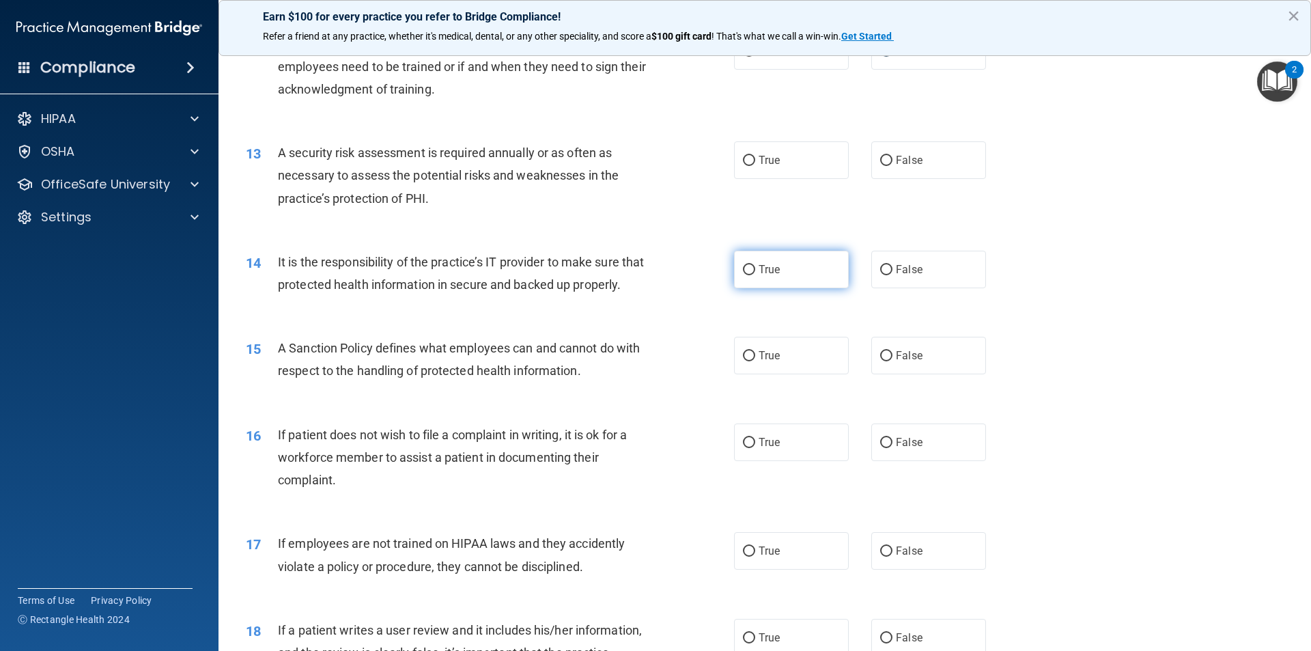
scroll to position [1434, 0]
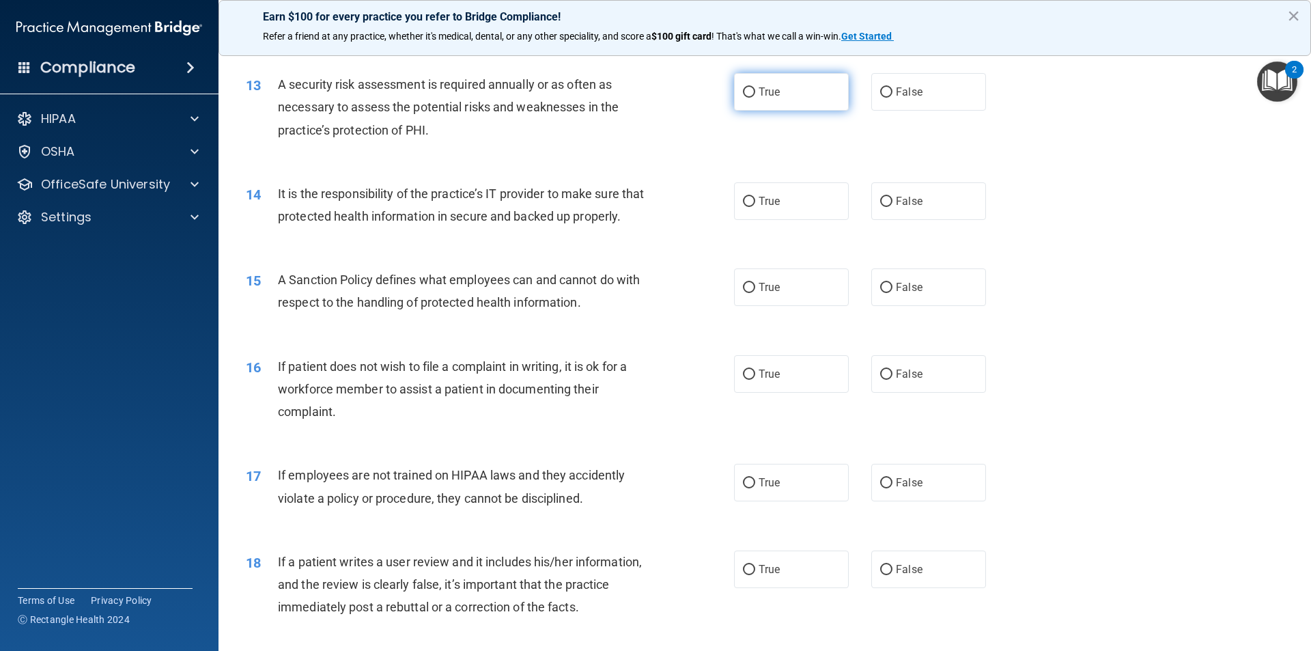
click at [747, 91] on input "True" at bounding box center [749, 92] width 12 height 10
radio input "true"
click at [743, 199] on input "True" at bounding box center [749, 202] width 12 height 10
radio input "true"
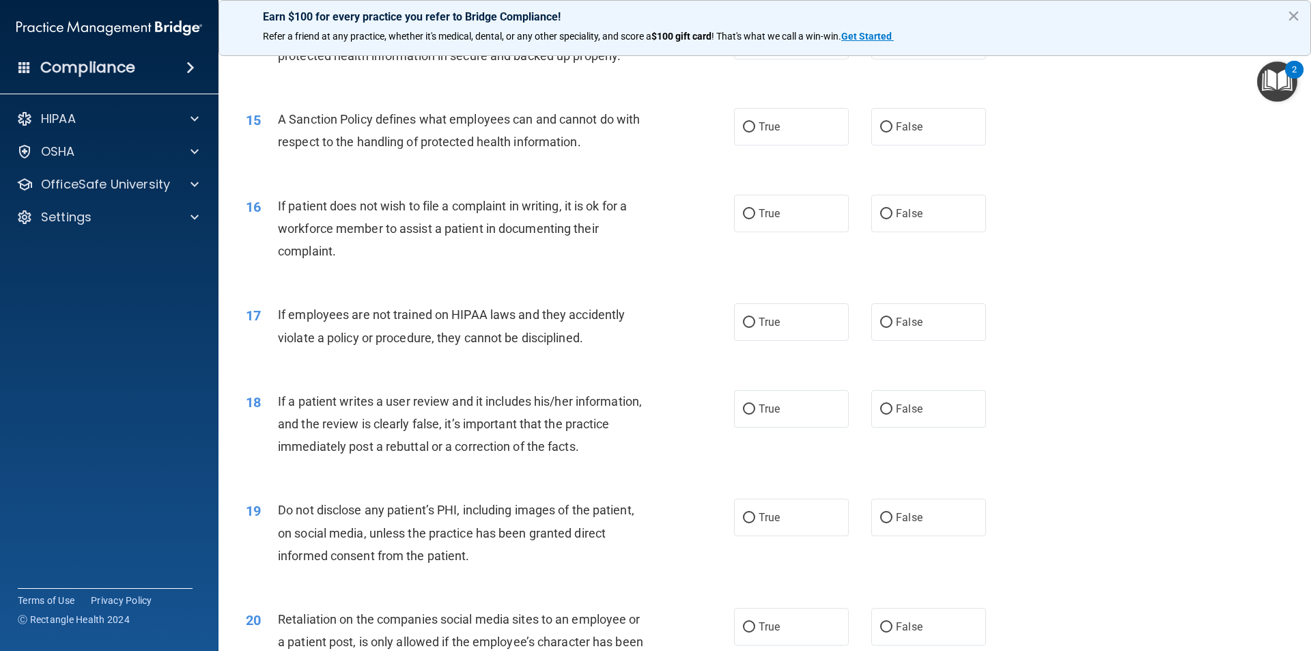
scroll to position [1638, 0]
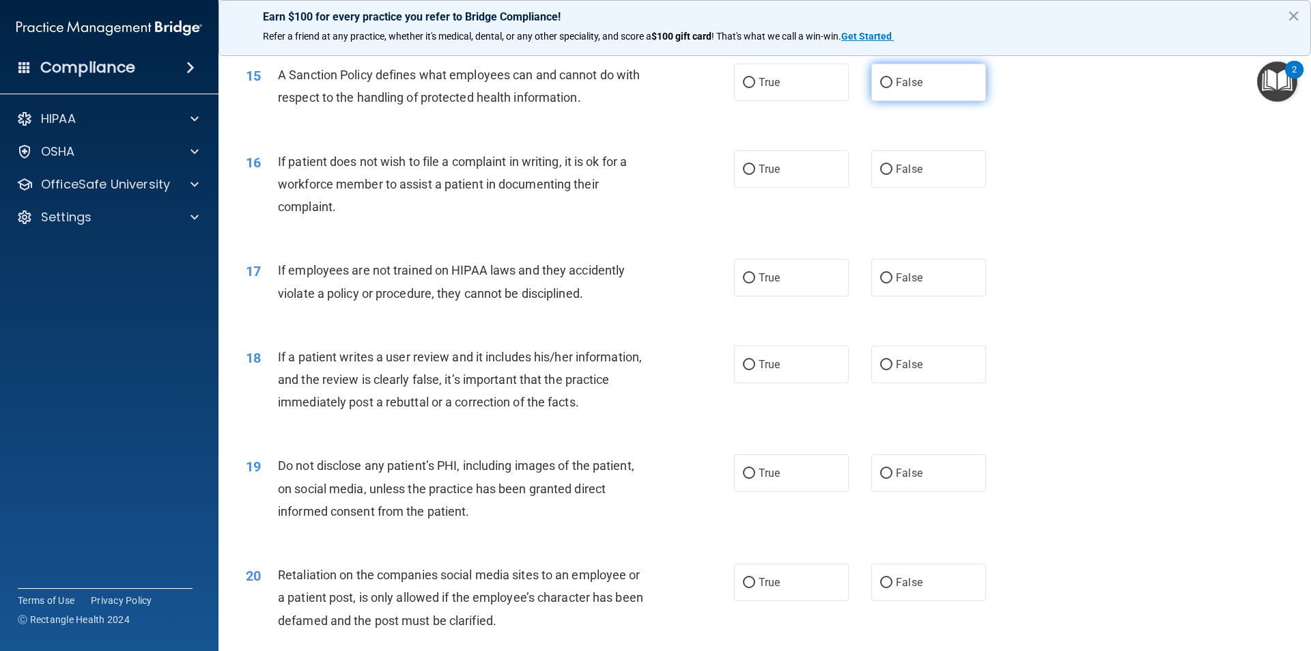
click at [882, 88] on input "False" at bounding box center [886, 83] width 12 height 10
radio input "true"
click at [743, 175] on input "True" at bounding box center [749, 170] width 12 height 10
radio input "true"
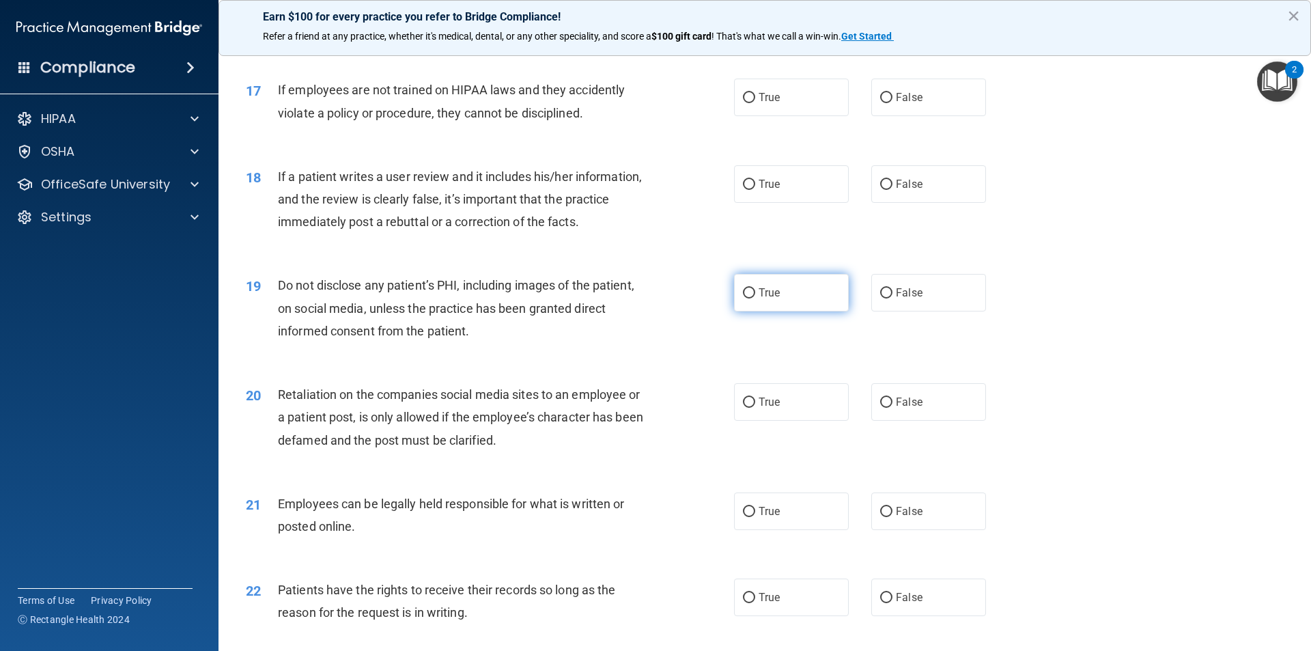
scroll to position [1843, 0]
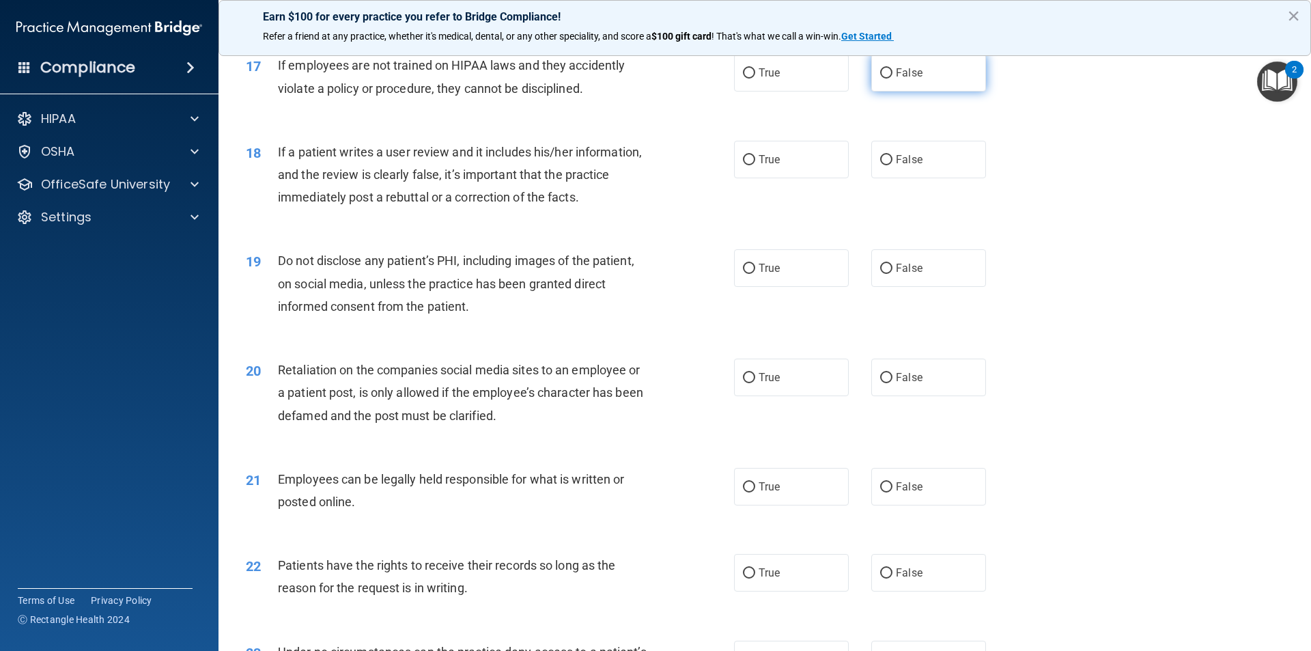
click at [881, 79] on input "False" at bounding box center [886, 73] width 12 height 10
radio input "true"
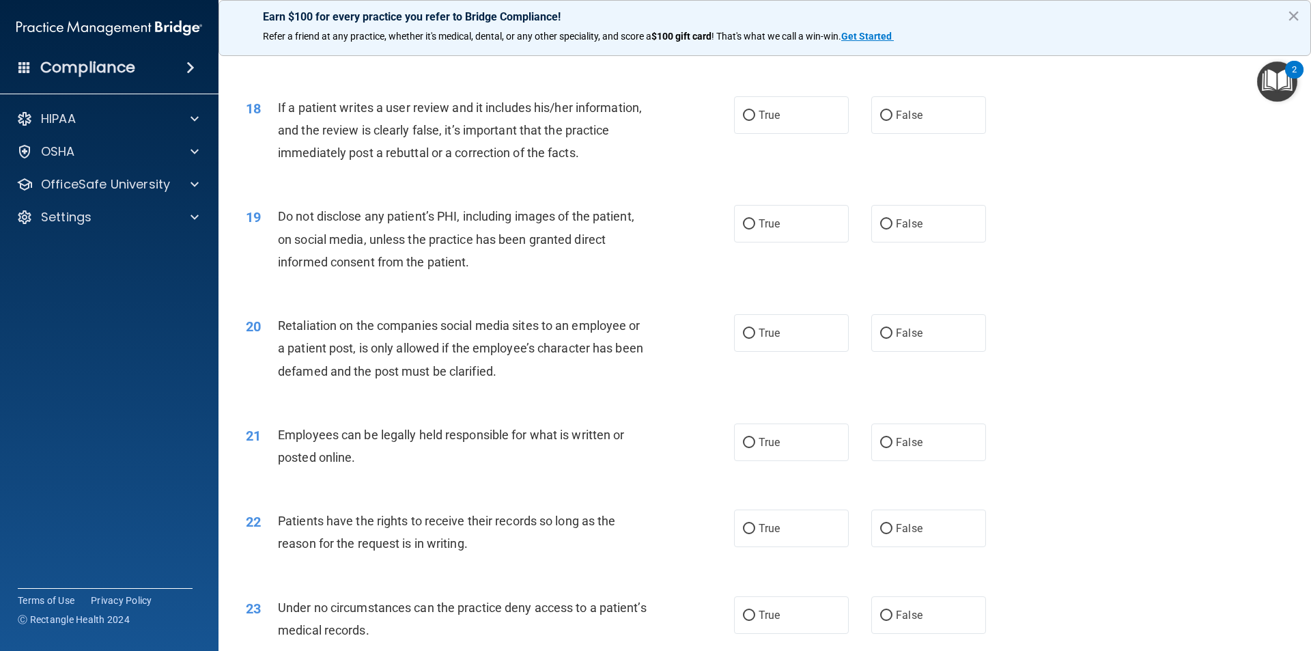
scroll to position [1911, 0]
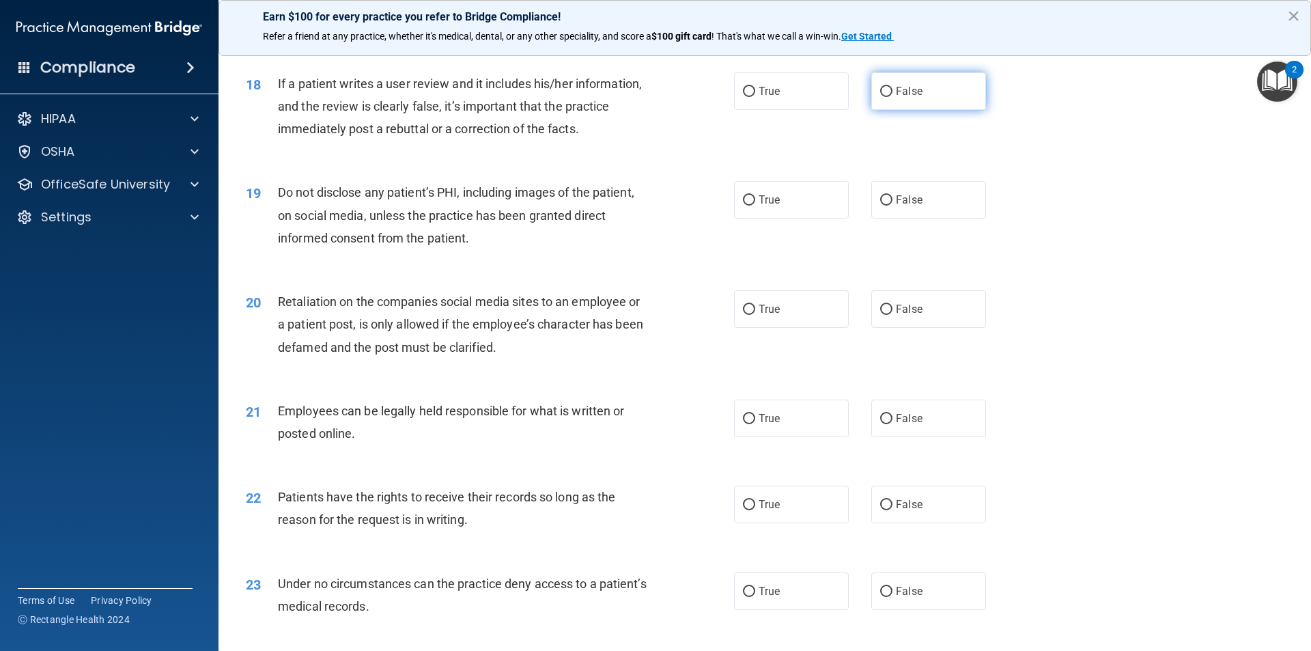
click at [881, 97] on input "False" at bounding box center [886, 92] width 12 height 10
radio input "true"
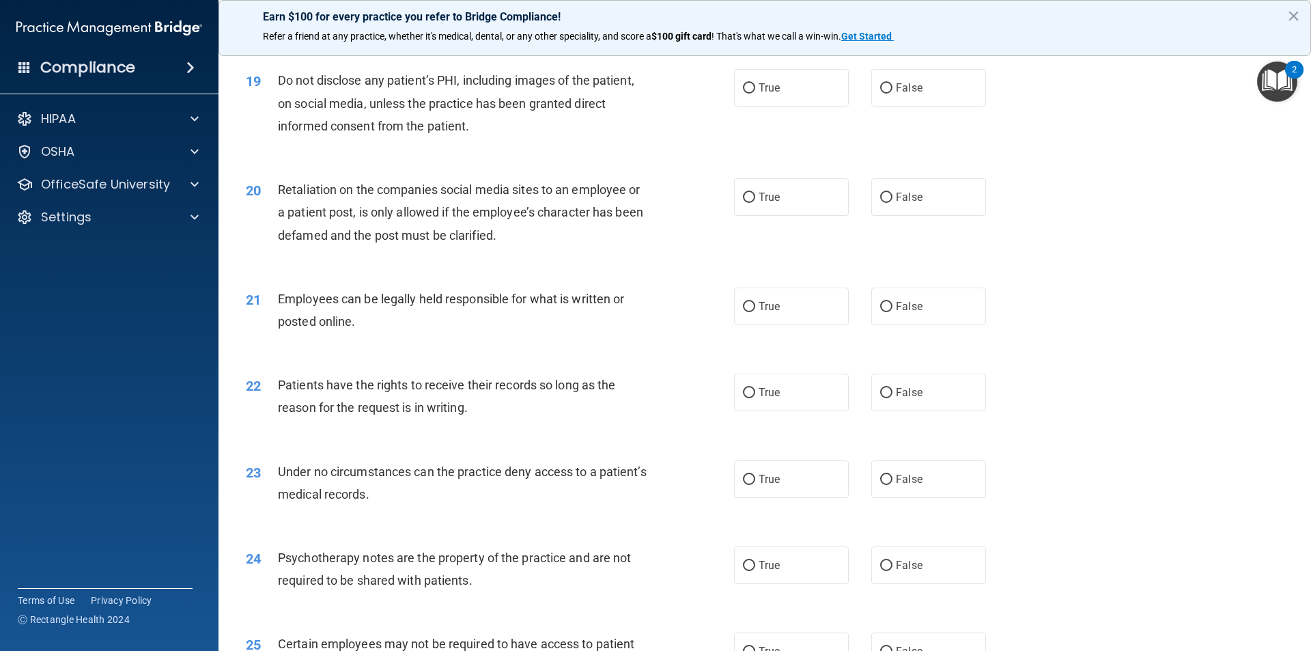
scroll to position [2048, 0]
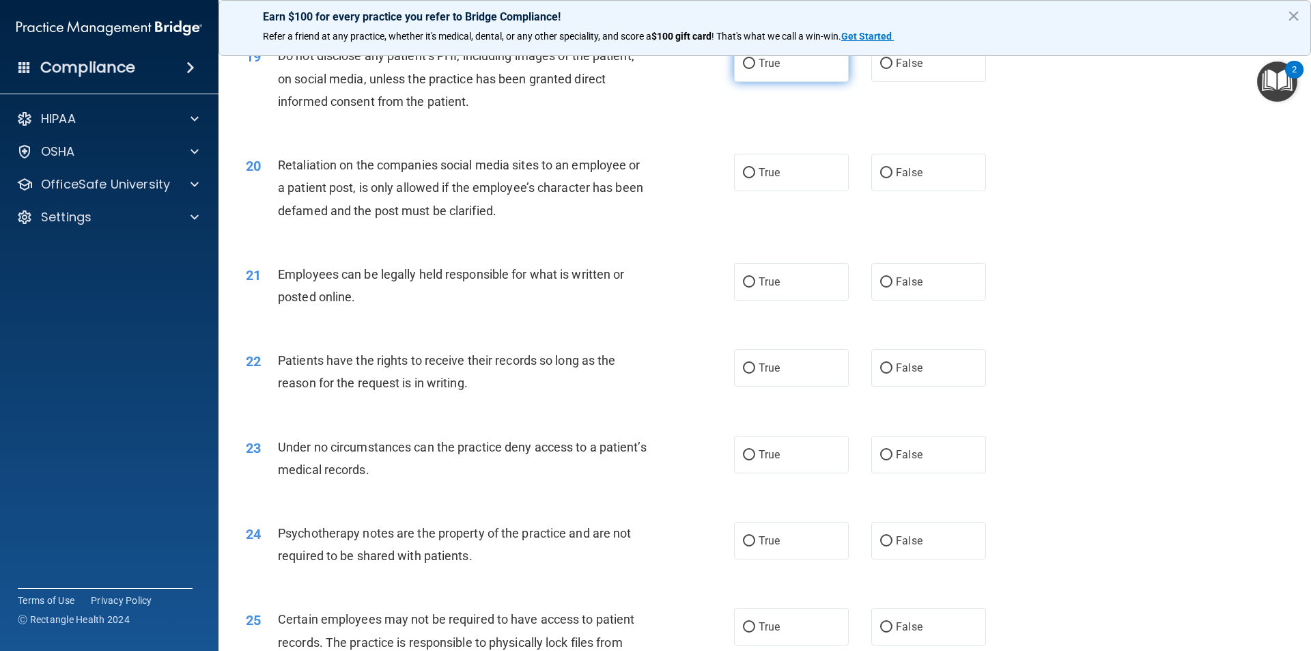
click at [750, 82] on label "True" at bounding box center [791, 63] width 115 height 38
click at [750, 69] on input "True" at bounding box center [749, 64] width 12 height 10
radio input "true"
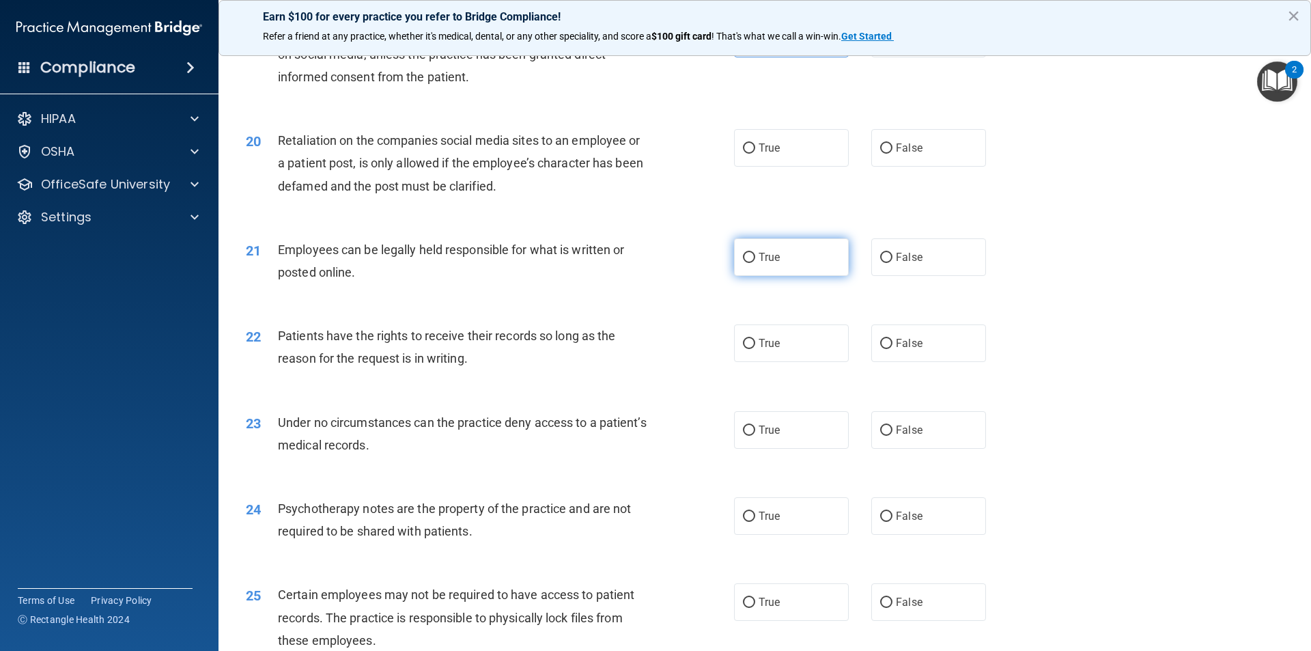
scroll to position [2116, 0]
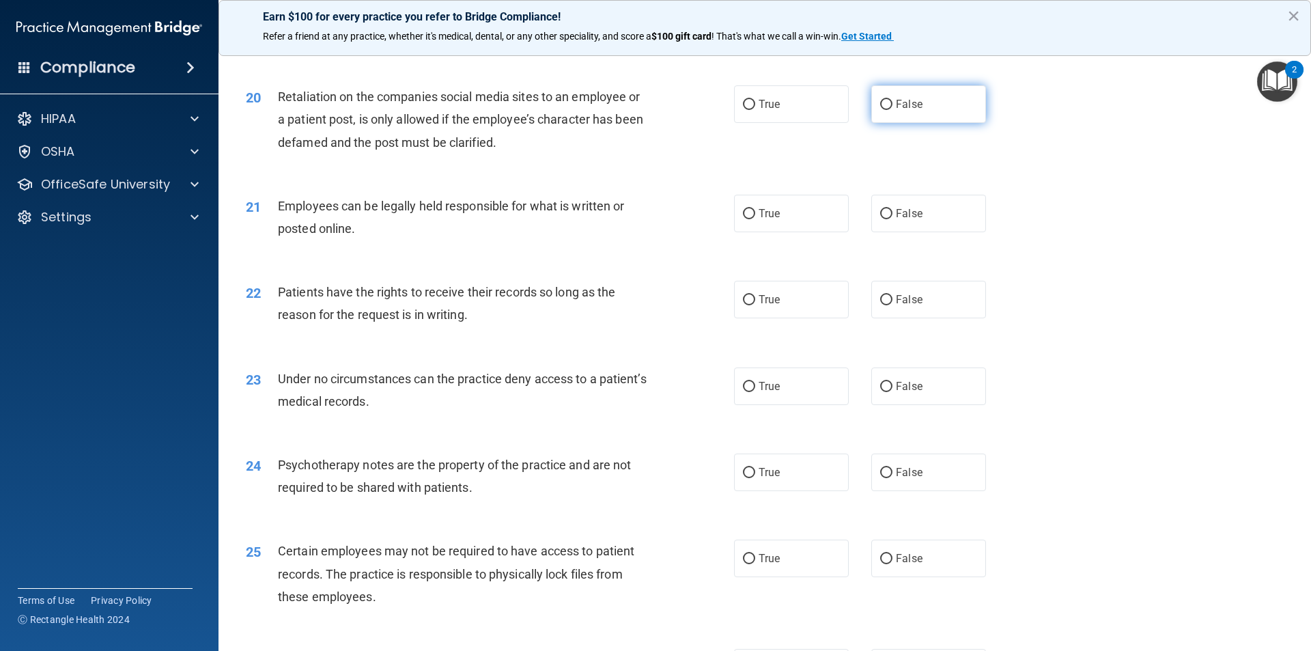
click at [885, 110] on input "False" at bounding box center [886, 105] width 12 height 10
radio input "true"
click at [743, 228] on label "True" at bounding box center [791, 214] width 115 height 38
click at [743, 219] on input "True" at bounding box center [749, 214] width 12 height 10
radio input "true"
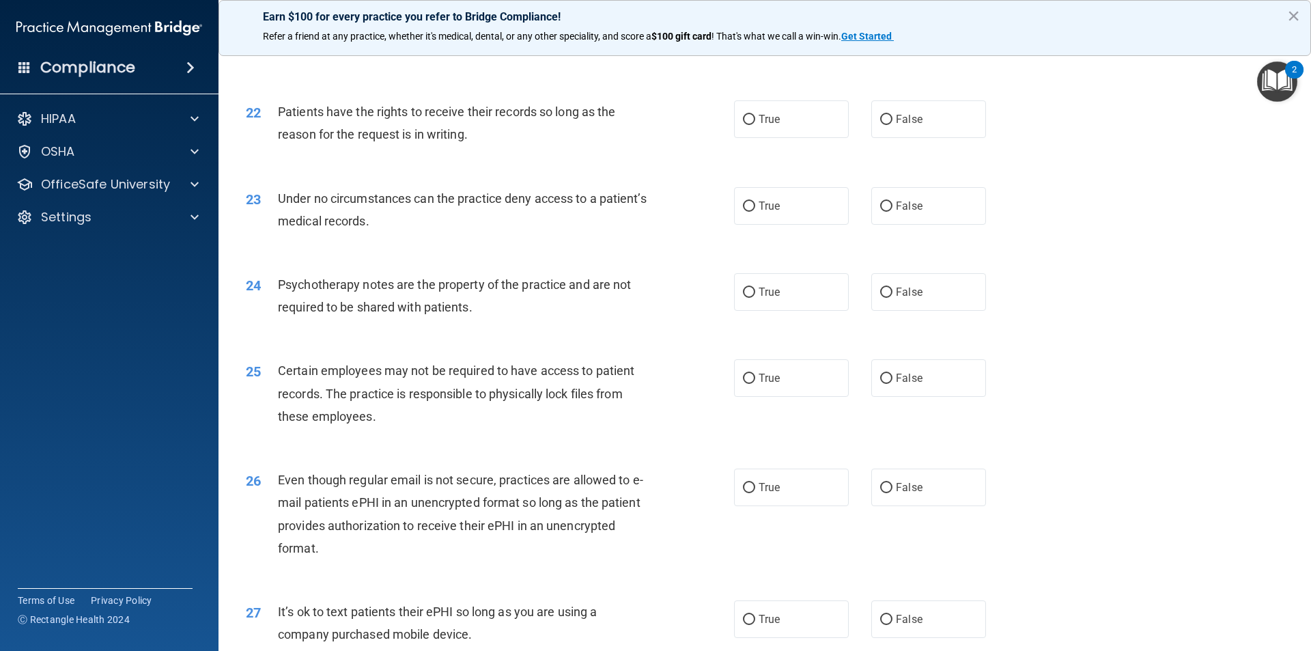
scroll to position [2321, 0]
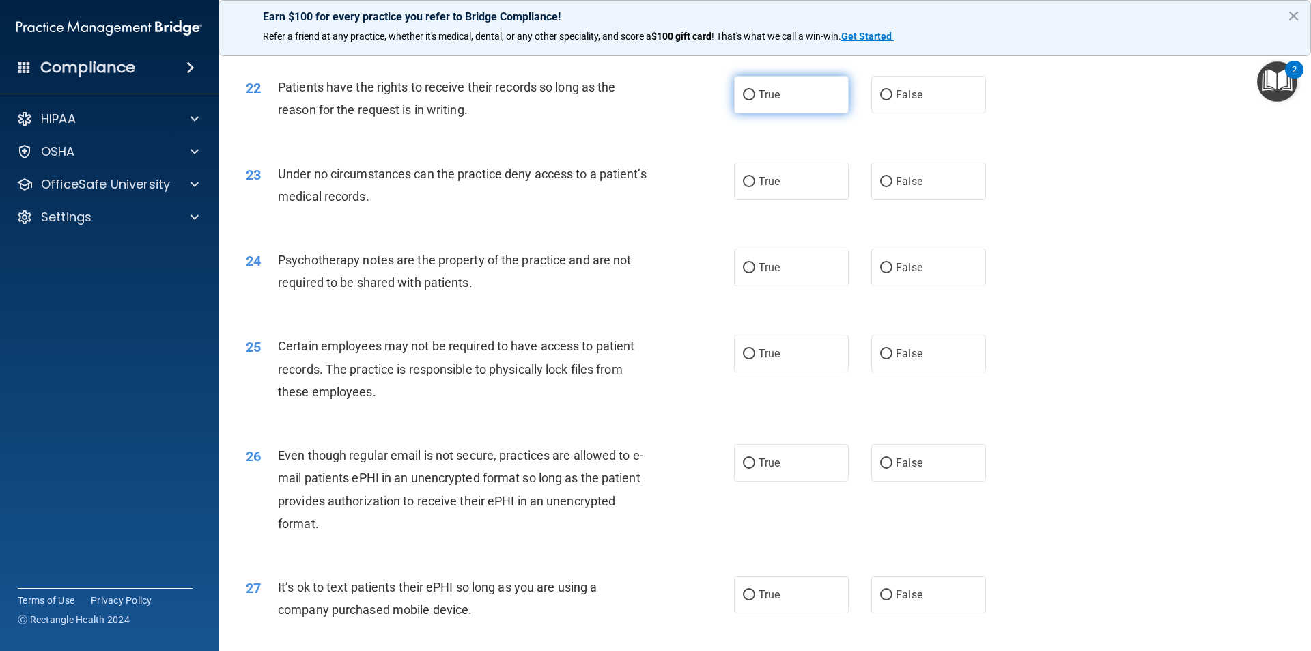
click at [743, 100] on input "True" at bounding box center [749, 95] width 12 height 10
radio input "true"
click at [747, 187] on input "True" at bounding box center [749, 182] width 12 height 10
radio input "true"
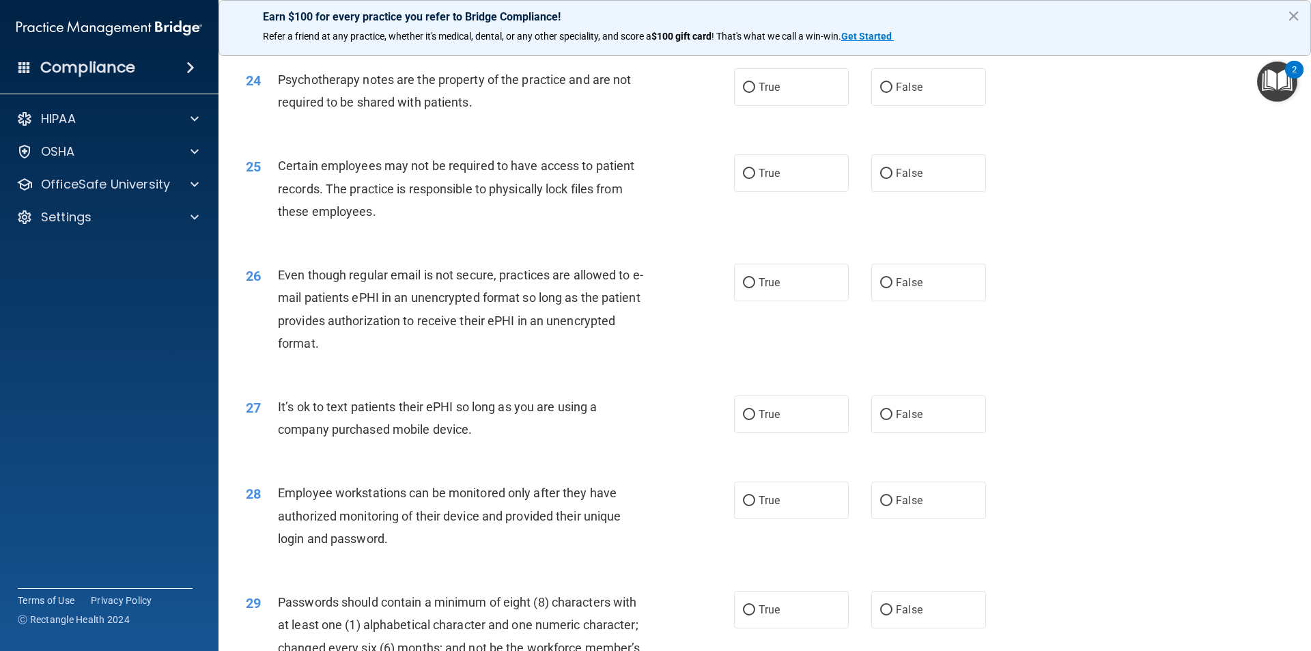
scroll to position [2526, 0]
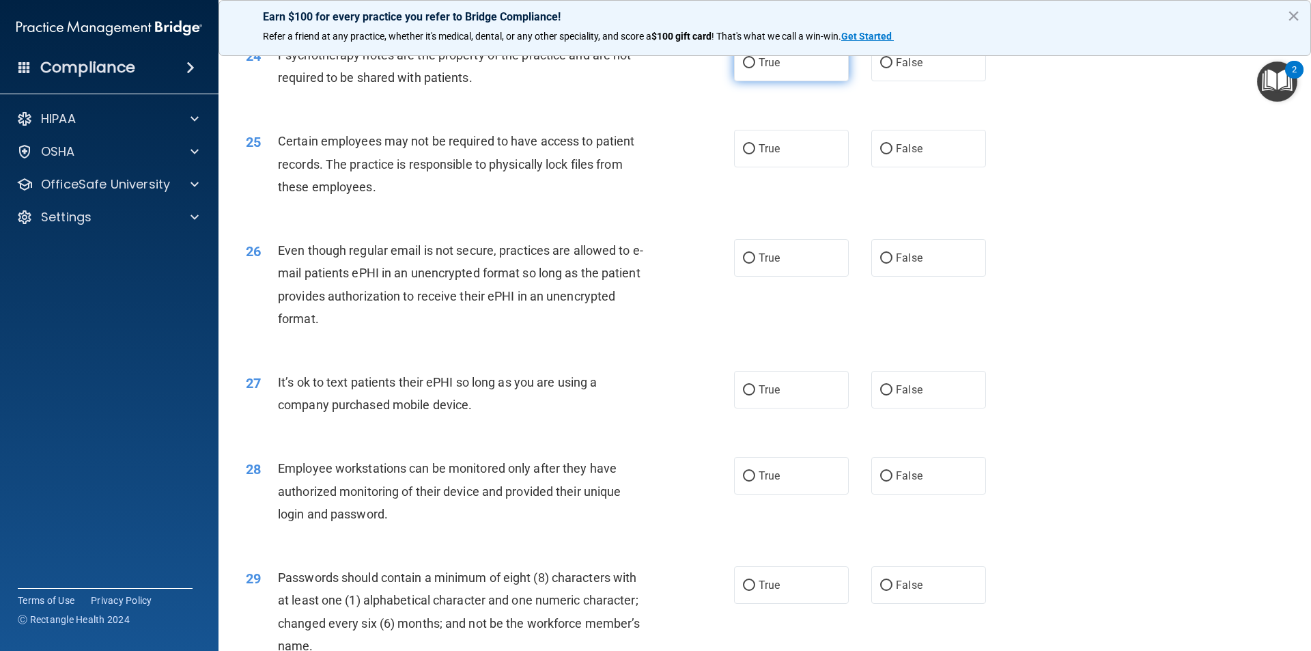
click at [747, 68] on input "True" at bounding box center [749, 63] width 12 height 10
radio input "true"
click at [883, 154] on input "False" at bounding box center [886, 149] width 12 height 10
radio input "true"
click at [883, 154] on input "False" at bounding box center [886, 149] width 12 height 10
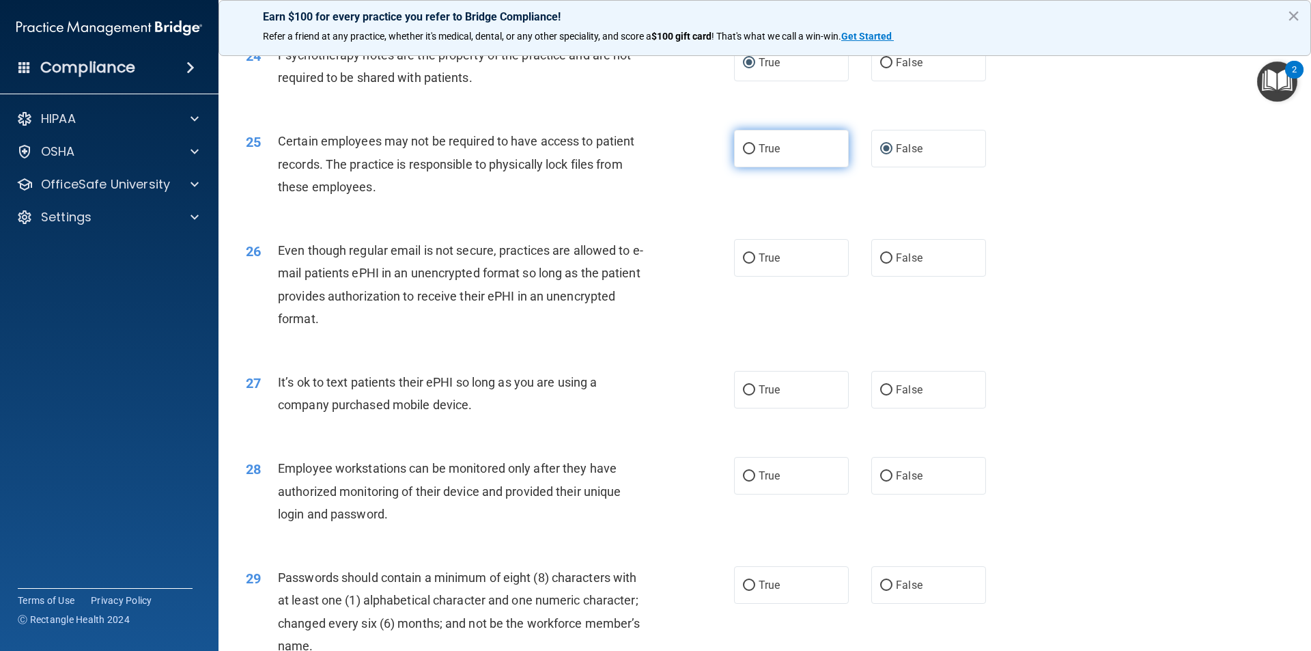
click at [751, 167] on label "True" at bounding box center [791, 149] width 115 height 38
click at [751, 154] on input "True" at bounding box center [749, 149] width 12 height 10
radio input "true"
radio input "false"
click at [745, 272] on label "True" at bounding box center [791, 258] width 115 height 38
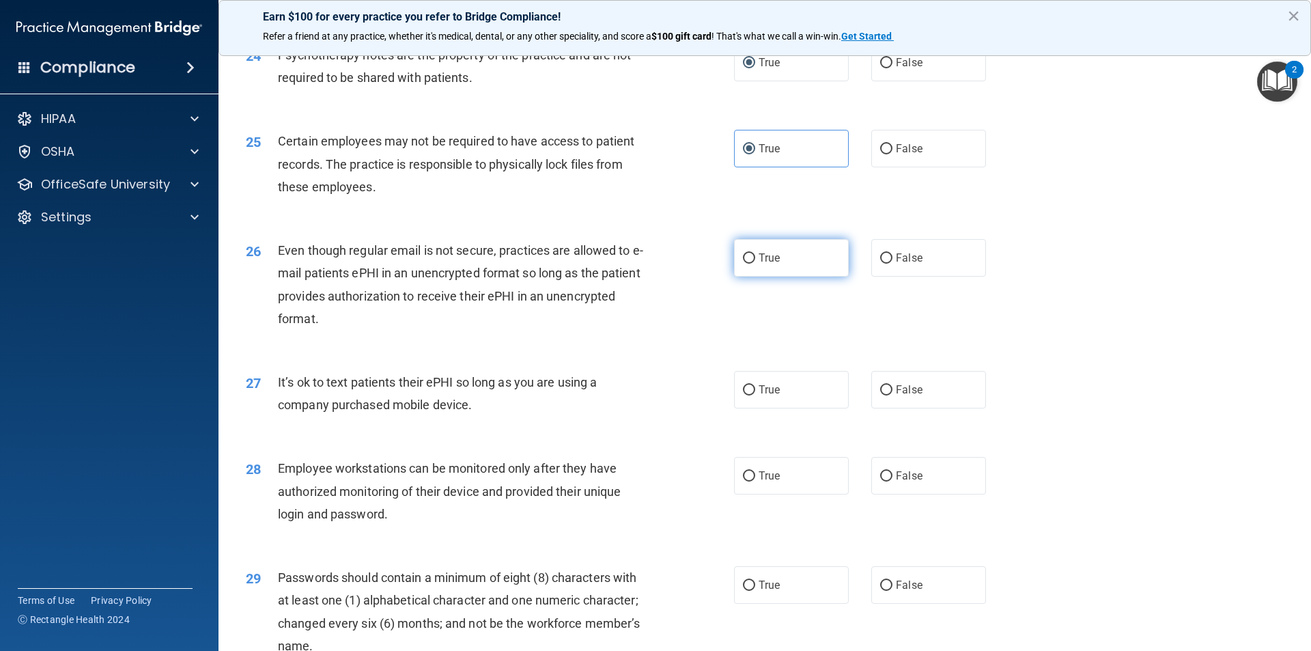
click at [745, 263] on input "True" at bounding box center [749, 258] width 12 height 10
radio input "true"
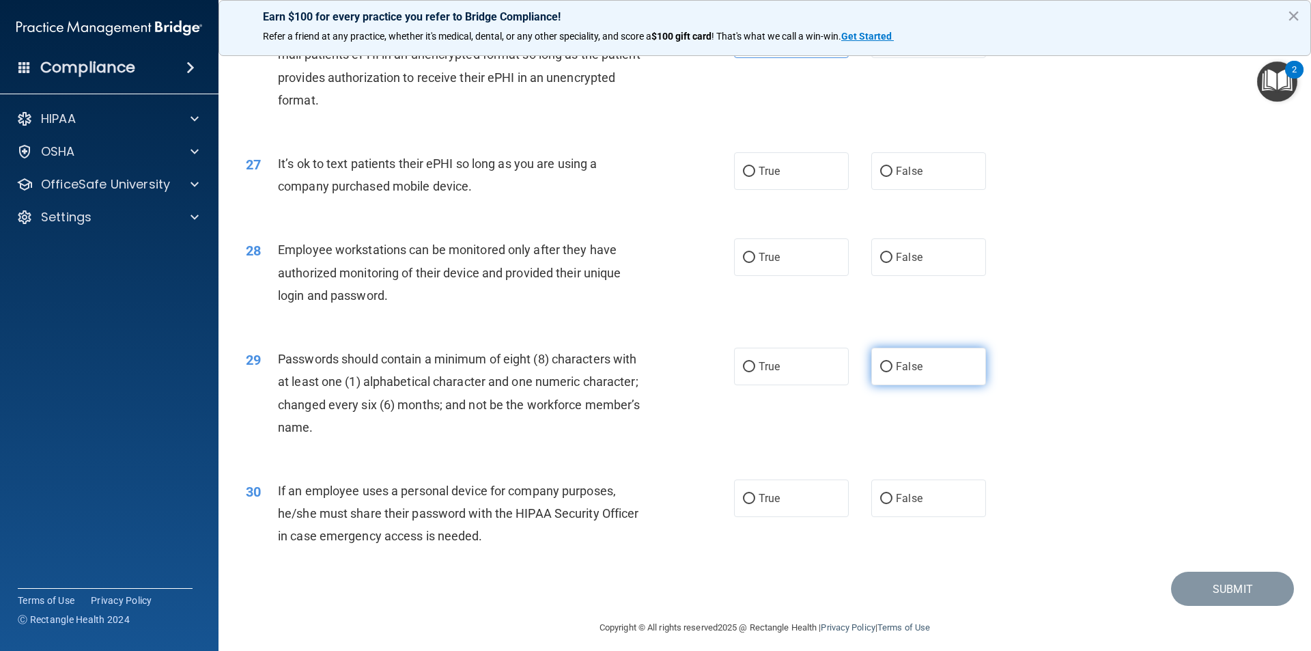
scroll to position [2776, 0]
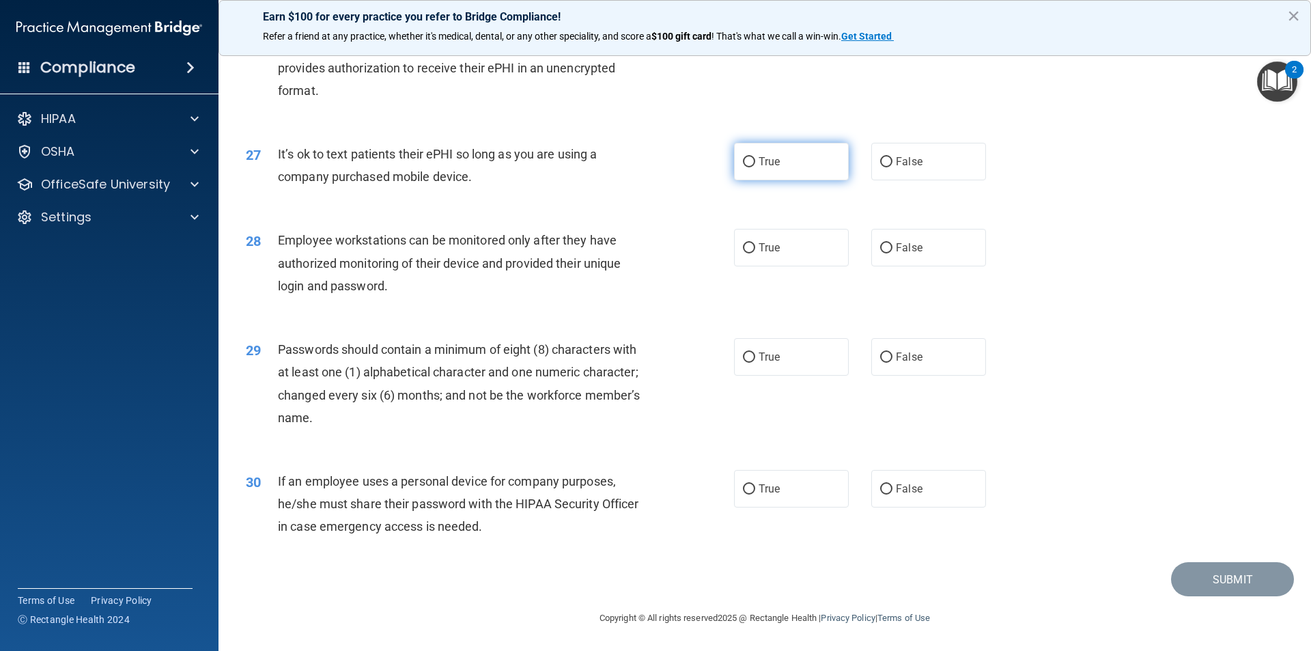
click at [744, 161] on input "True" at bounding box center [749, 162] width 12 height 10
radio input "true"
click at [745, 246] on input "True" at bounding box center [749, 248] width 12 height 10
radio input "true"
click at [748, 357] on input "True" at bounding box center [749, 357] width 12 height 10
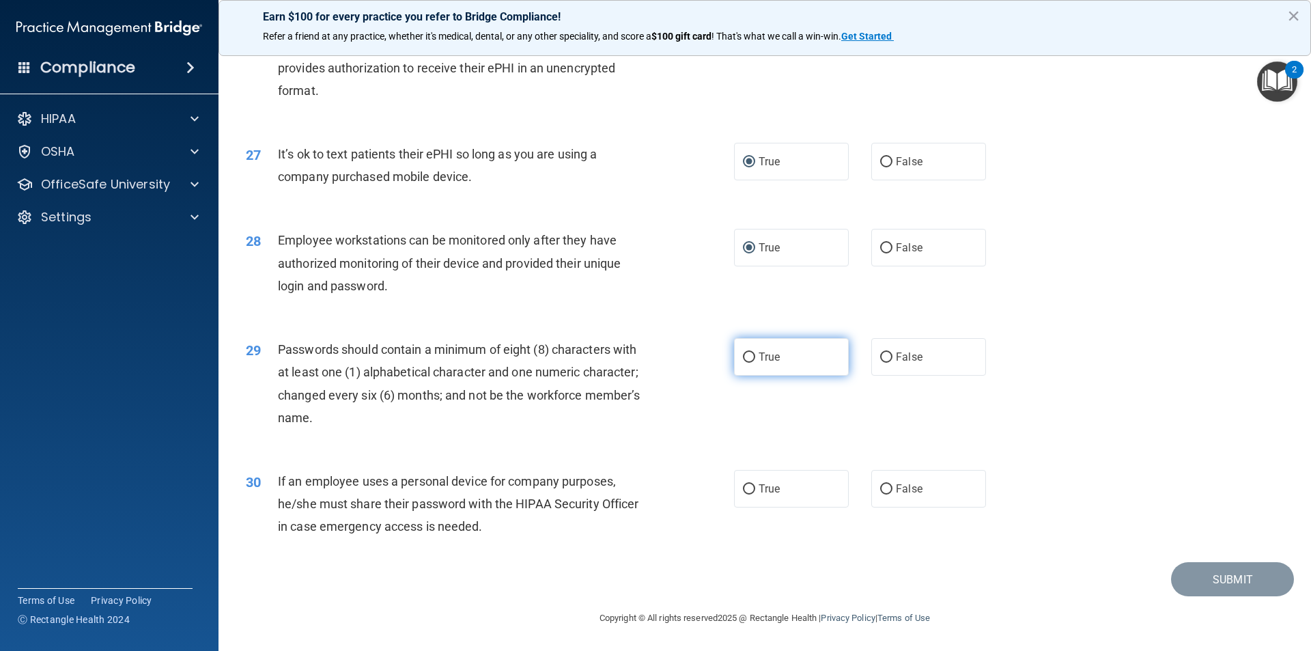
radio input "true"
click at [743, 485] on input "True" at bounding box center [749, 489] width 12 height 10
radio input "true"
click at [1218, 584] on button "Submit" at bounding box center [1232, 579] width 123 height 35
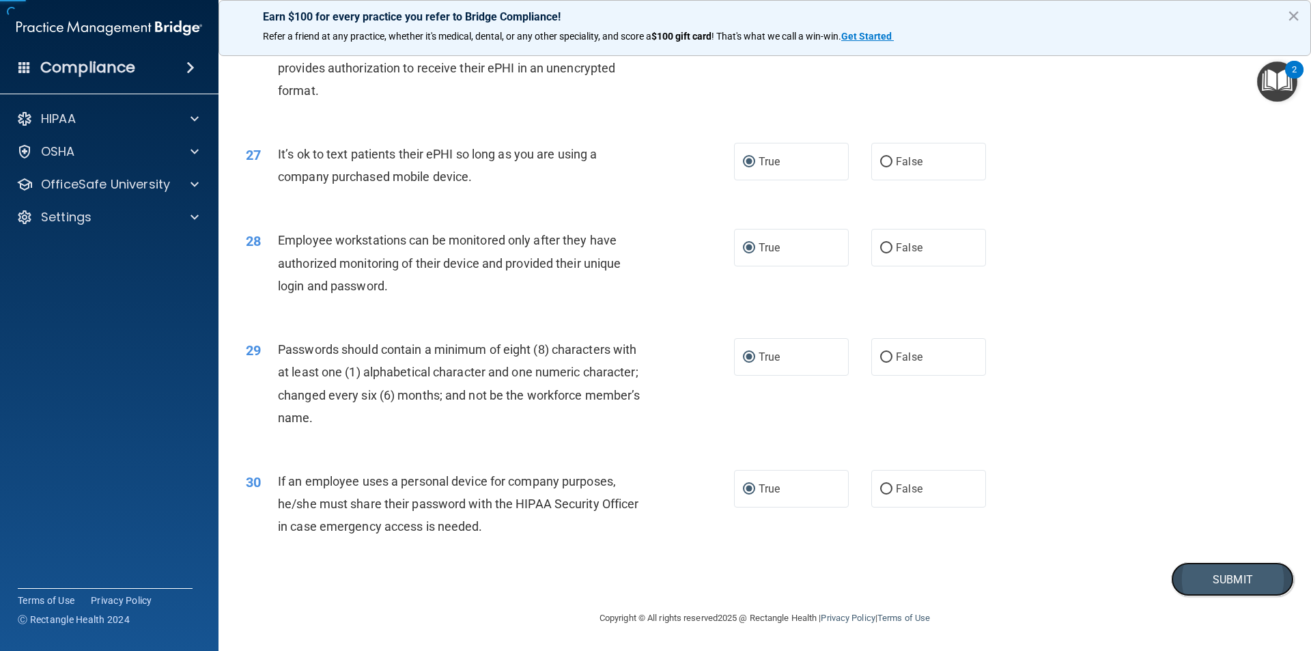
click at [1219, 584] on button "Submit" at bounding box center [1232, 579] width 123 height 35
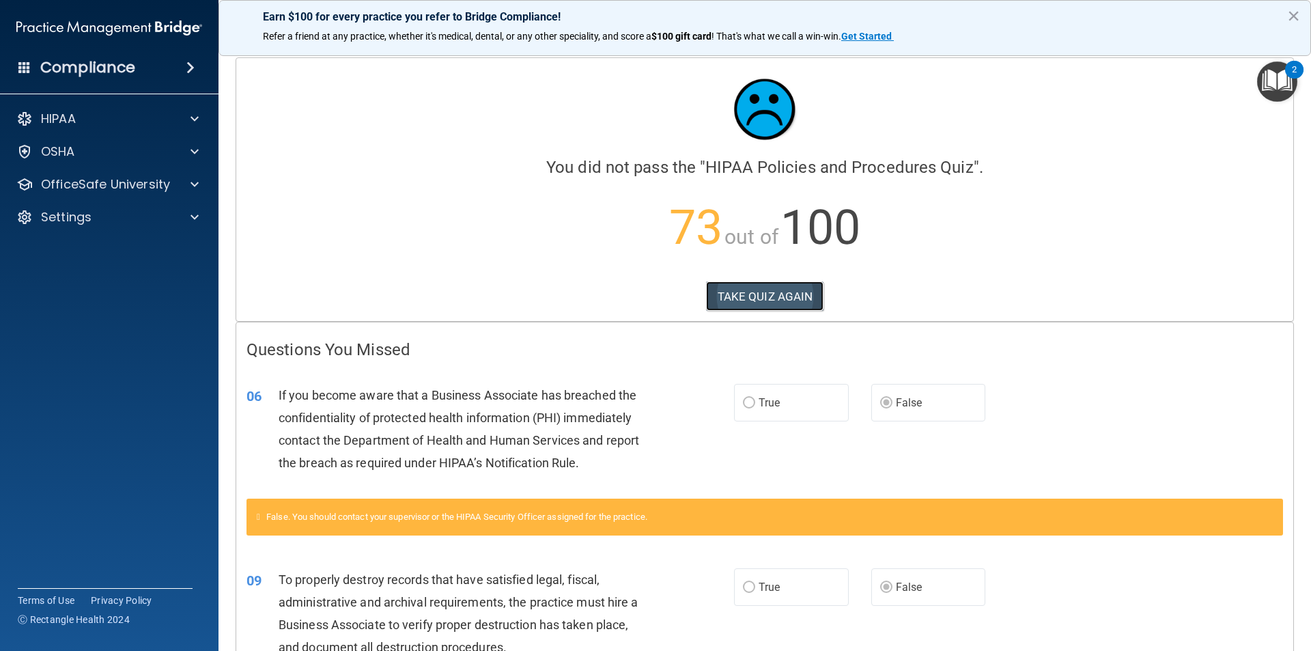
click at [798, 296] on button "TAKE QUIZ AGAIN" at bounding box center [765, 296] width 118 height 30
